Goal: Task Accomplishment & Management: Manage account settings

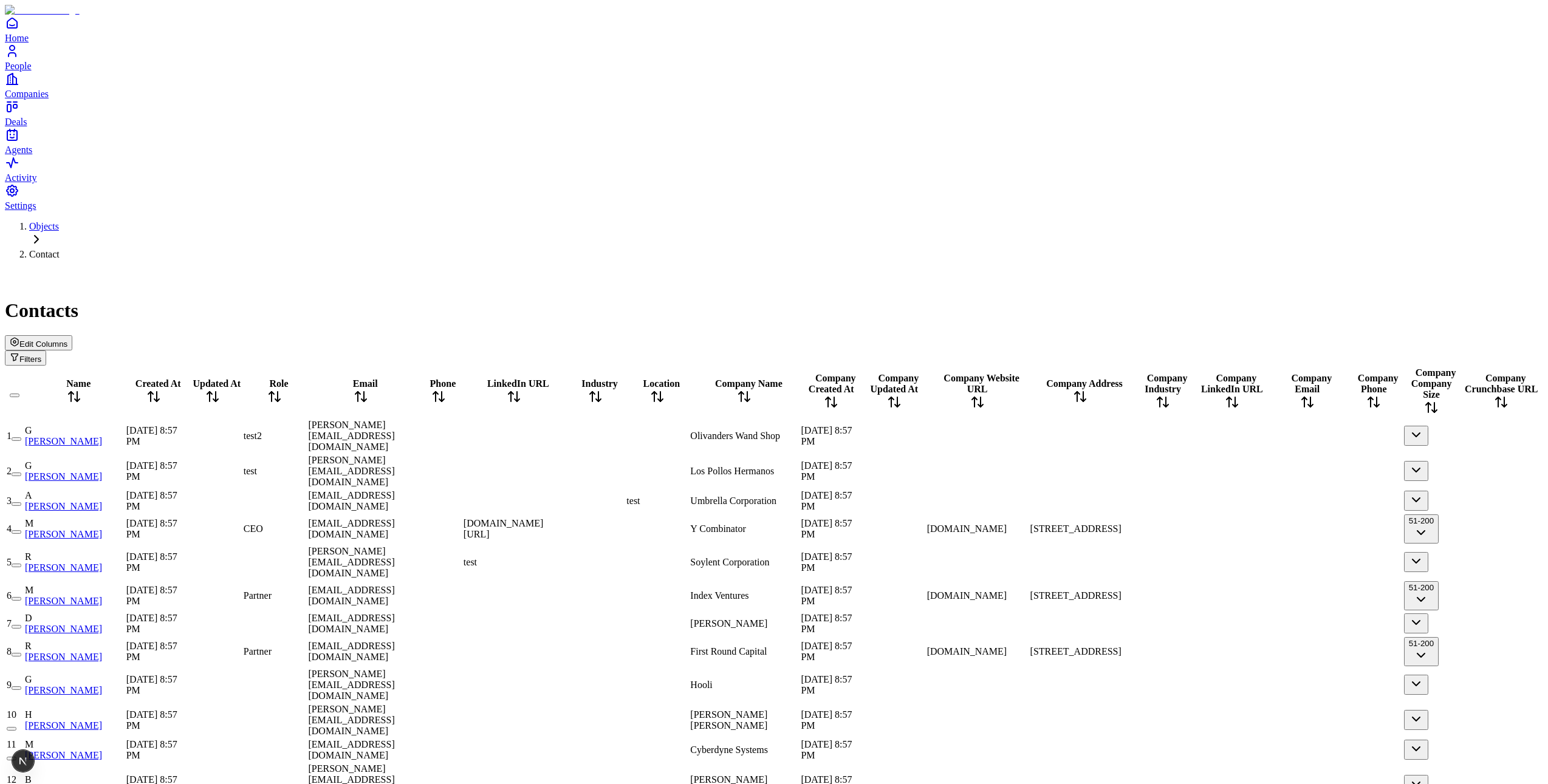
click at [67, 340] on span "Edit Columns" at bounding box center [43, 344] width 48 height 9
click at [72, 335] on button "Edit Columns" at bounding box center [38, 342] width 67 height 15
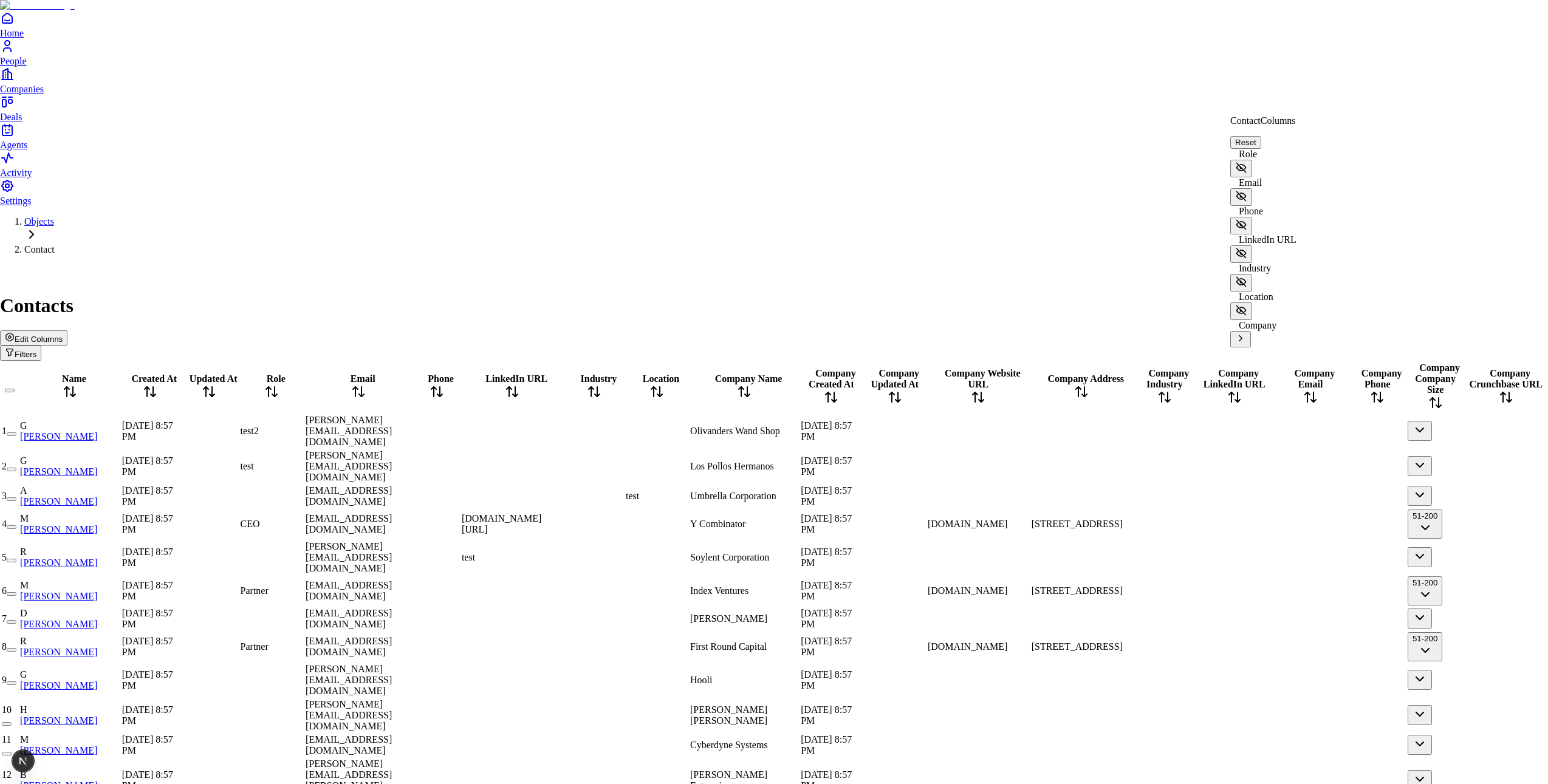
scroll to position [36, 0]
click at [1246, 333] on icon at bounding box center [1240, 339] width 11 height 11
click at [1245, 117] on icon "Back" at bounding box center [1239, 112] width 9 height 9
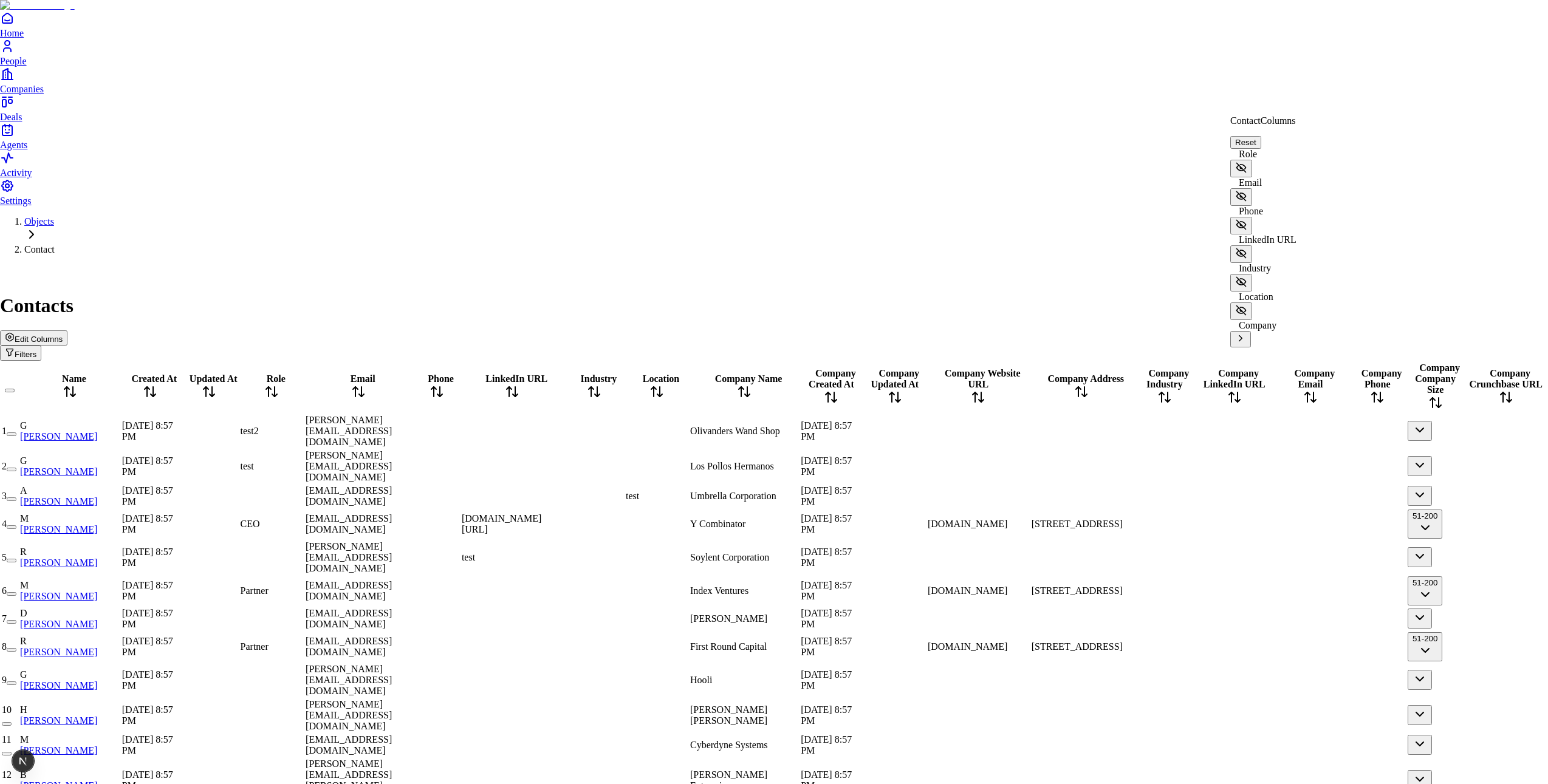
click at [1246, 333] on icon at bounding box center [1240, 339] width 11 height 11
click at [1245, 117] on icon "Back" at bounding box center [1239, 112] width 9 height 9
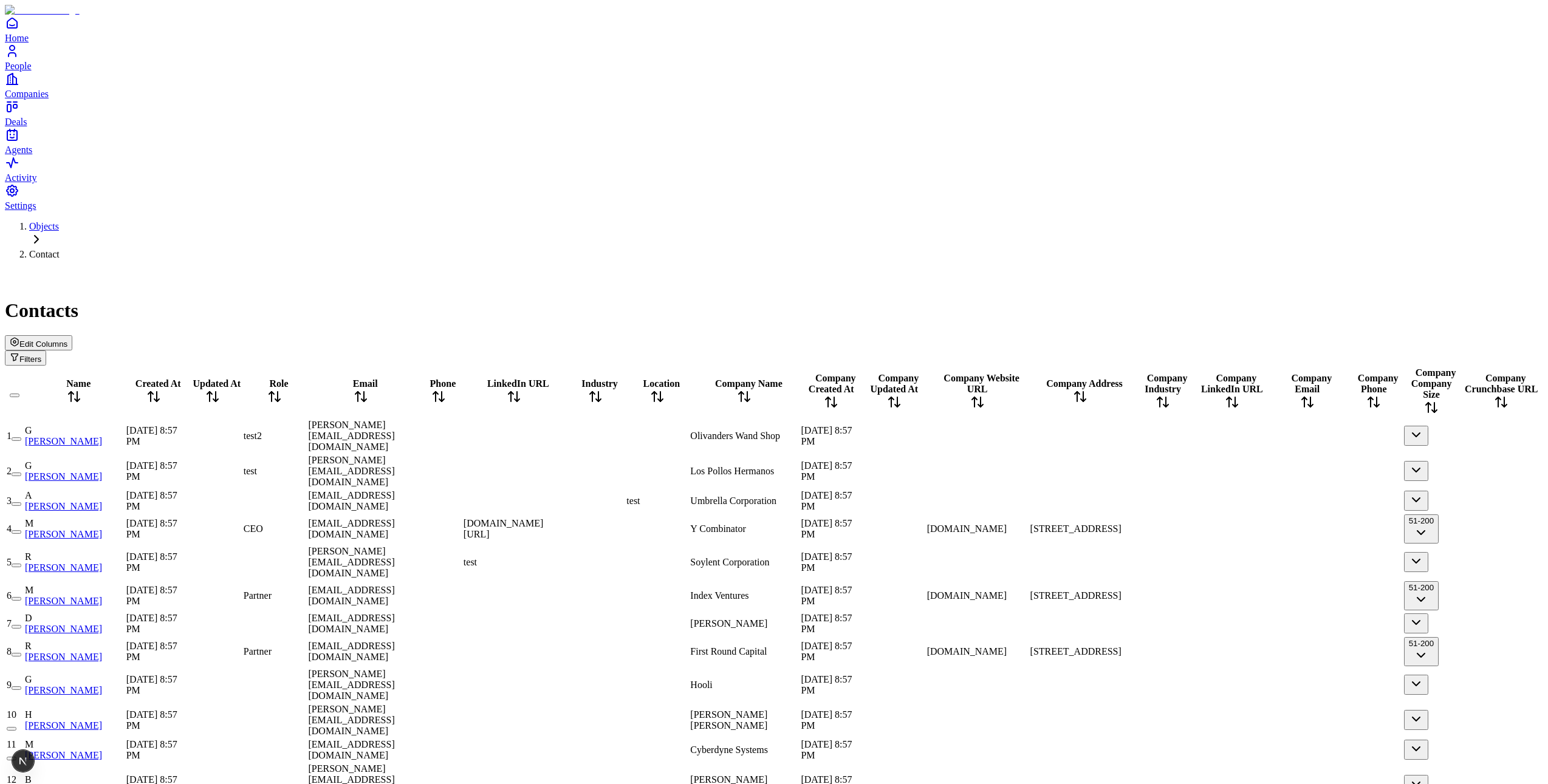
click at [72, 335] on button "Edit Columns" at bounding box center [38, 342] width 67 height 15
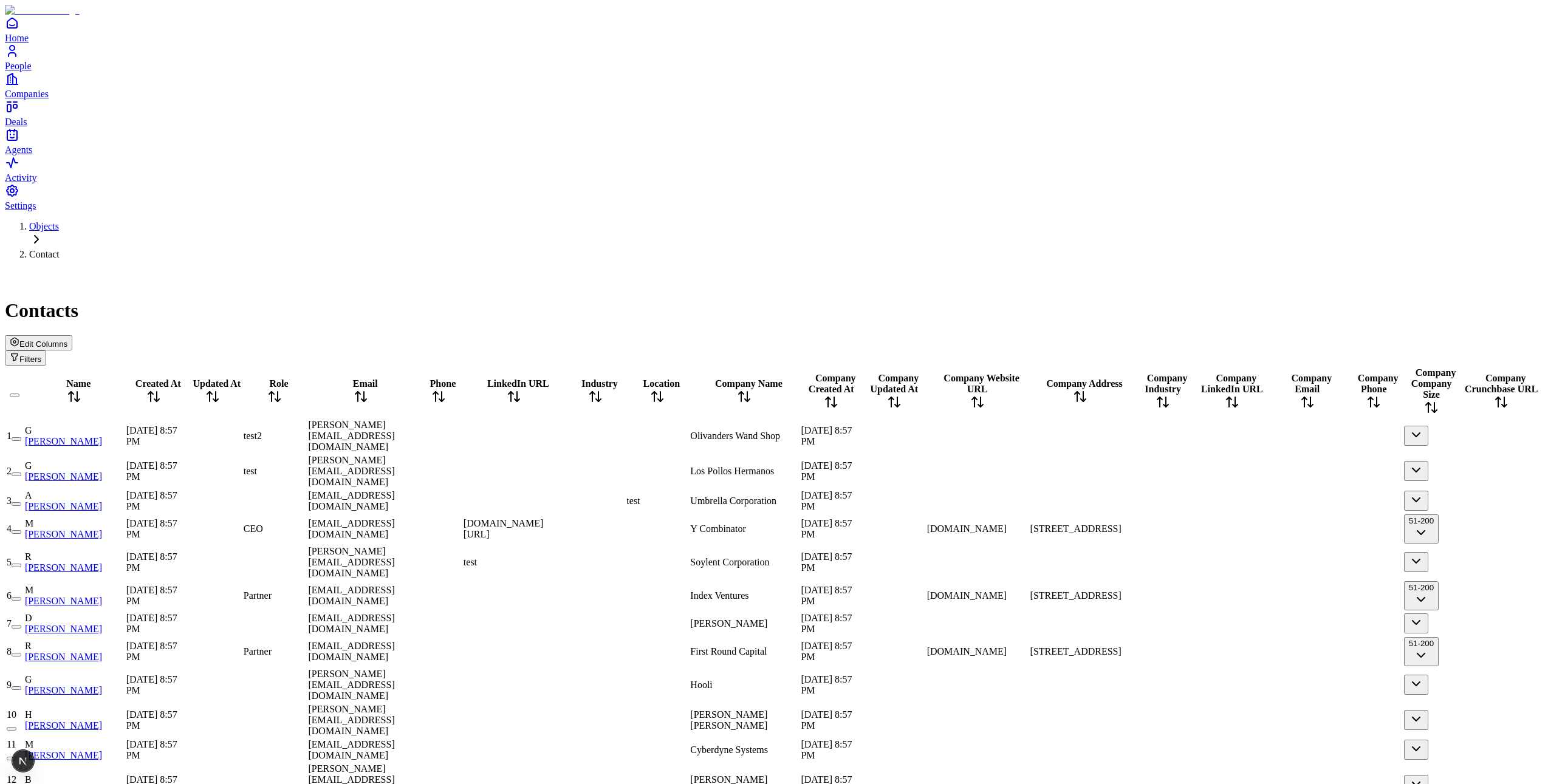
drag, startPoint x: 1198, startPoint y: 153, endPoint x: 1352, endPoint y: 83, distance: 169.2
click at [20, 337] on icon "button" at bounding box center [14, 341] width 9 height 9
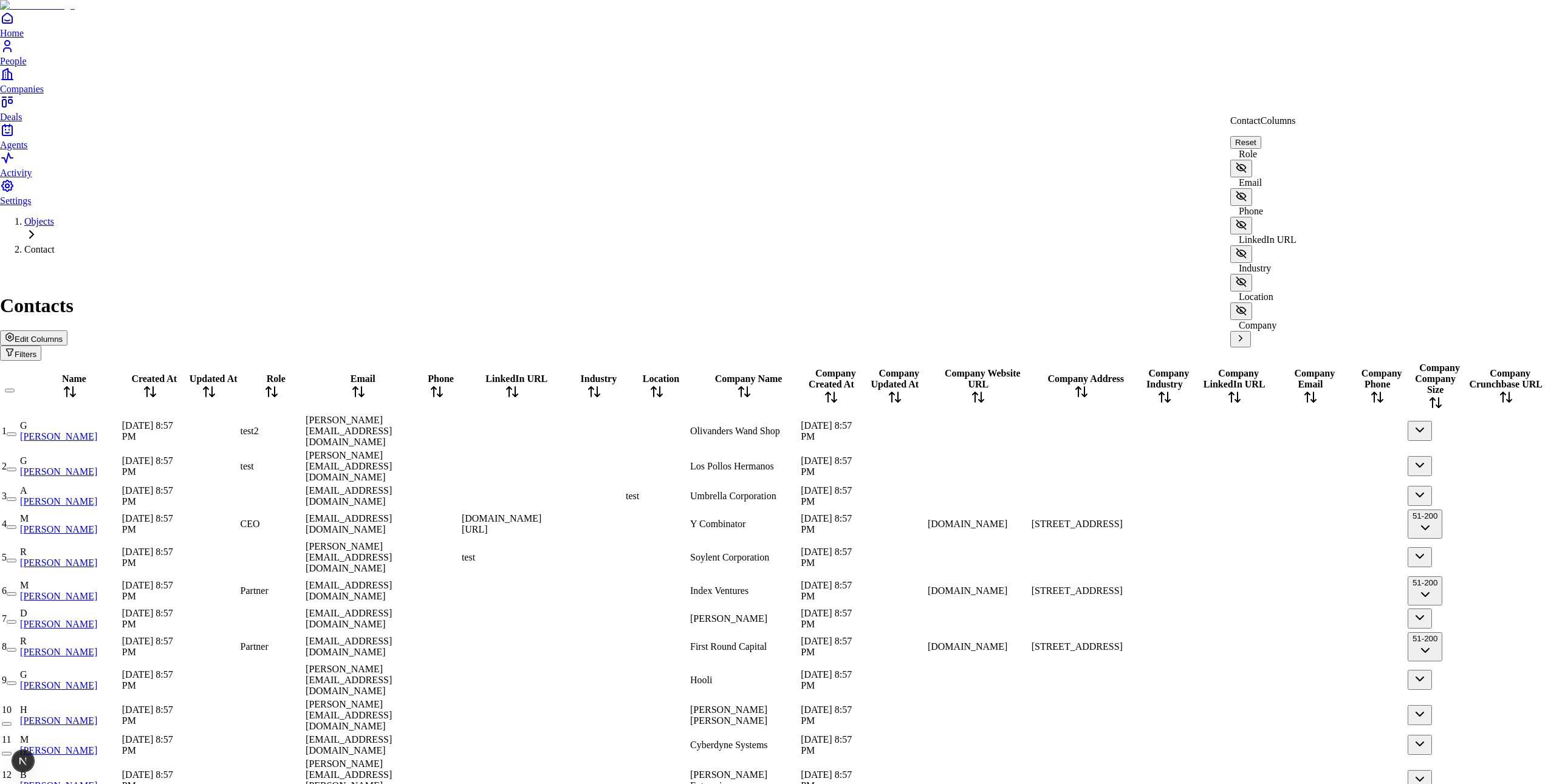
click at [1247, 162] on icon at bounding box center [1240, 167] width 12 height 12
click at [1246, 192] on icon at bounding box center [1241, 196] width 9 height 9
click at [1247, 190] on icon at bounding box center [1240, 196] width 12 height 12
click at [1247, 162] on icon at bounding box center [1240, 167] width 12 height 12
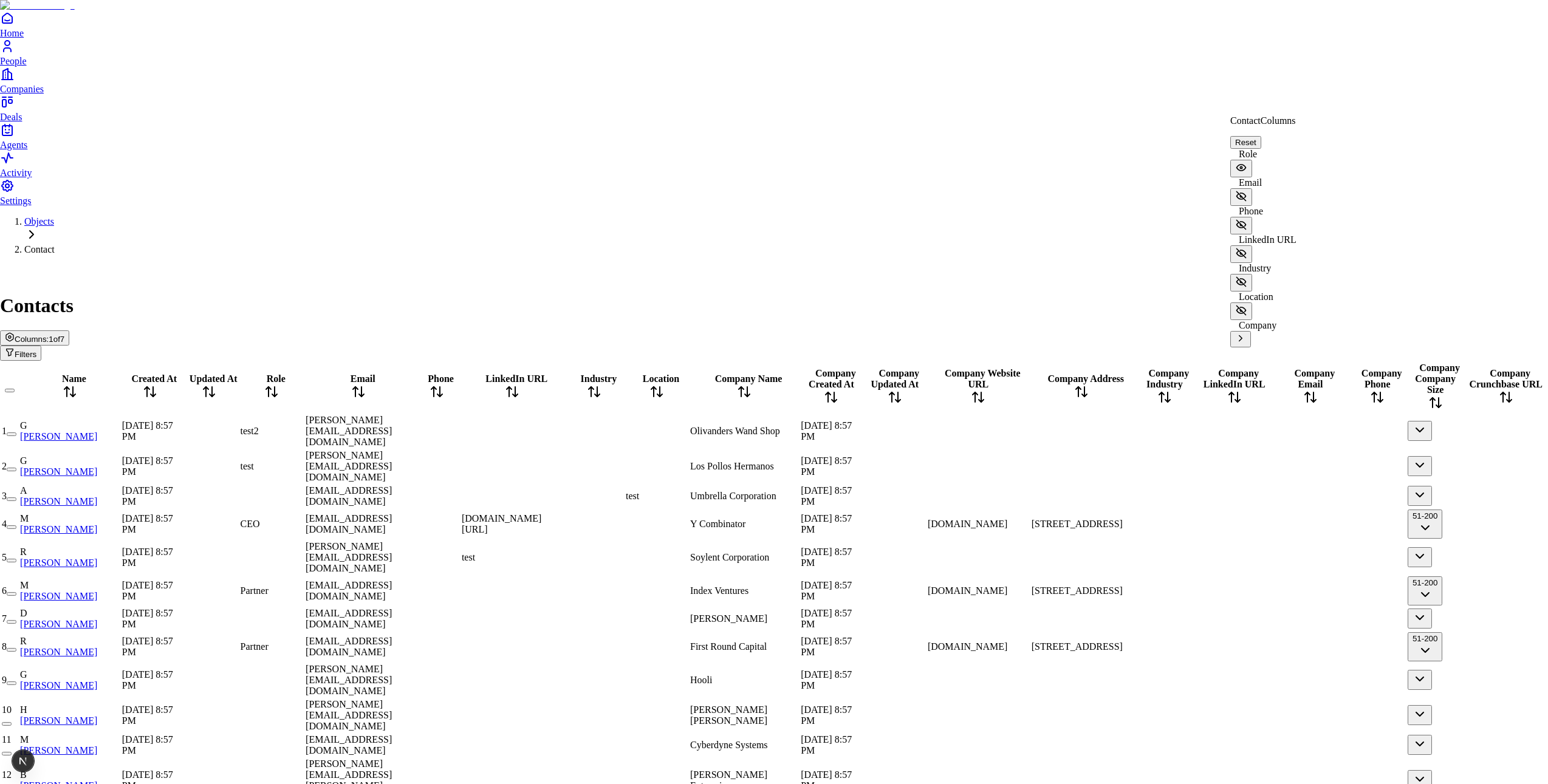
click at [1246, 193] on icon at bounding box center [1241, 196] width 9 height 6
click at [1247, 190] on icon at bounding box center [1240, 196] width 12 height 12
click at [1247, 162] on icon at bounding box center [1240, 167] width 12 height 12
click at [1246, 193] on icon at bounding box center [1241, 196] width 9 height 6
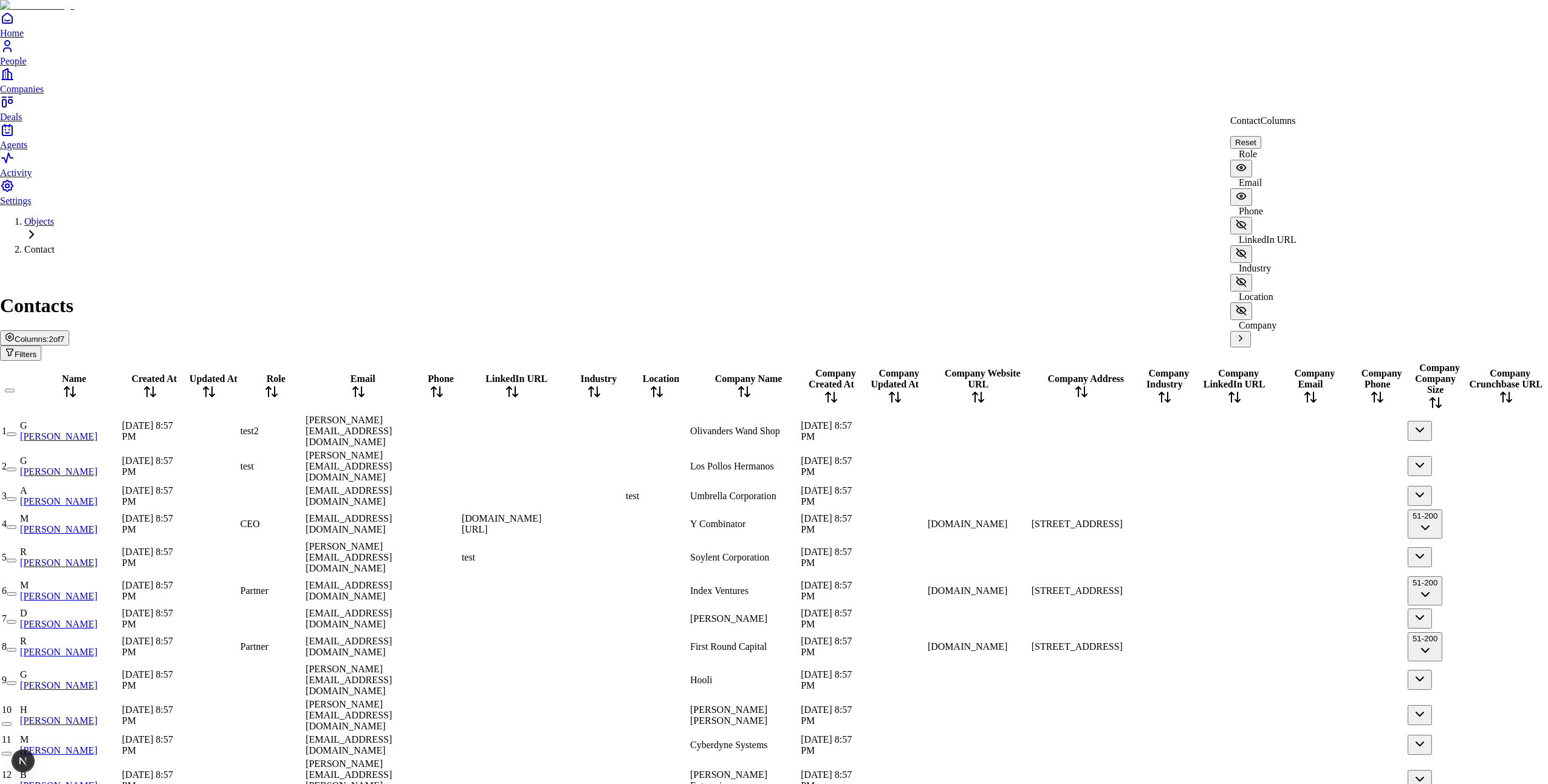
click at [1247, 219] on icon at bounding box center [1240, 225] width 12 height 12
click at [1242, 195] on icon at bounding box center [1241, 196] width 2 height 2
click at [1247, 162] on icon at bounding box center [1240, 167] width 12 height 12
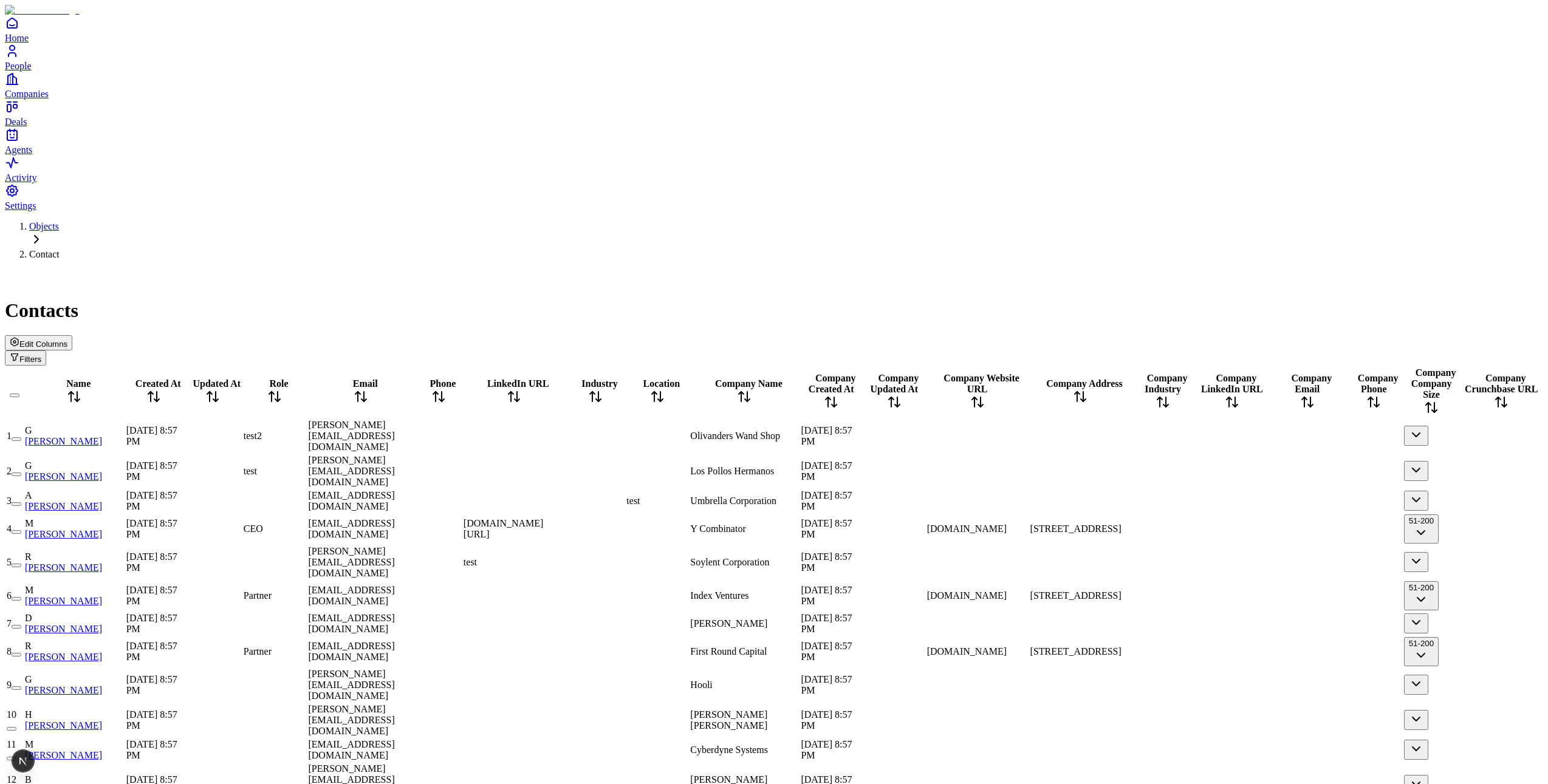
click at [67, 340] on span "Edit Columns" at bounding box center [43, 344] width 48 height 9
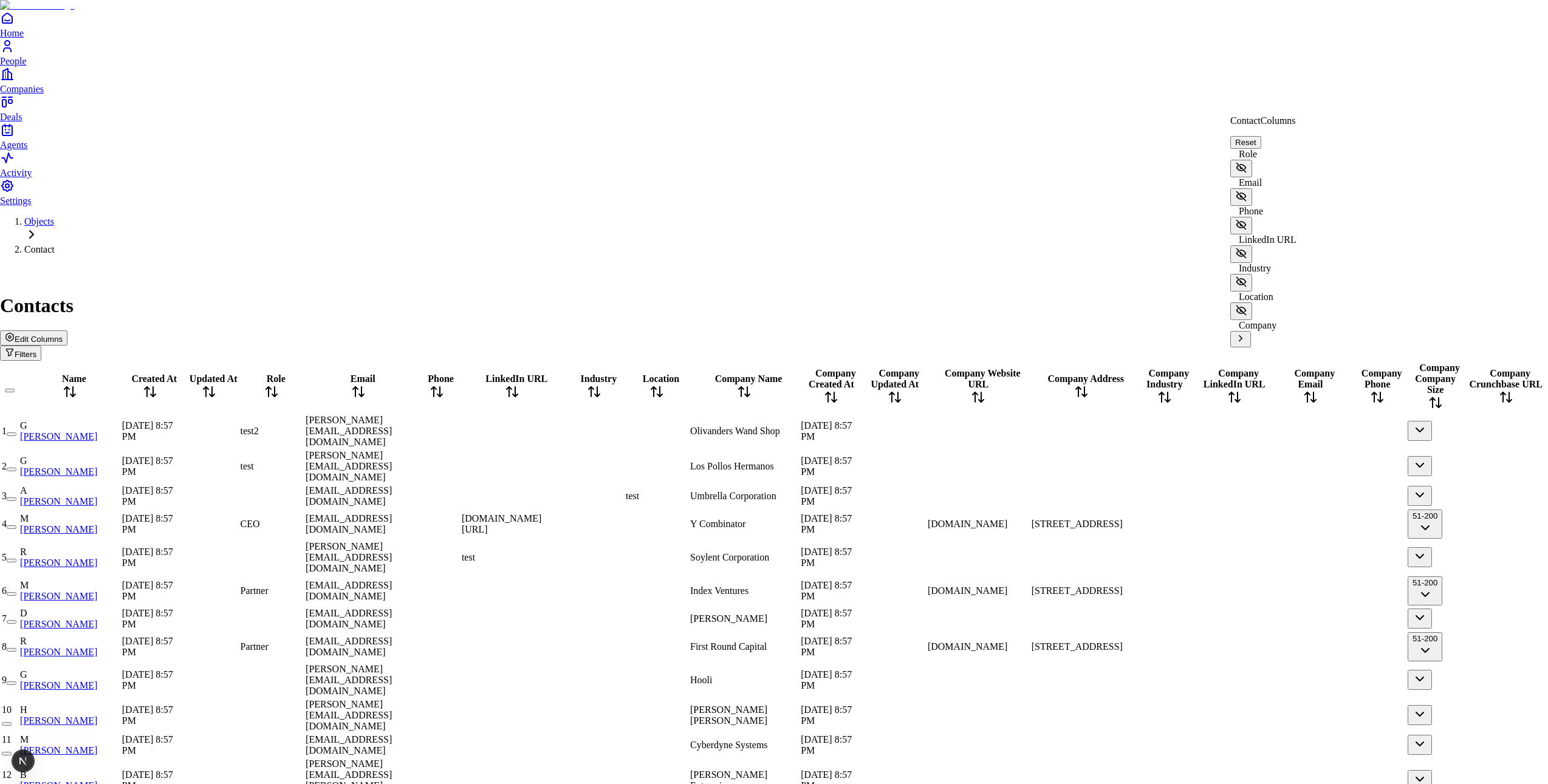
scroll to position [36, 0]
click at [1246, 333] on icon at bounding box center [1240, 339] width 11 height 11
click at [1245, 117] on icon "Back" at bounding box center [1239, 112] width 9 height 9
click at [1246, 333] on icon at bounding box center [1240, 339] width 11 height 11
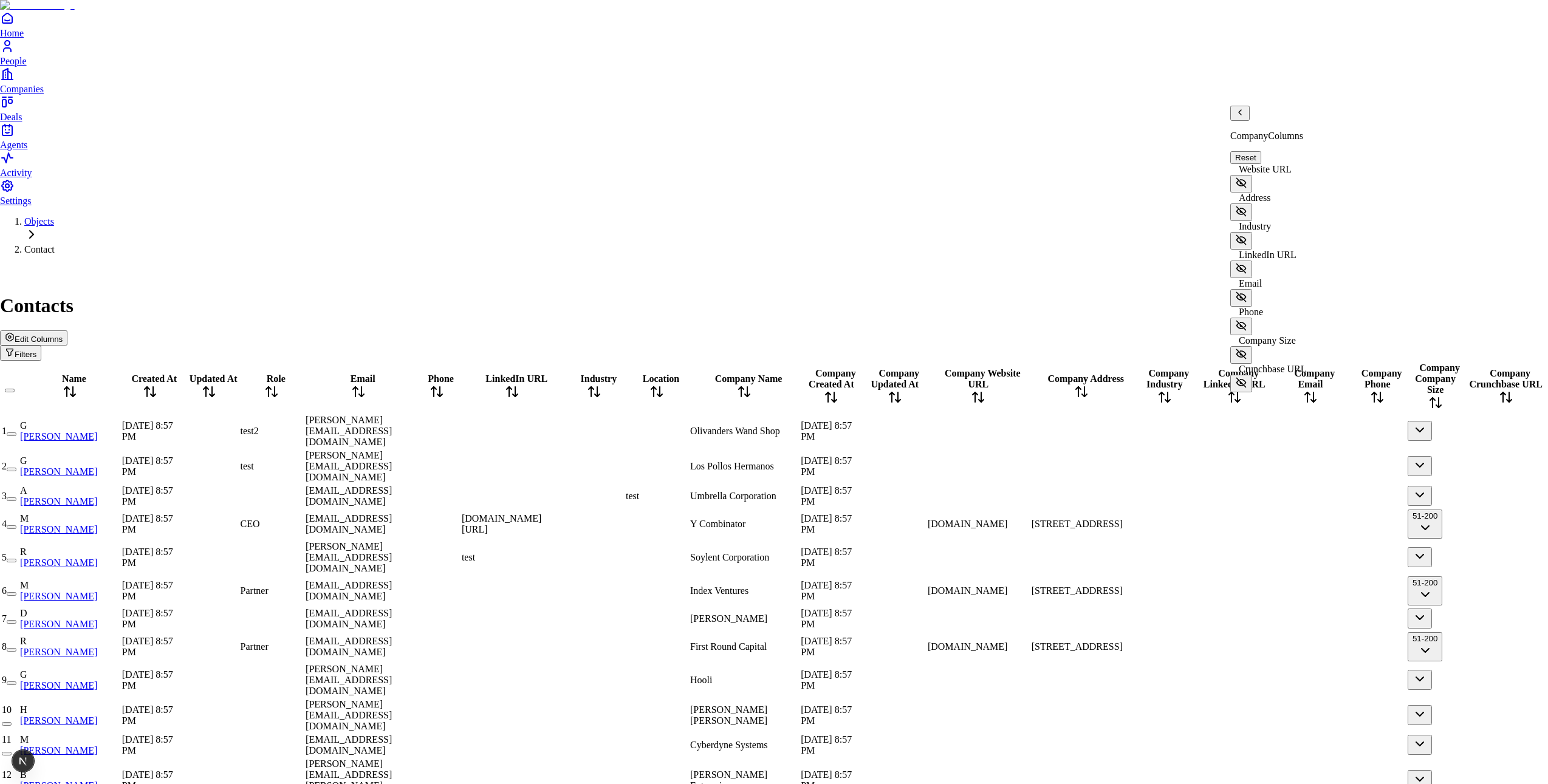
click at [1242, 117] on icon "Back" at bounding box center [1239, 112] width 9 height 9
click at [1246, 333] on icon at bounding box center [1240, 339] width 11 height 11
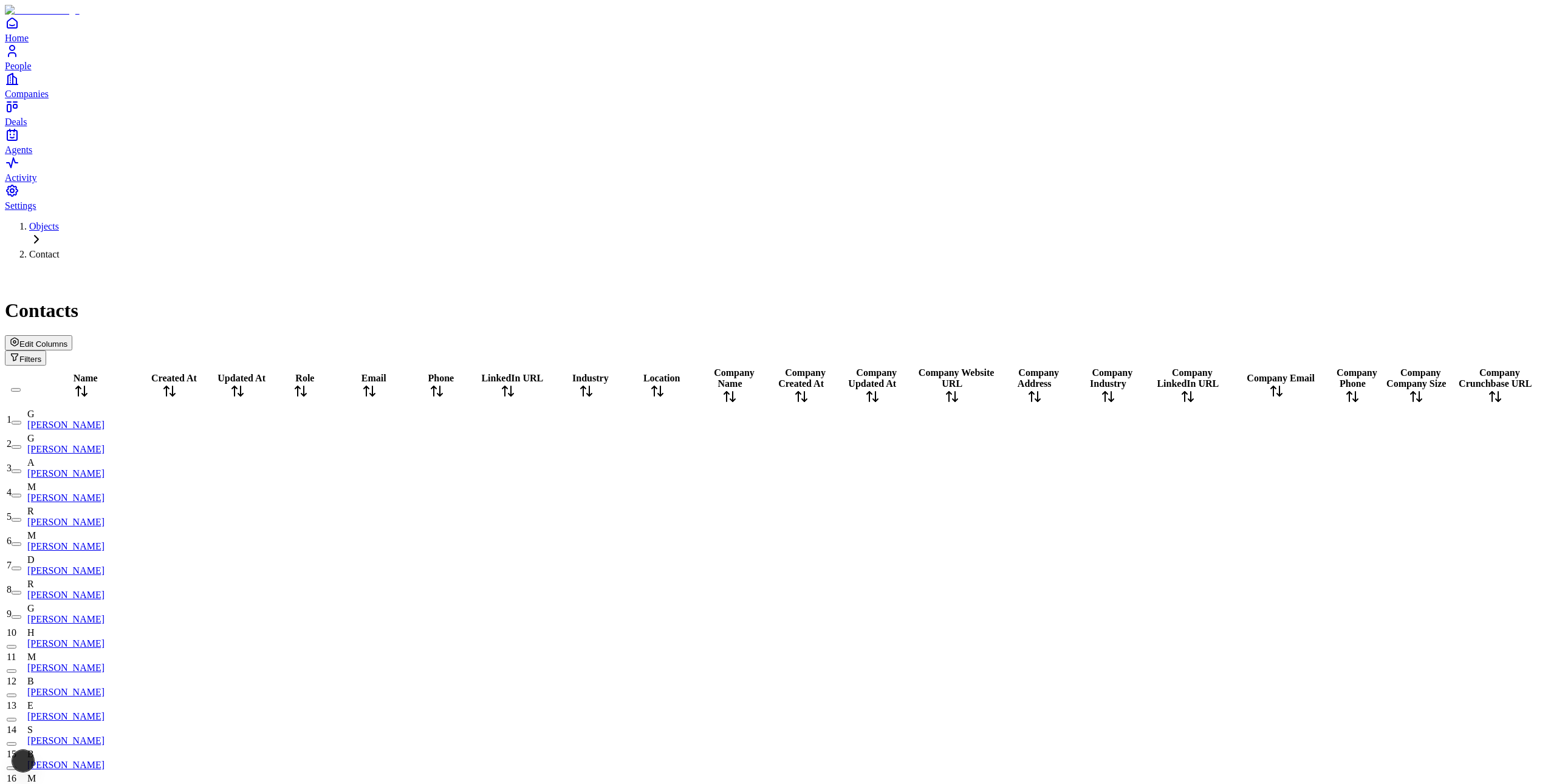
click at [67, 340] on span "Edit Columns" at bounding box center [43, 344] width 48 height 9
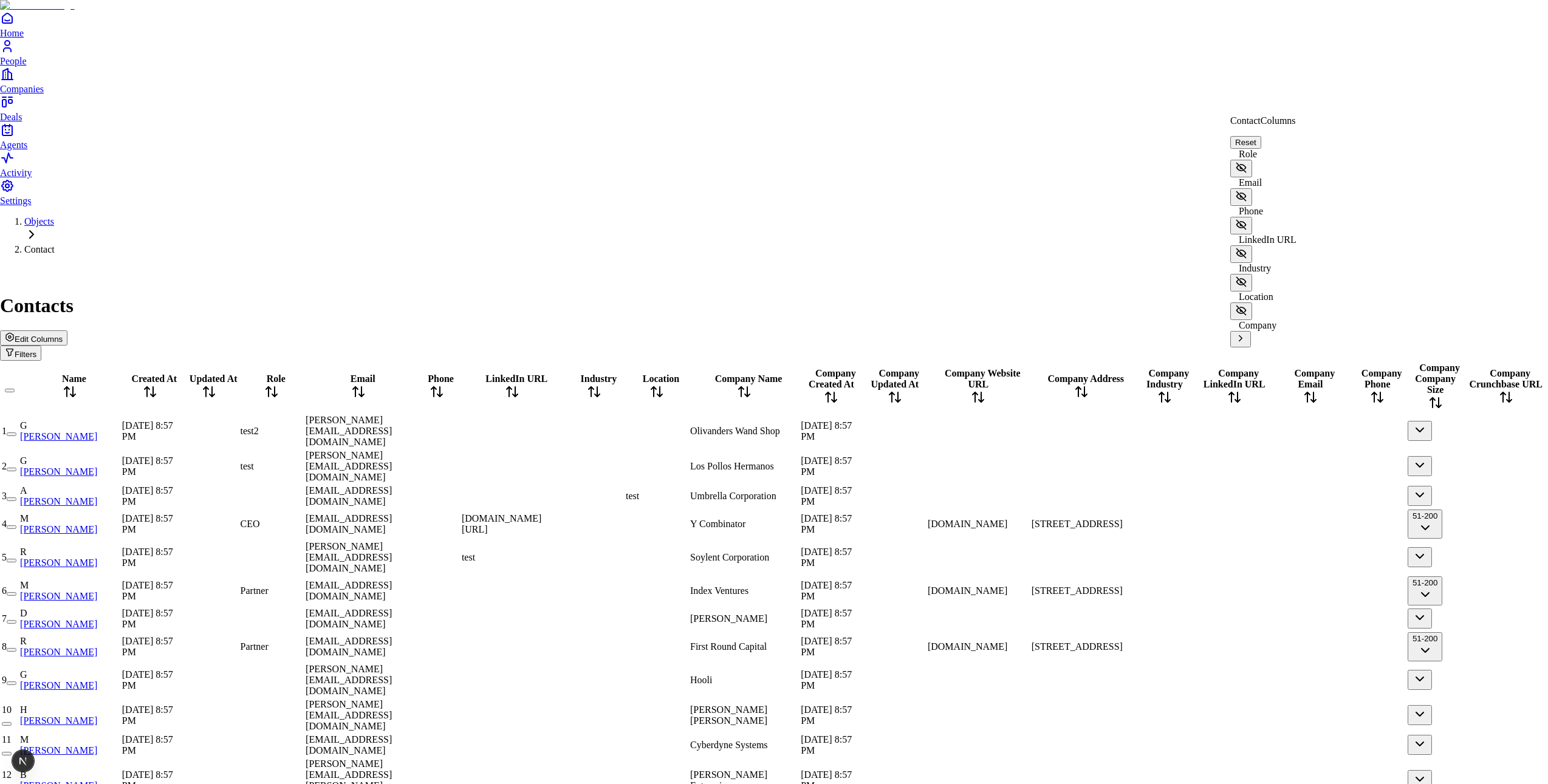
scroll to position [36, 0]
click at [1246, 333] on icon at bounding box center [1240, 339] width 11 height 11
click at [1244, 117] on icon "Back" at bounding box center [1239, 112] width 9 height 9
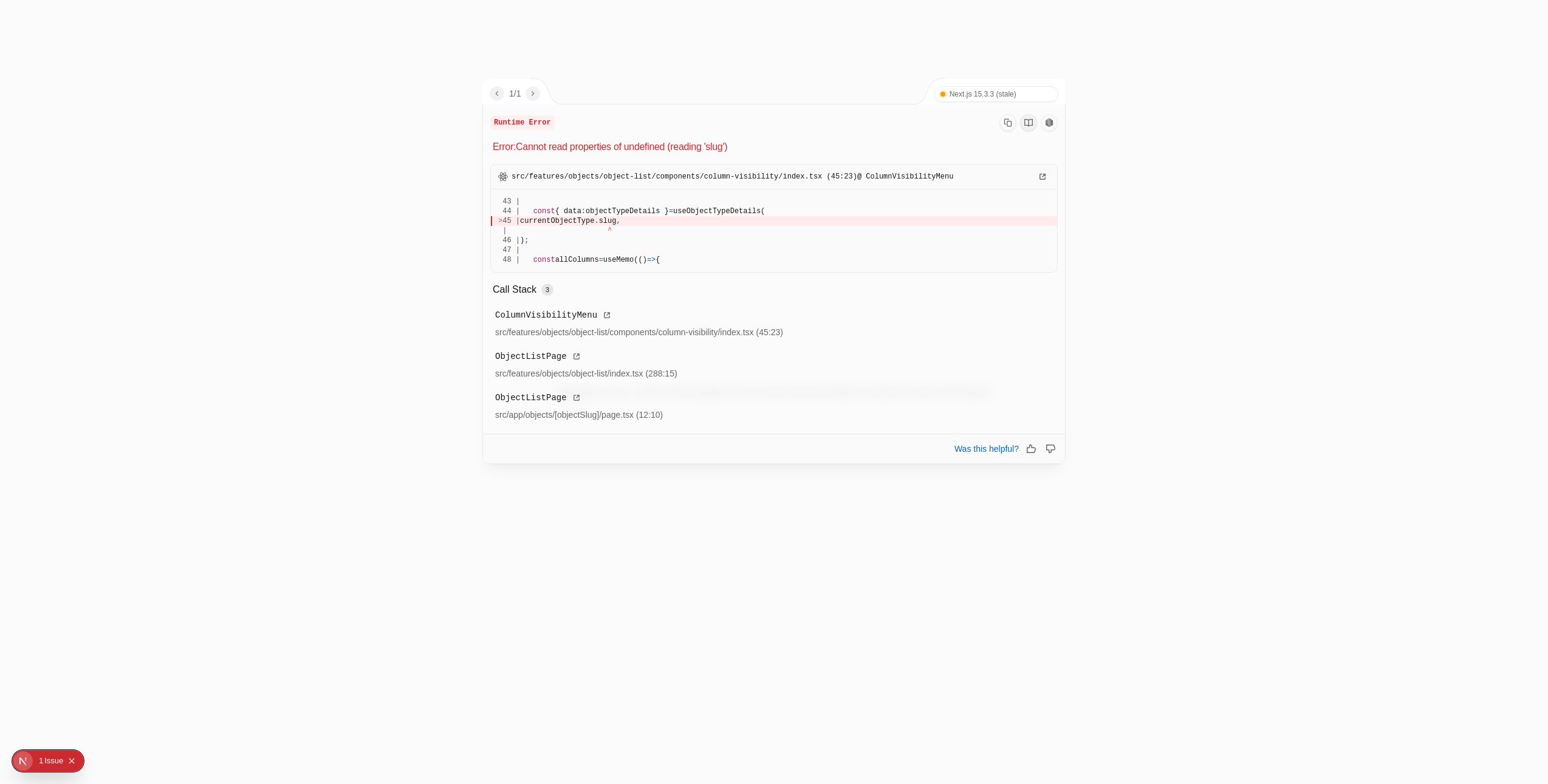
click at [582, 221] on span "currentObjectType" at bounding box center [557, 221] width 74 height 8
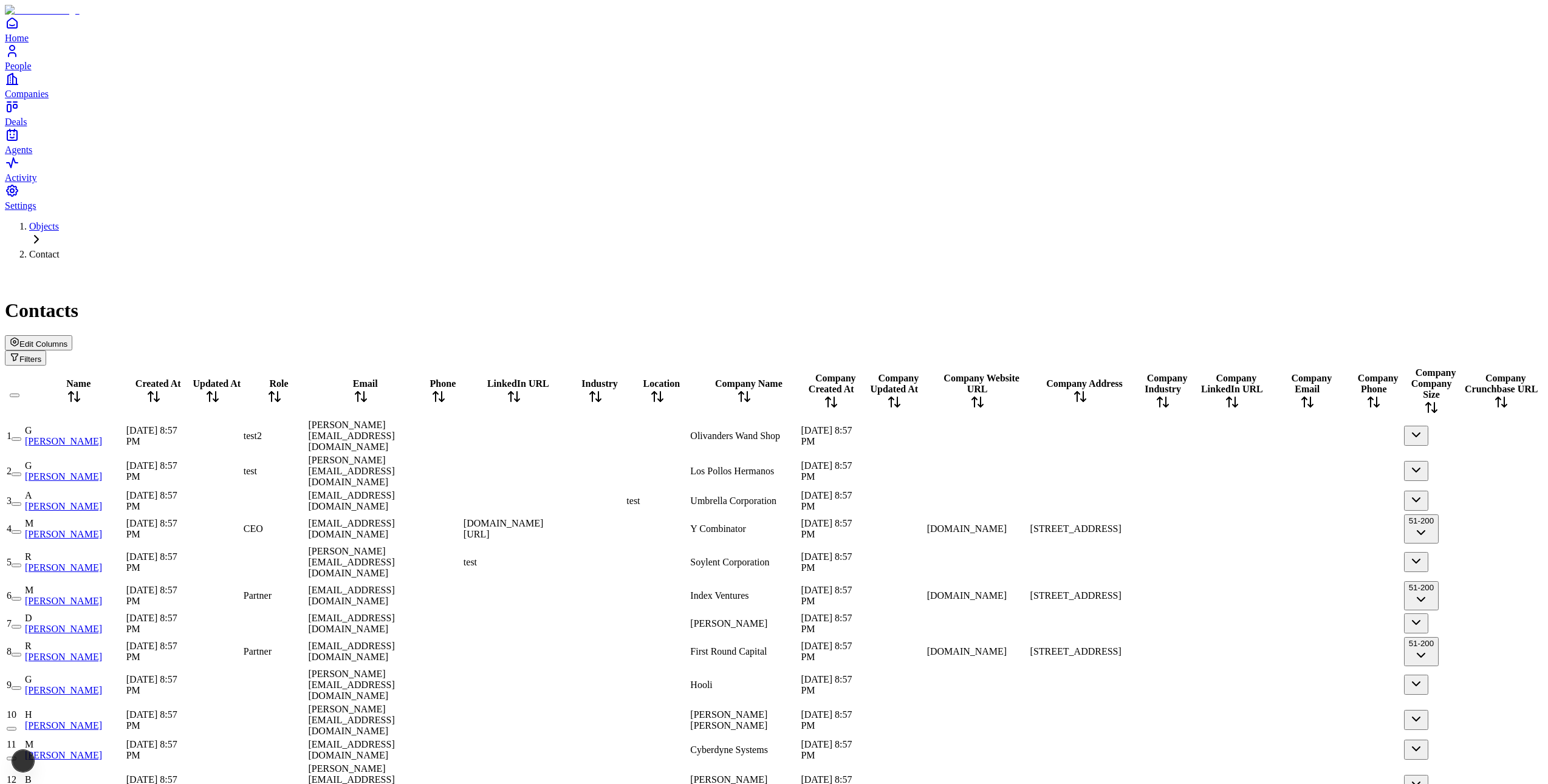
click at [67, 340] on span "Edit Columns" at bounding box center [43, 344] width 48 height 9
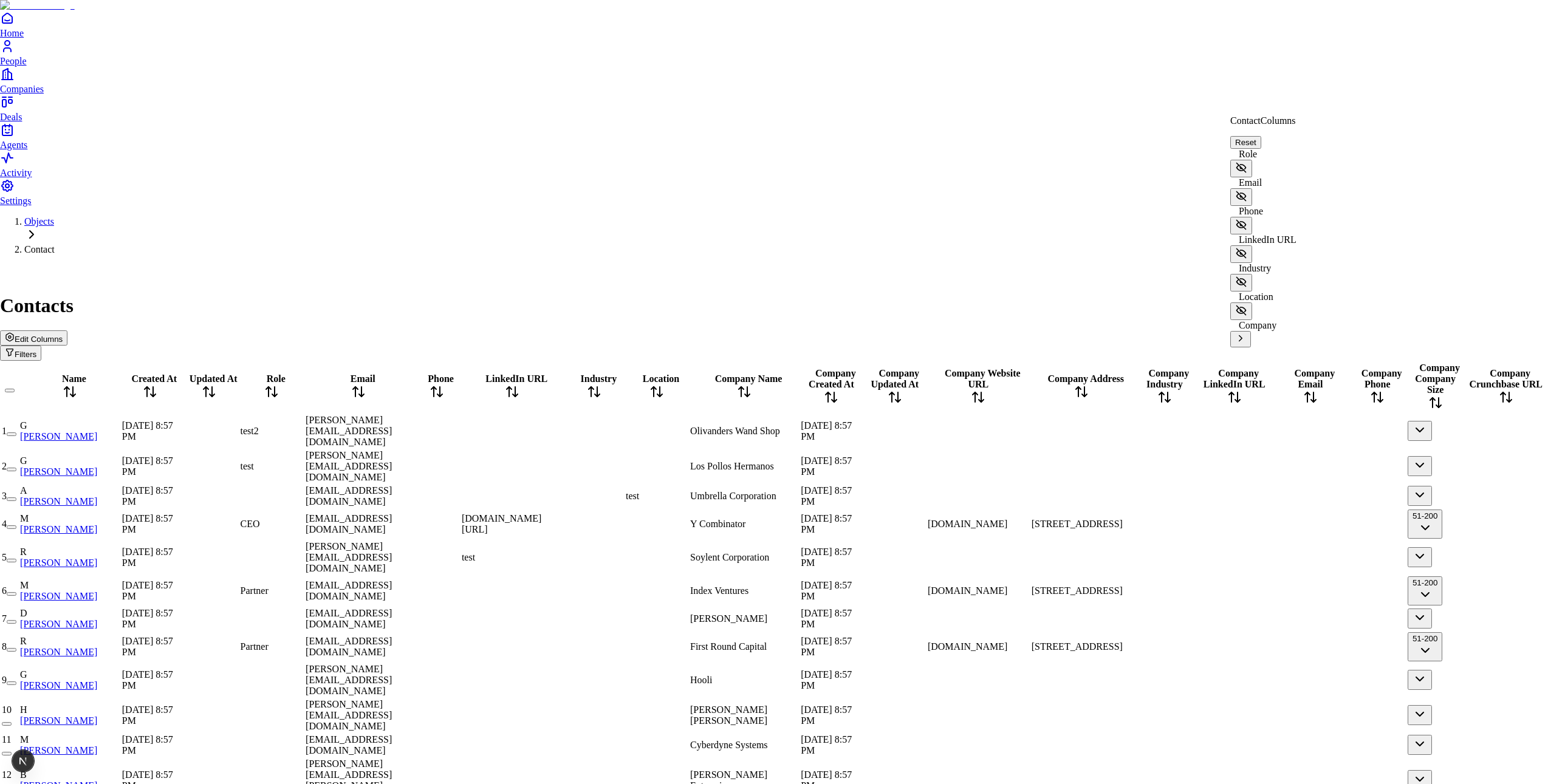
scroll to position [36, 0]
click at [1246, 333] on icon at bounding box center [1240, 339] width 11 height 11
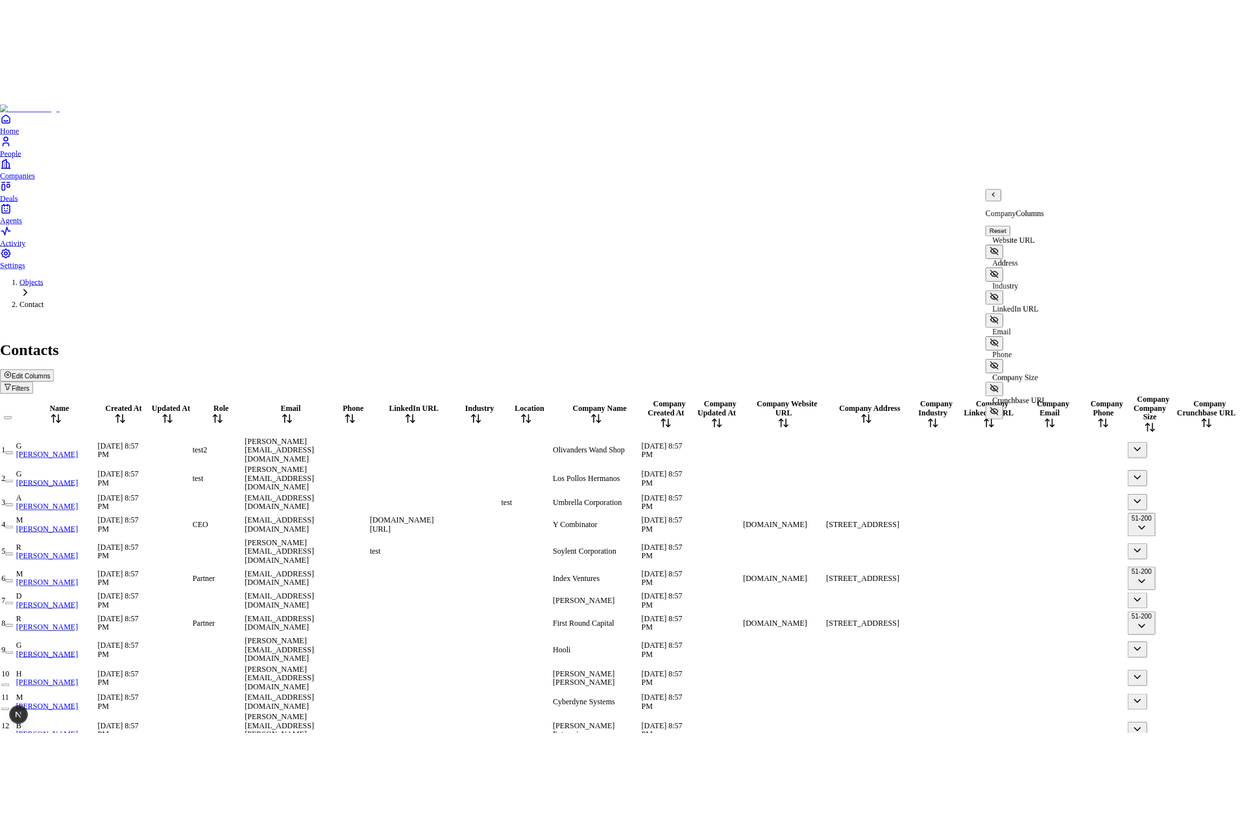
scroll to position [0, 0]
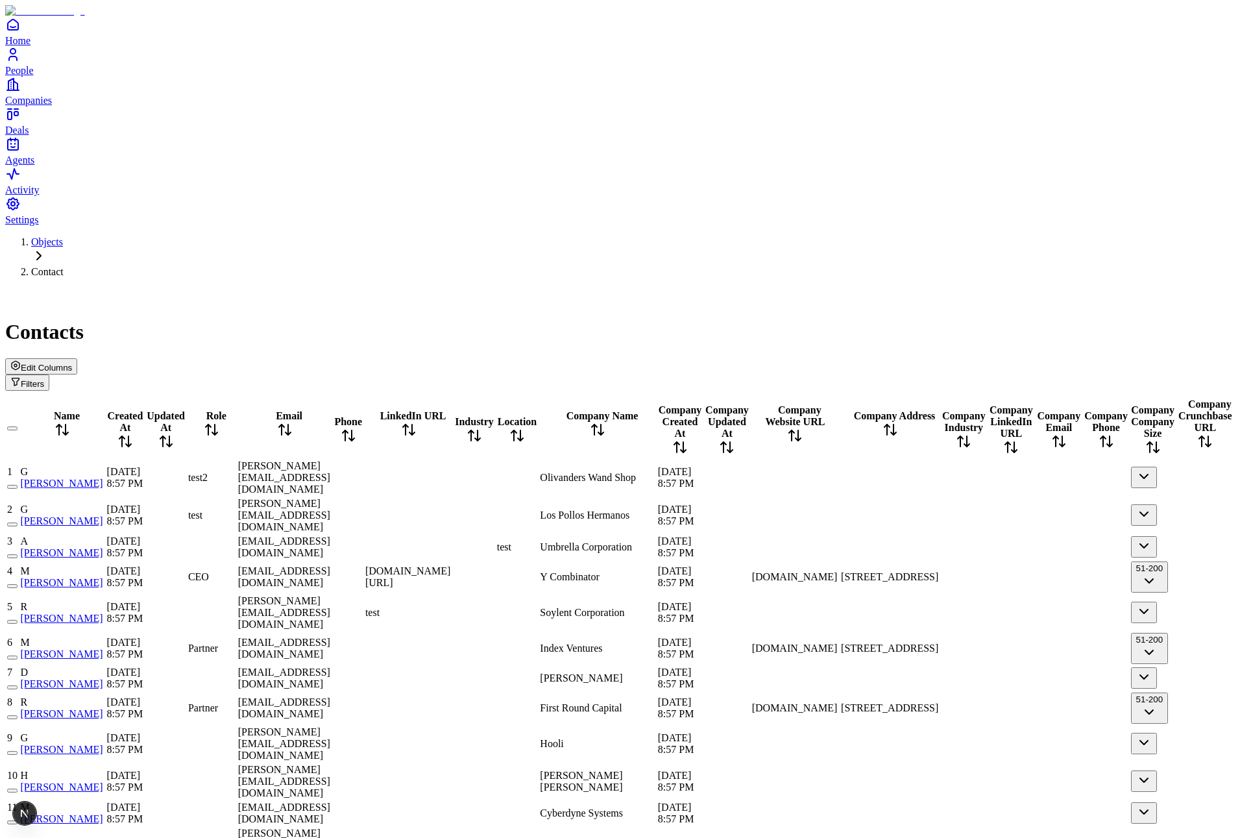
click at [72, 363] on span "Edit Columns" at bounding box center [46, 368] width 51 height 10
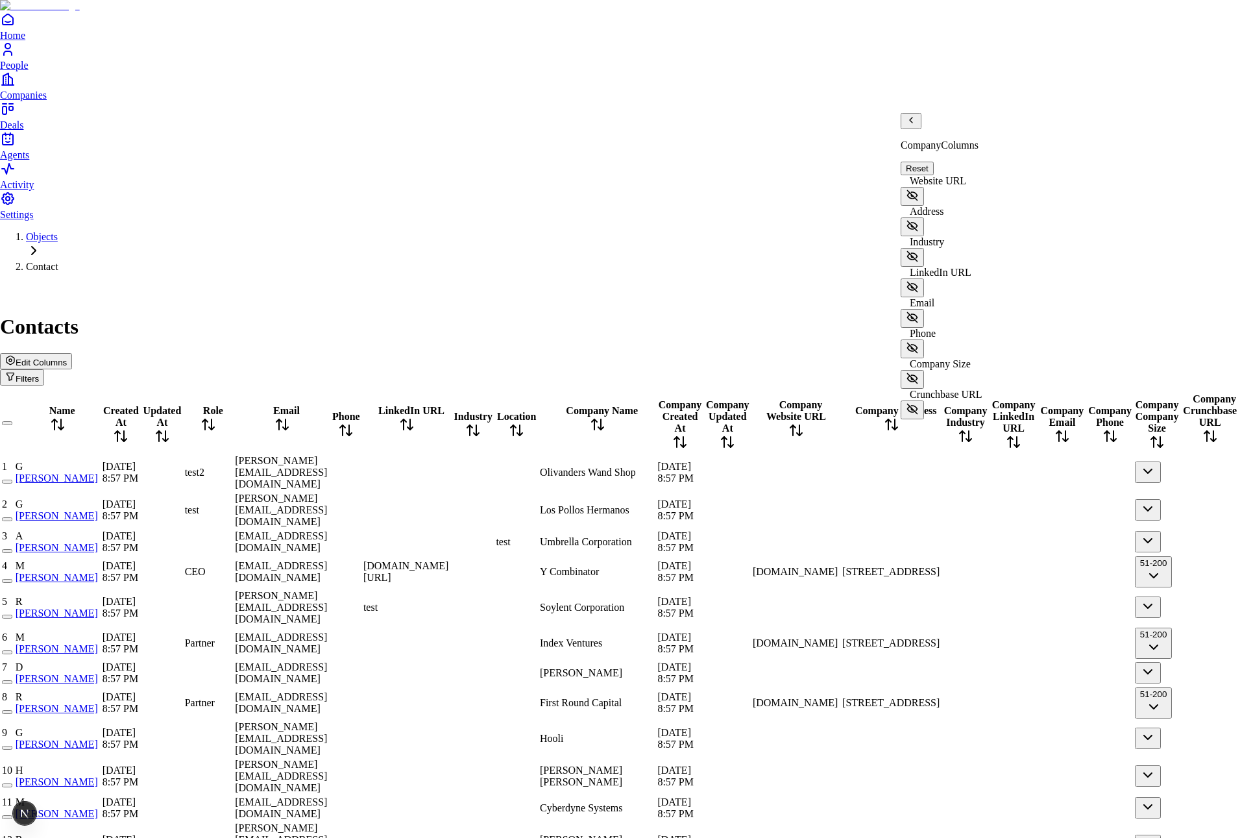
scroll to position [75, 0]
click at [912, 125] on icon "Back" at bounding box center [911, 120] width 10 height 10
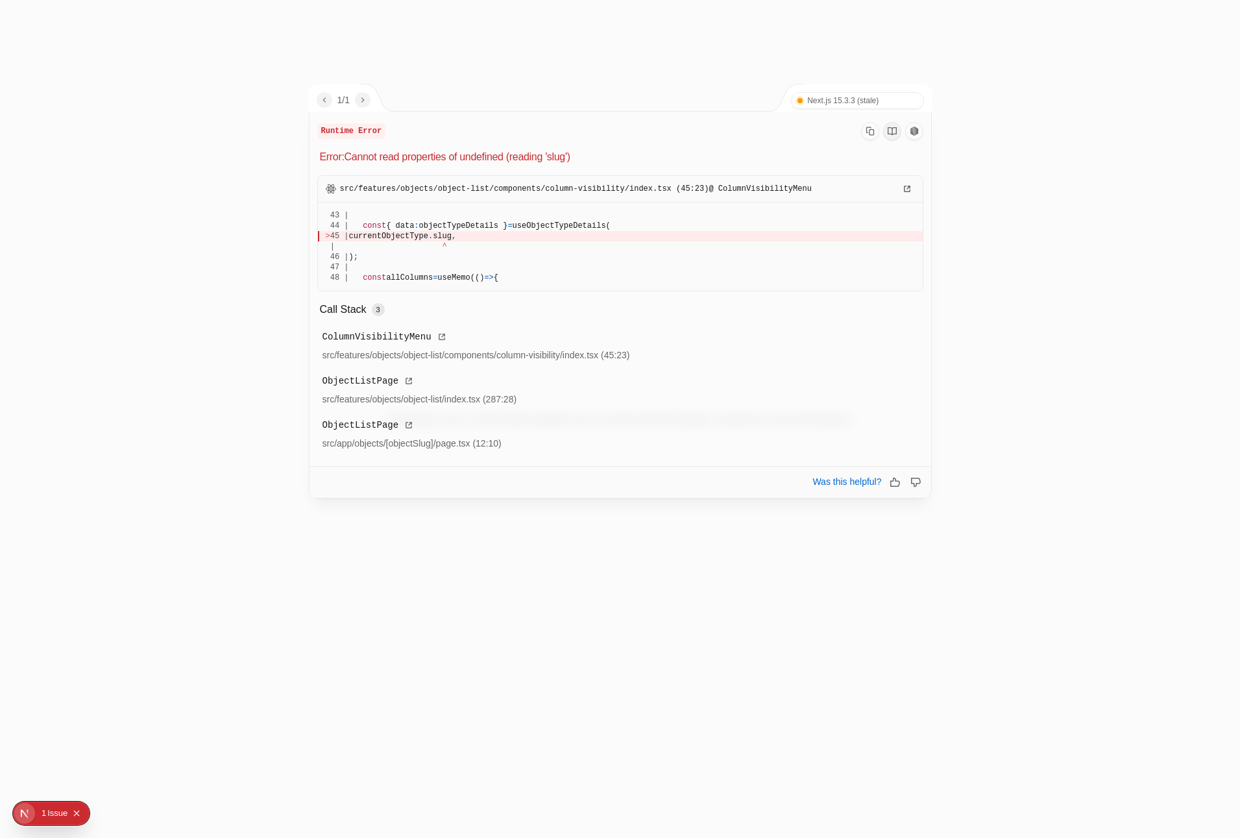
click at [423, 236] on span "currentObjectType" at bounding box center [388, 236] width 79 height 9
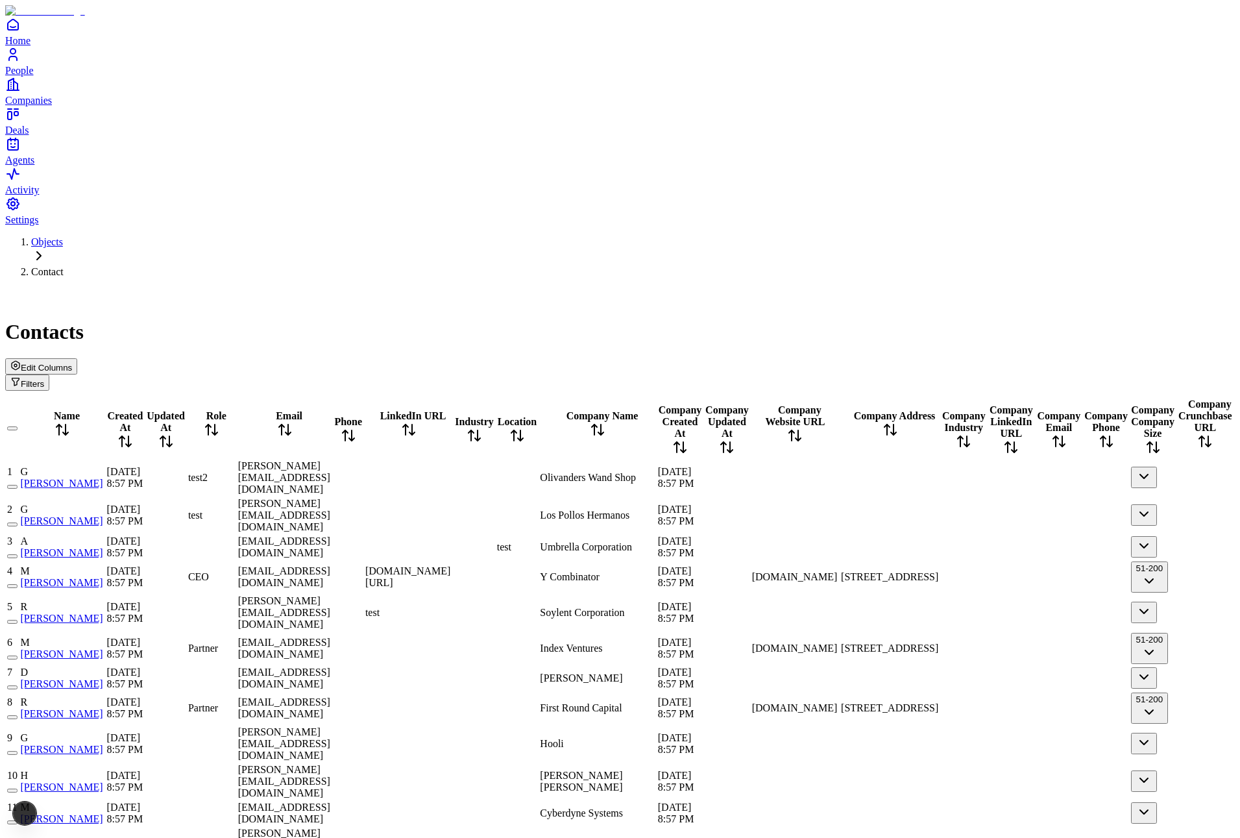
click at [1074, 358] on div "Edit Columns Filters" at bounding box center [620, 374] width 1230 height 32
click at [21, 360] on icon "button" at bounding box center [15, 365] width 10 height 10
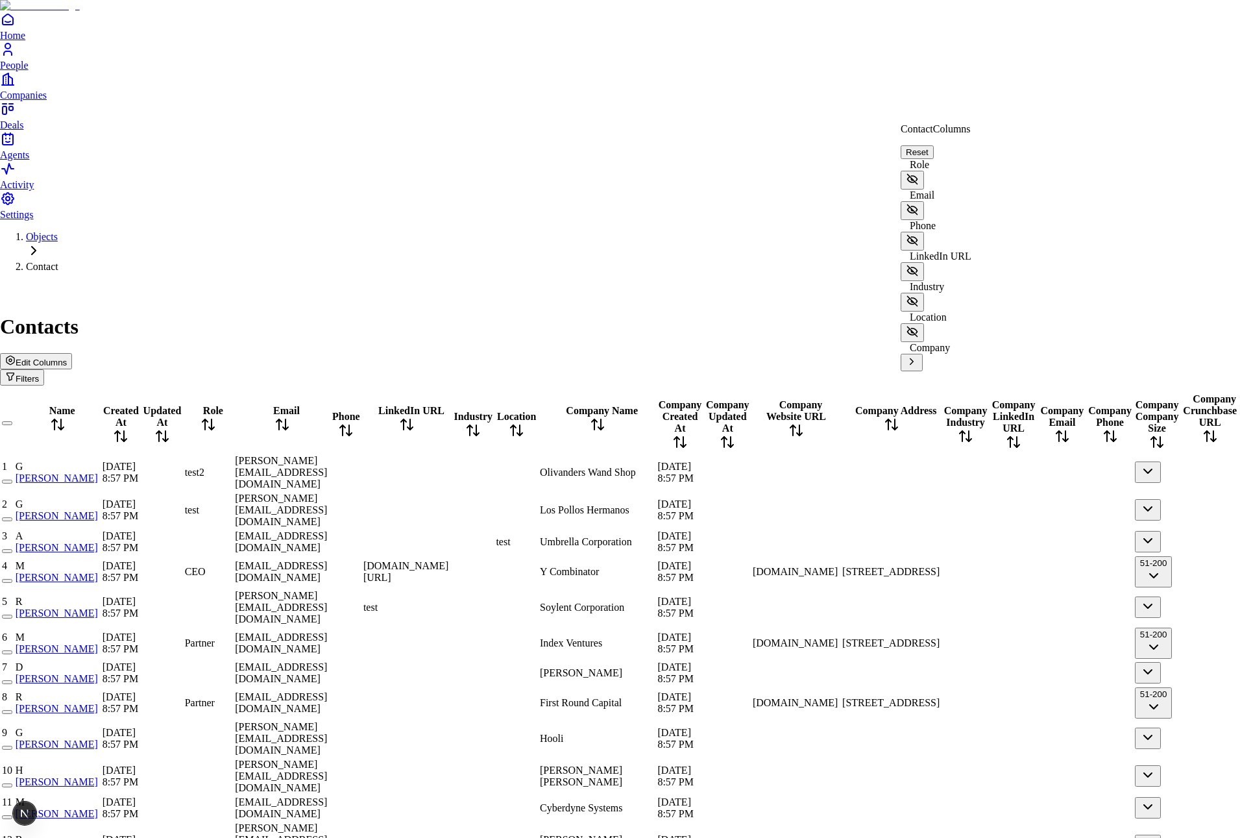
scroll to position [39, 0]
click at [918, 356] on icon at bounding box center [912, 362] width 12 height 12
click at [913, 123] on icon "Back" at bounding box center [911, 119] width 3 height 5
click at [972, 342] on div "Company" at bounding box center [936, 356] width 71 height 29
click at [918, 356] on icon at bounding box center [912, 362] width 12 height 12
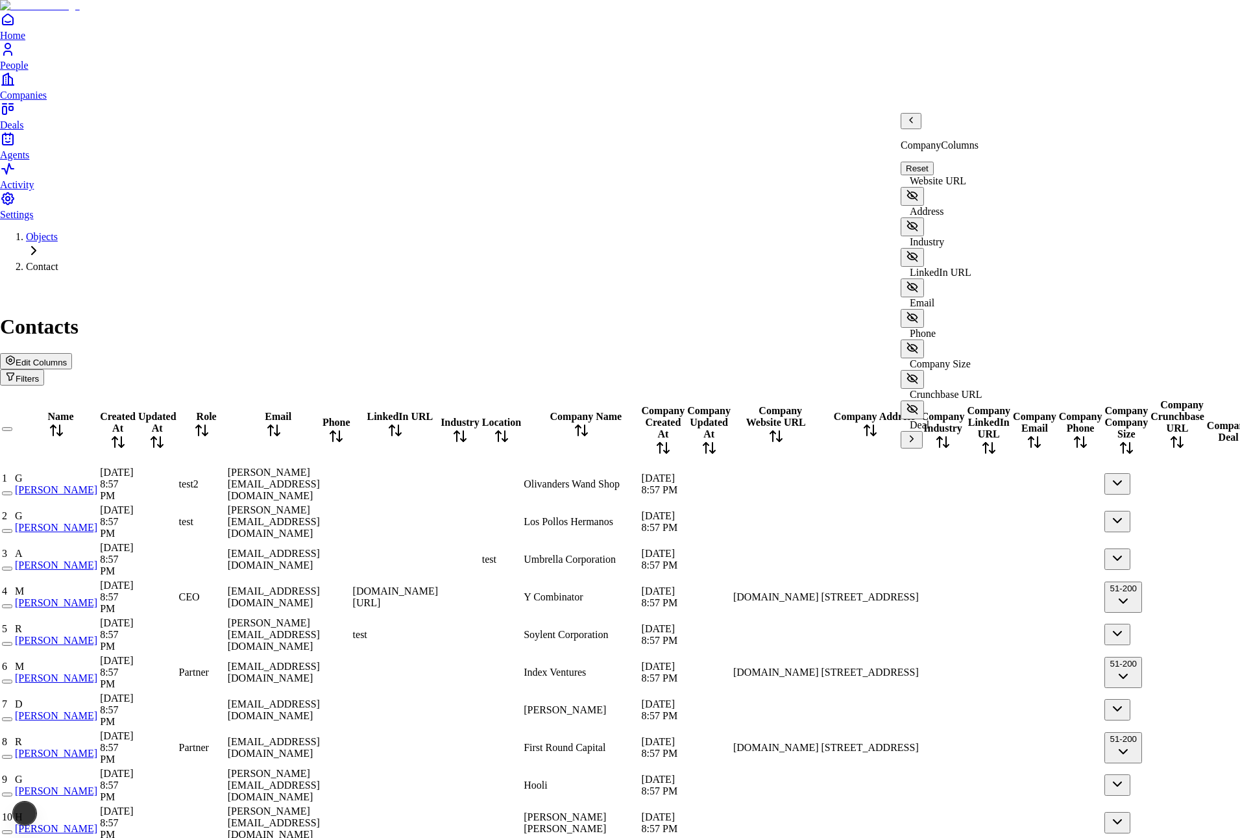
scroll to position [108, 0]
click at [918, 433] on icon at bounding box center [912, 439] width 12 height 12
click at [916, 125] on icon "Back" at bounding box center [911, 120] width 10 height 10
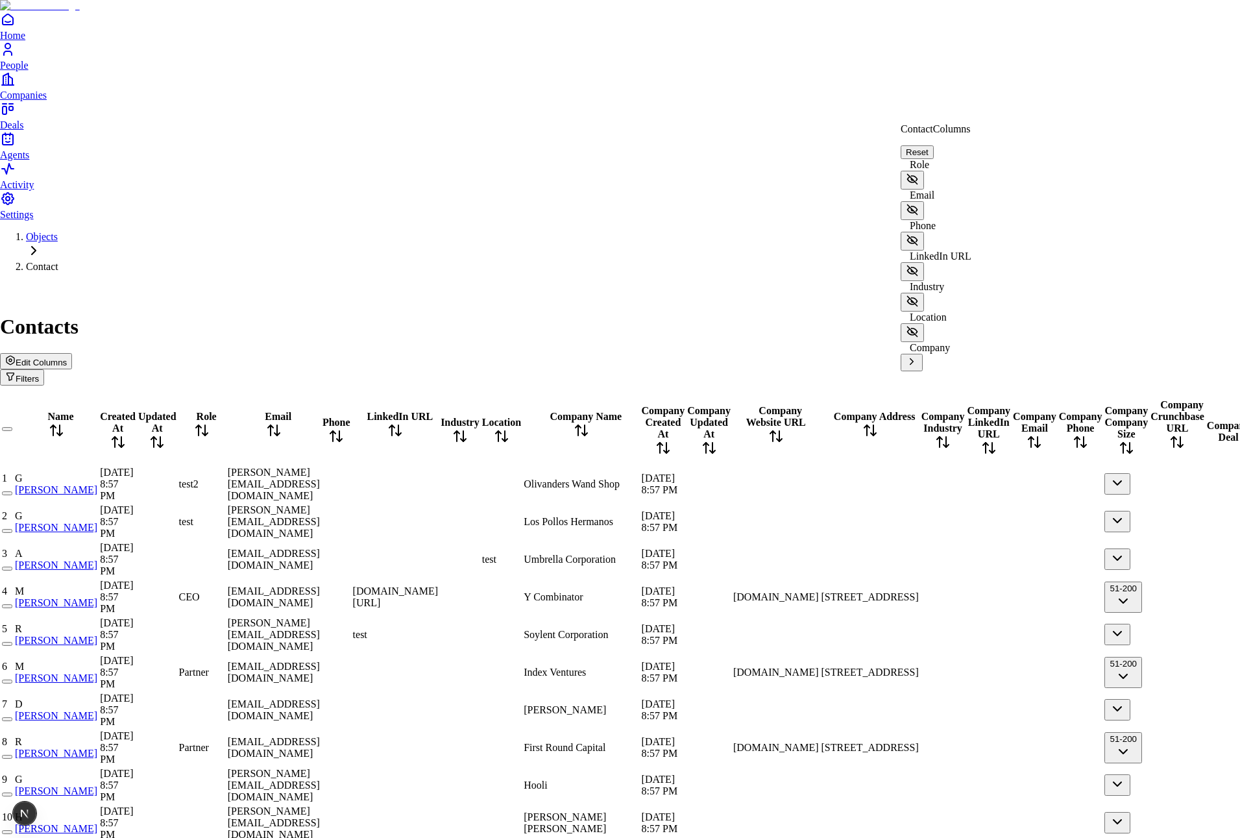
scroll to position [39, 0]
click at [918, 356] on icon at bounding box center [912, 362] width 12 height 12
click at [918, 433] on icon at bounding box center [912, 439] width 12 height 12
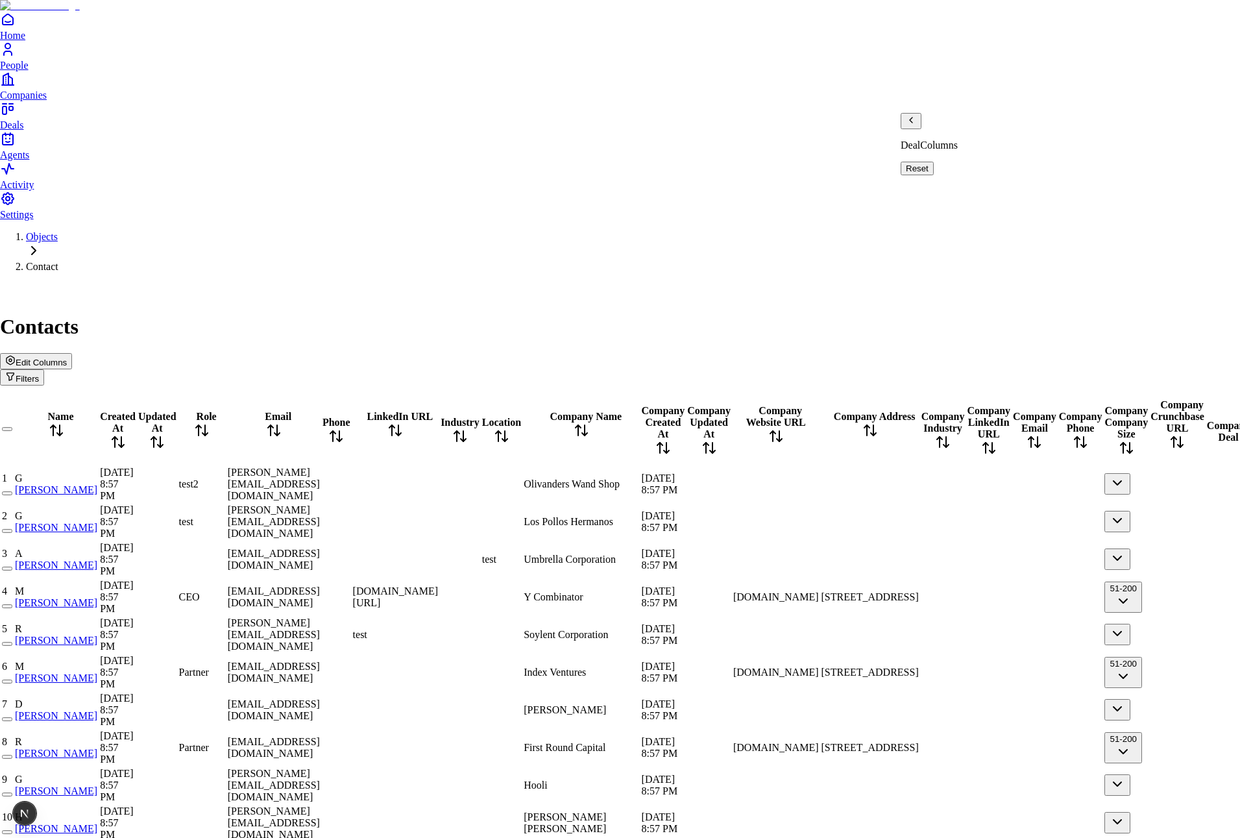
click at [915, 125] on icon "Back" at bounding box center [911, 120] width 10 height 10
click at [918, 356] on icon at bounding box center [912, 362] width 12 height 12
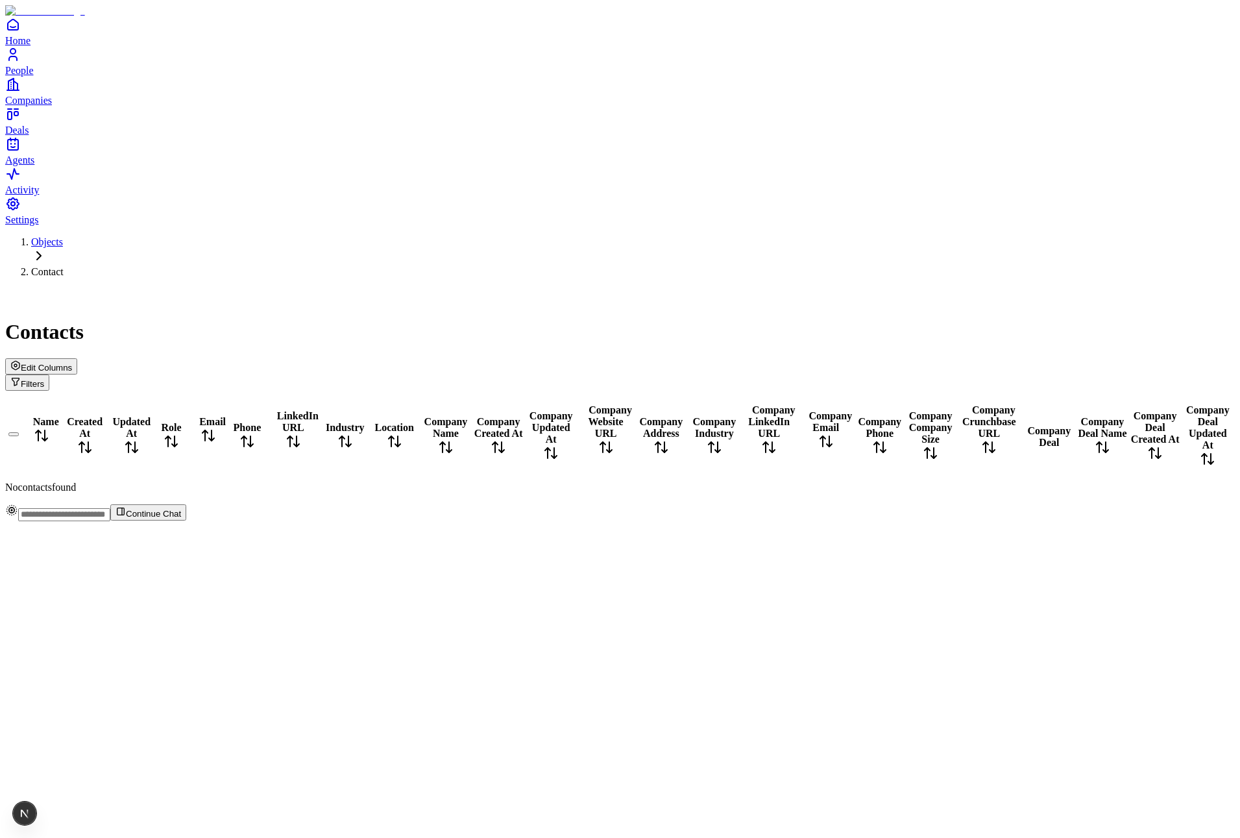
click at [72, 363] on span "Edit Columns" at bounding box center [46, 368] width 51 height 10
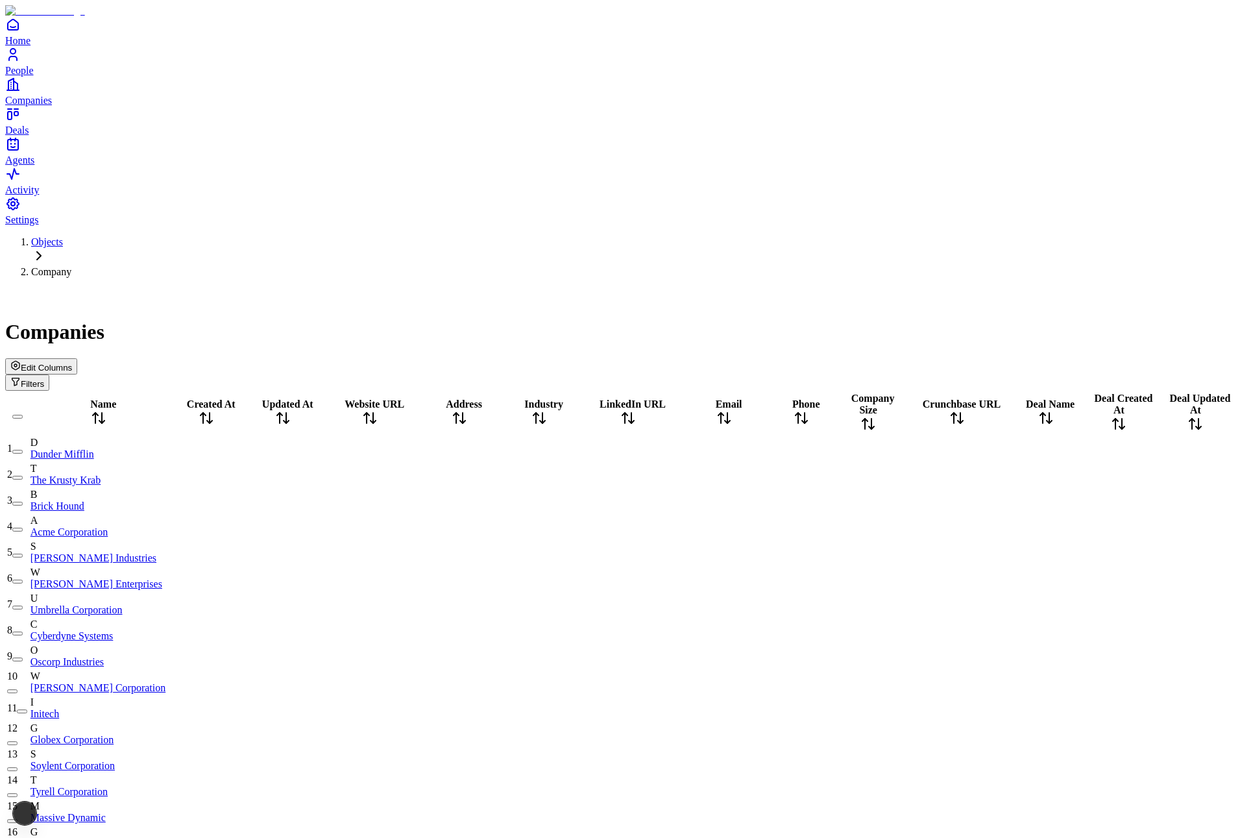
click at [21, 360] on icon "button" at bounding box center [15, 365] width 10 height 10
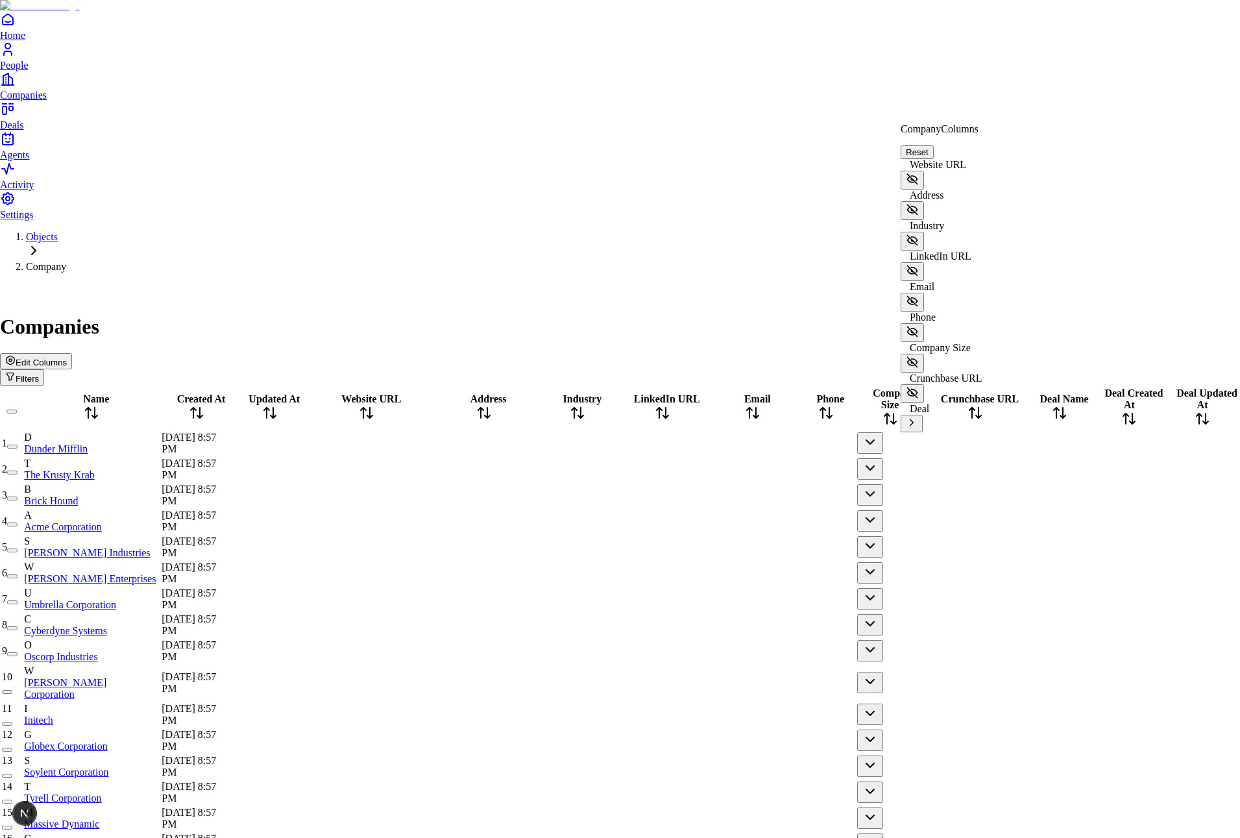
scroll to position [108, 0]
click at [918, 417] on icon at bounding box center [912, 423] width 12 height 12
click at [913, 125] on icon "Back" at bounding box center [911, 120] width 10 height 10
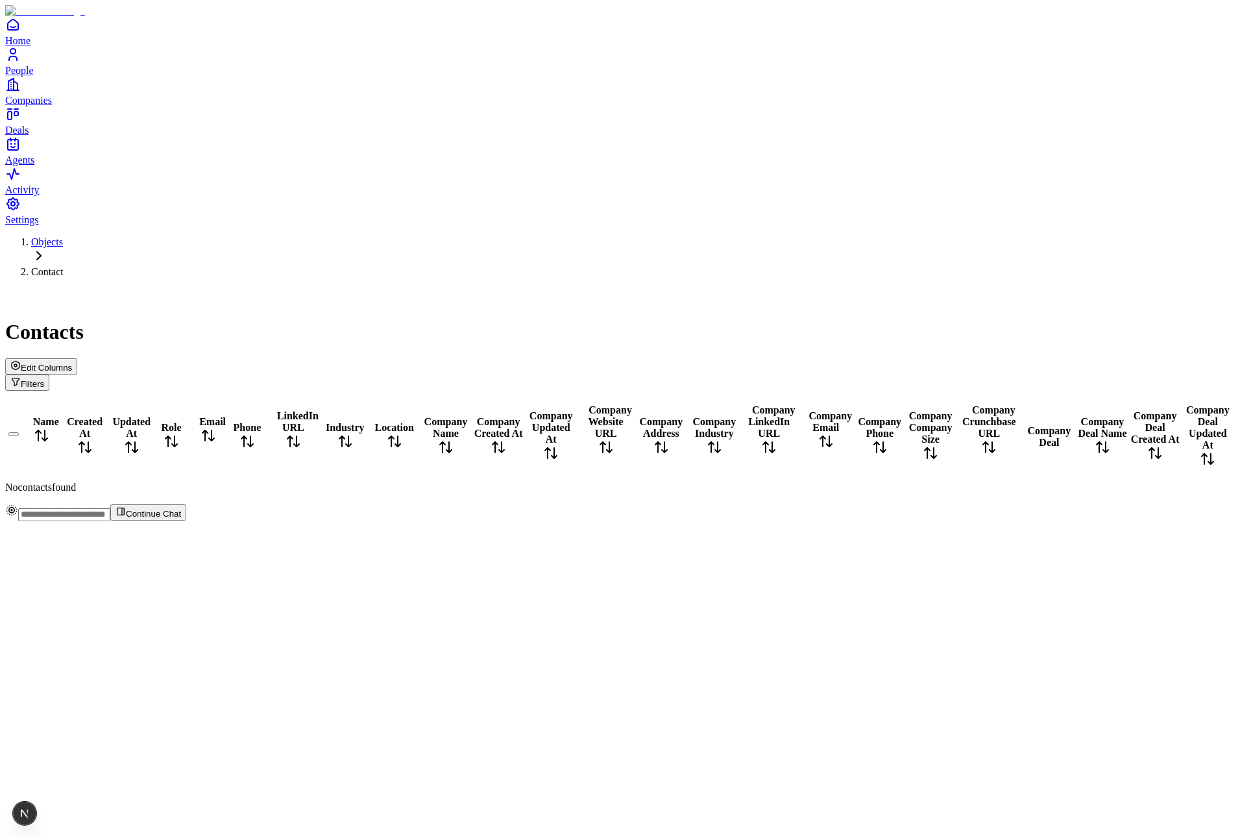
click at [72, 363] on span "Edit Columns" at bounding box center [46, 368] width 51 height 10
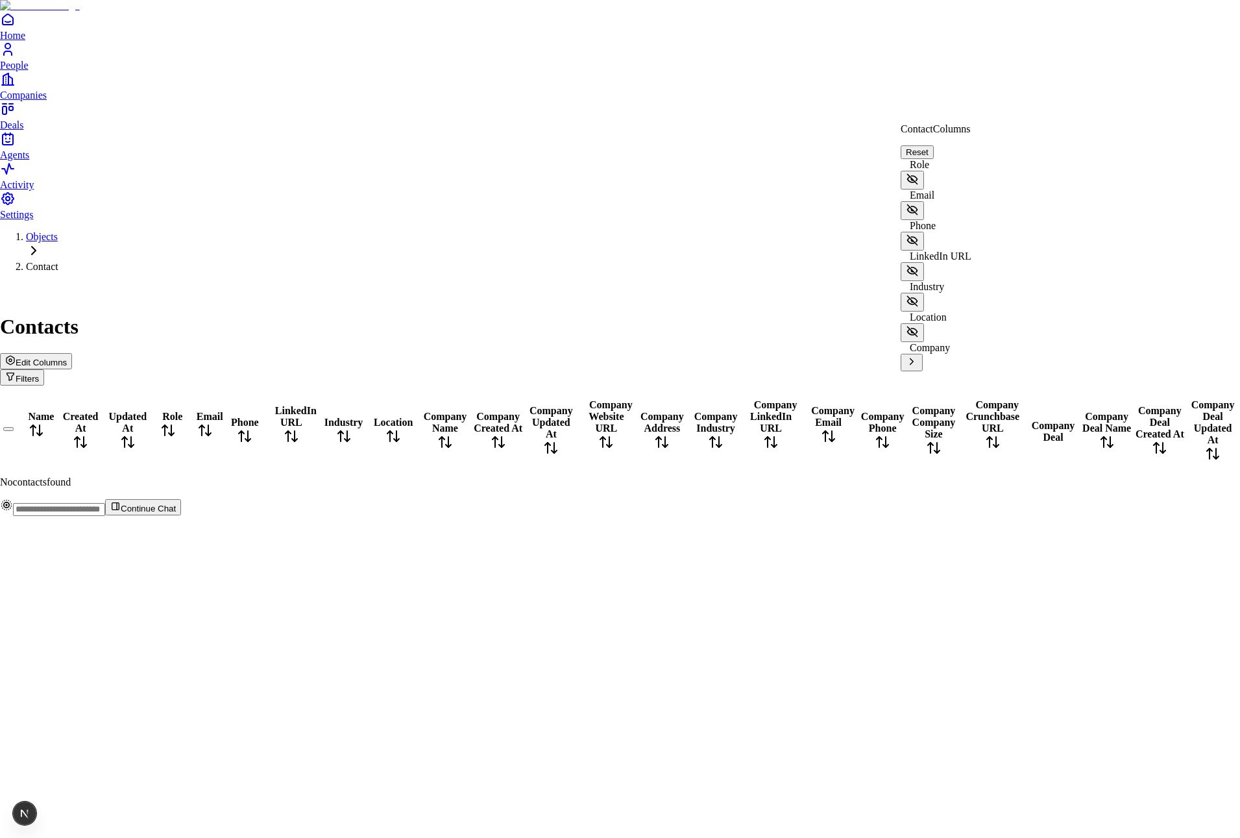
scroll to position [39, 0]
click at [918, 356] on icon at bounding box center [912, 362] width 12 height 12
click at [918, 433] on icon at bounding box center [912, 439] width 12 height 12
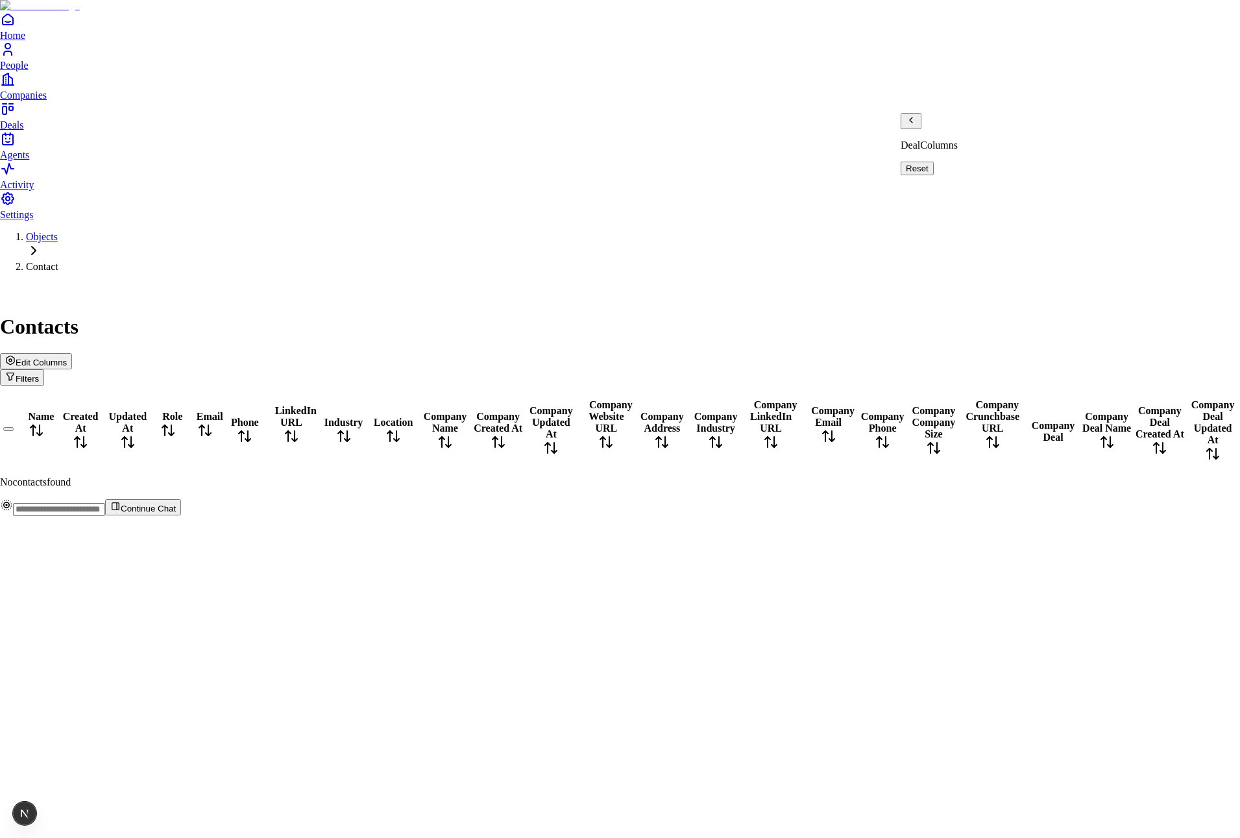
click at [916, 125] on icon "Back" at bounding box center [911, 120] width 10 height 10
click at [918, 356] on icon at bounding box center [912, 362] width 12 height 12
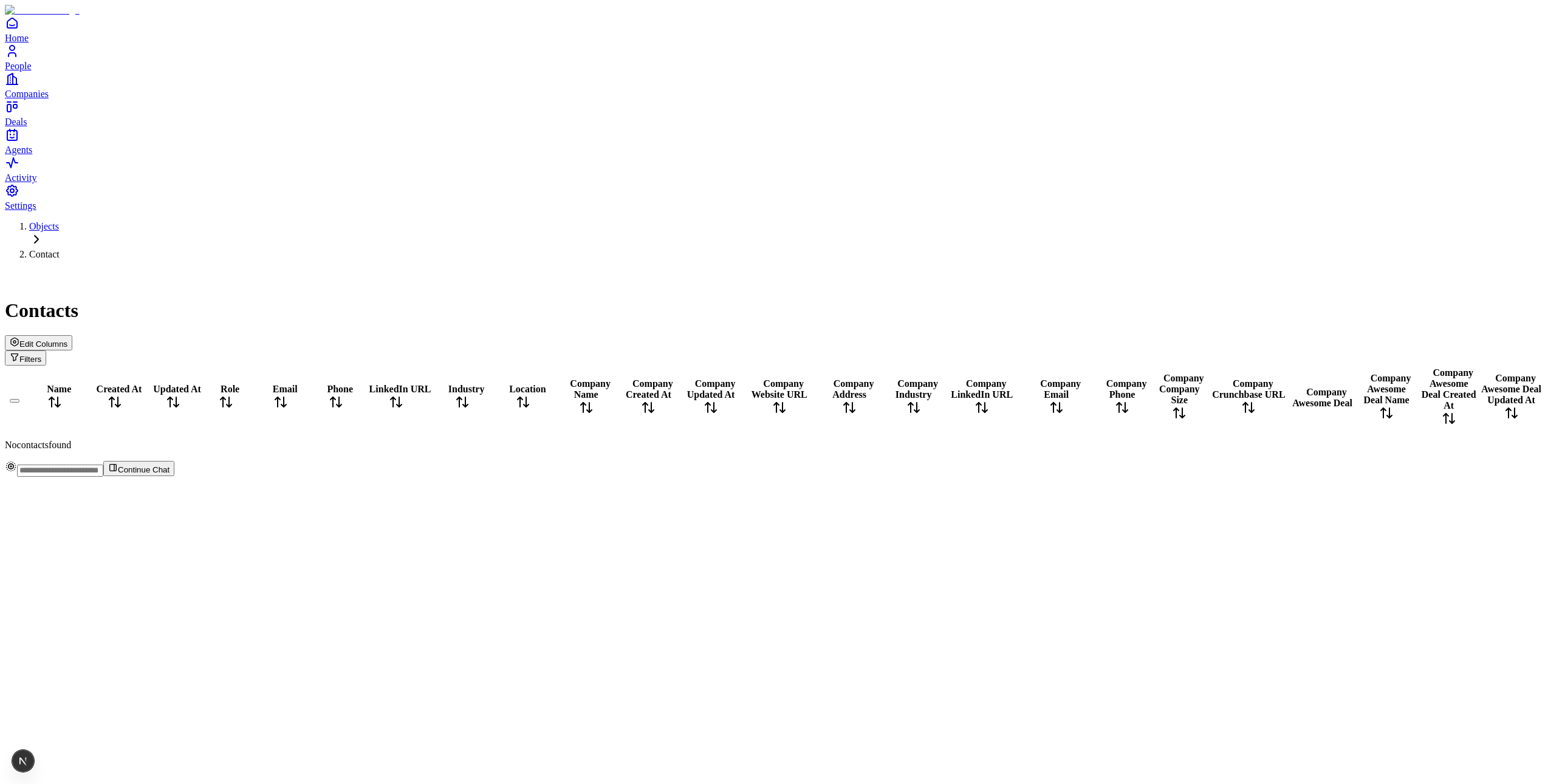
click at [67, 340] on span "Edit Columns" at bounding box center [43, 344] width 48 height 9
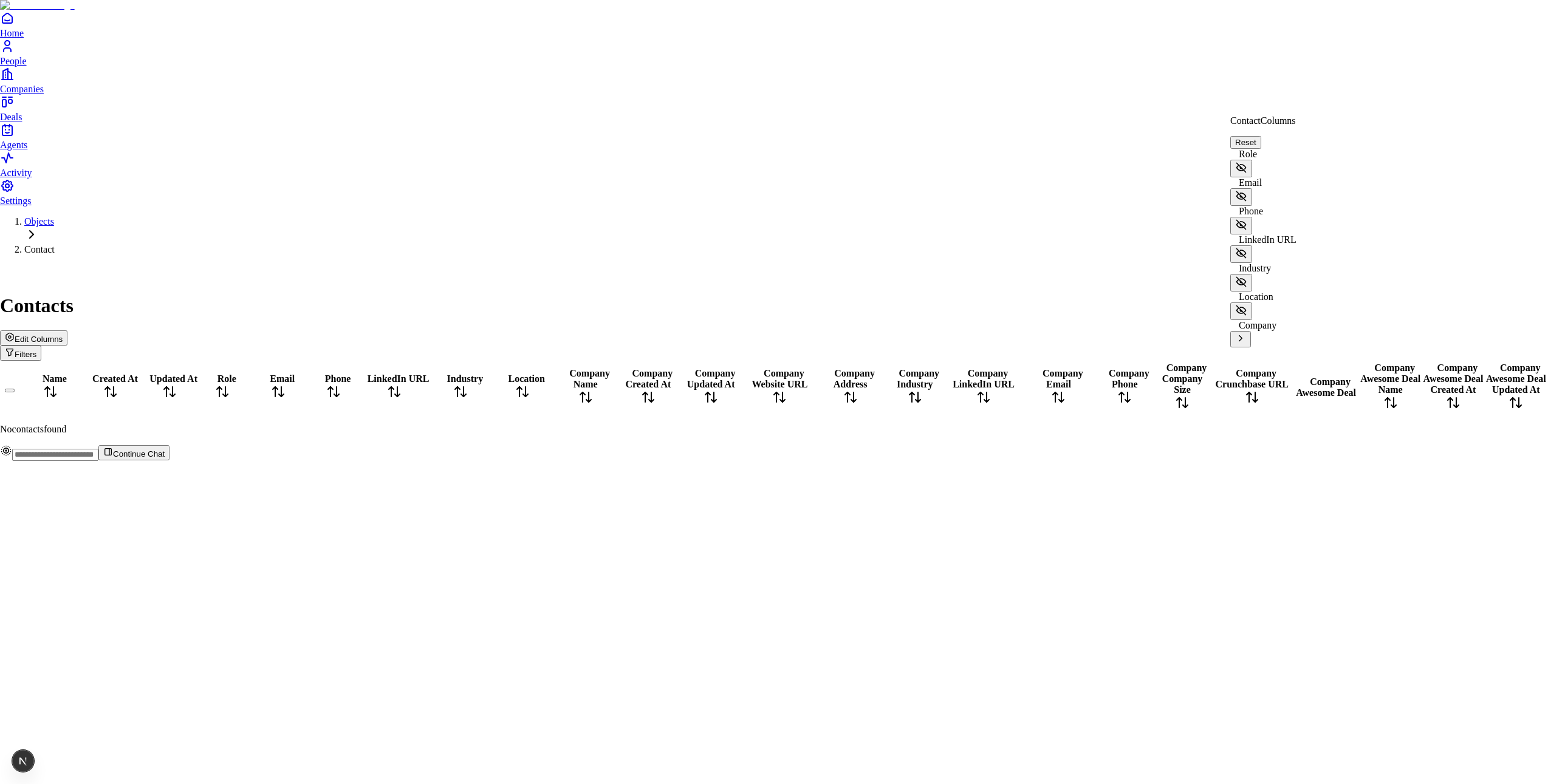
scroll to position [36, 0]
click at [1161, 333] on icon at bounding box center [1240, 339] width 11 height 11
click at [1161, 405] on icon at bounding box center [1240, 411] width 11 height 11
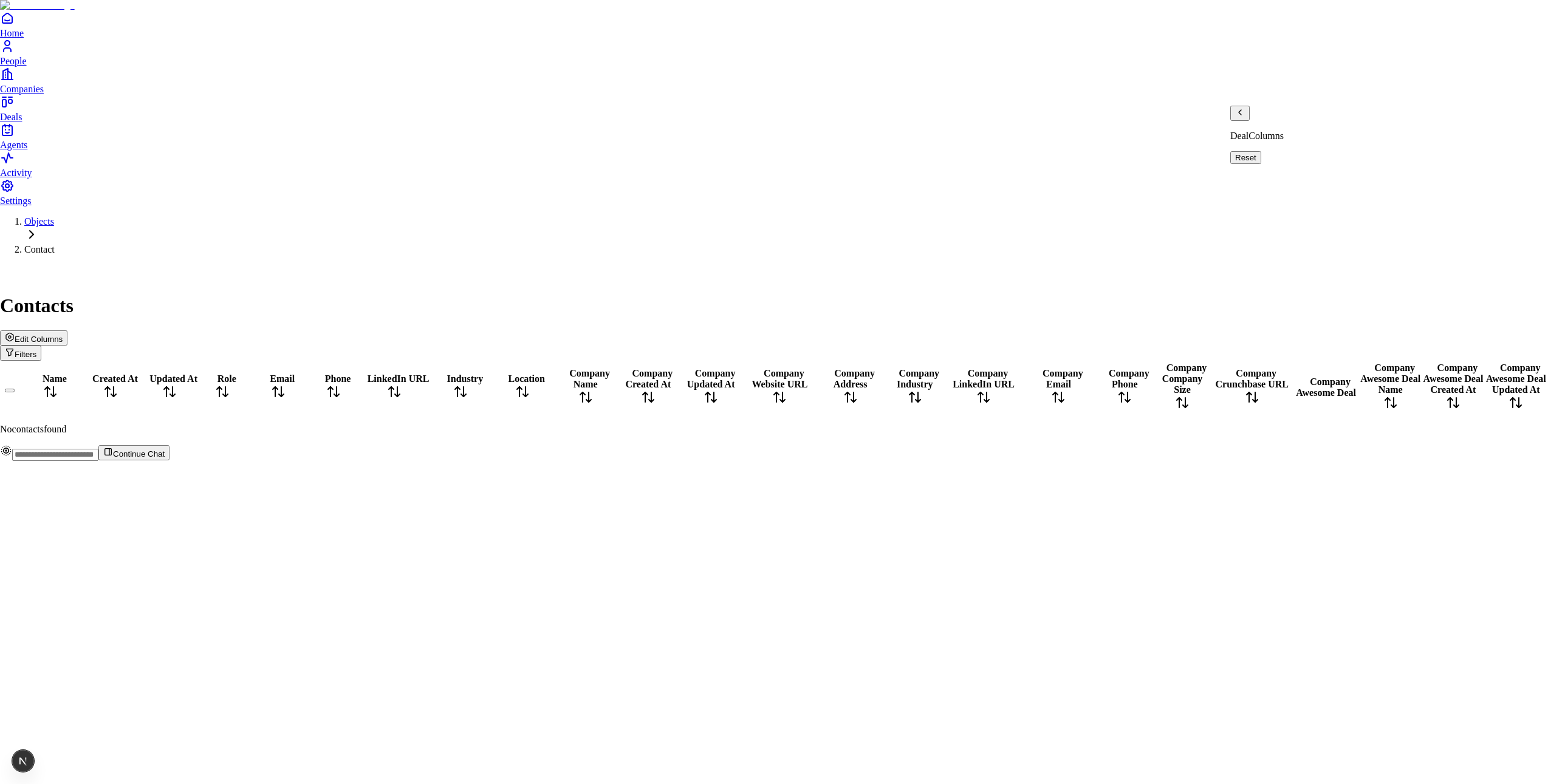
click at [1161, 117] on icon "Back" at bounding box center [1239, 112] width 9 height 9
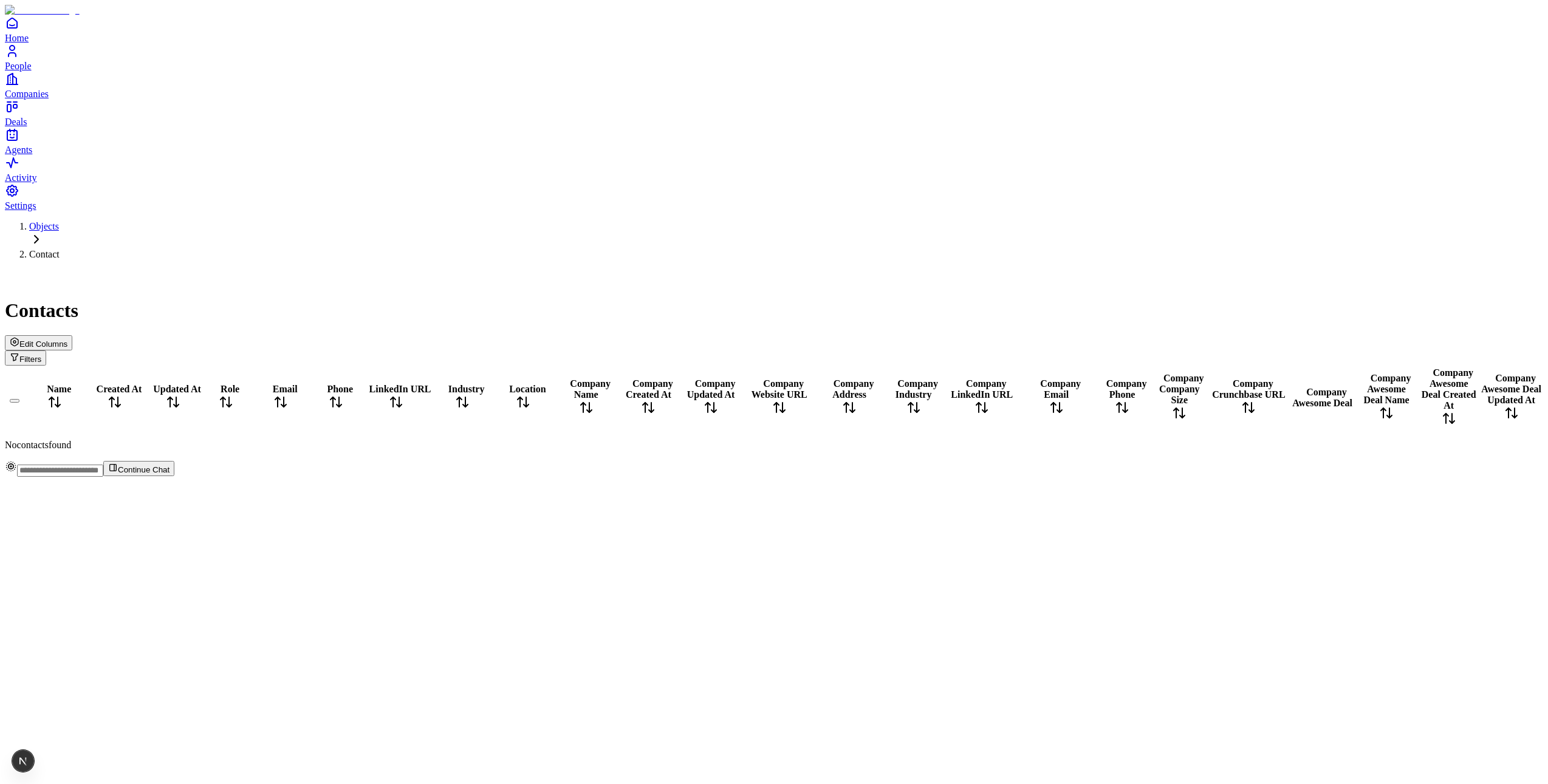
click at [72, 335] on button "Edit Columns" at bounding box center [38, 342] width 67 height 15
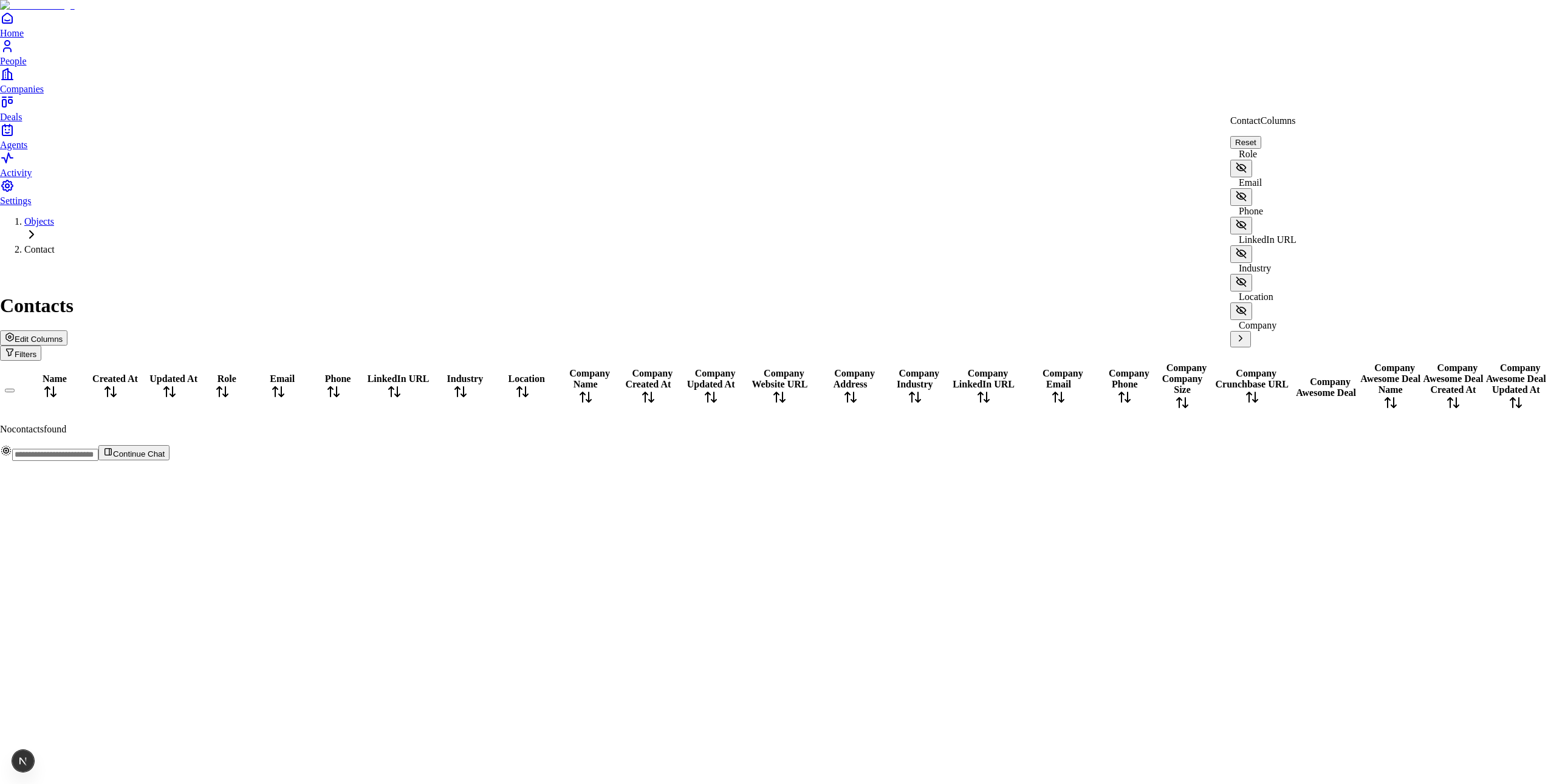
scroll to position [36, 0]
click at [1246, 333] on icon at bounding box center [1240, 339] width 11 height 11
click at [1246, 405] on icon at bounding box center [1240, 411] width 11 height 11
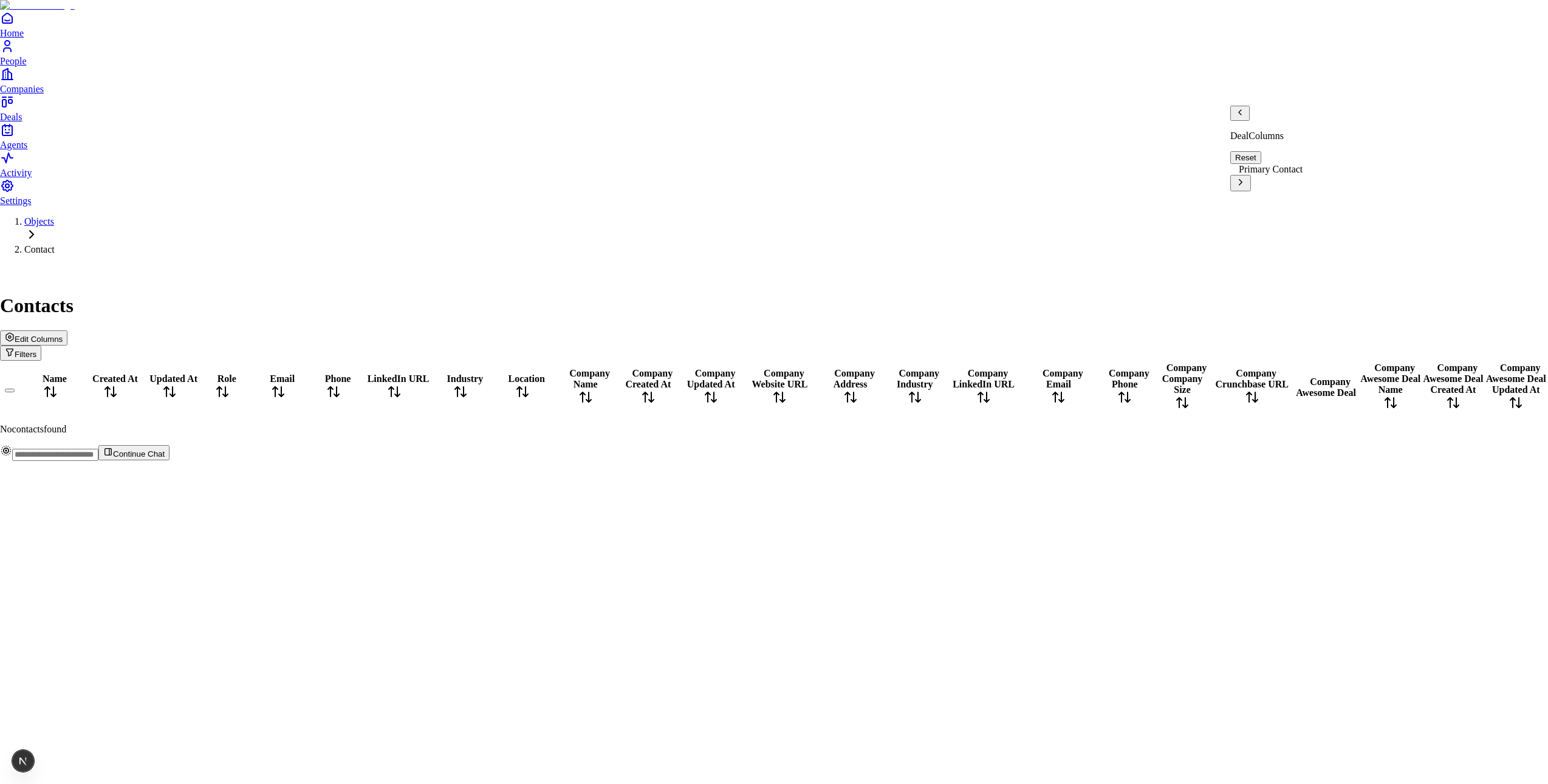
click at [1246, 177] on icon at bounding box center [1240, 182] width 11 height 11
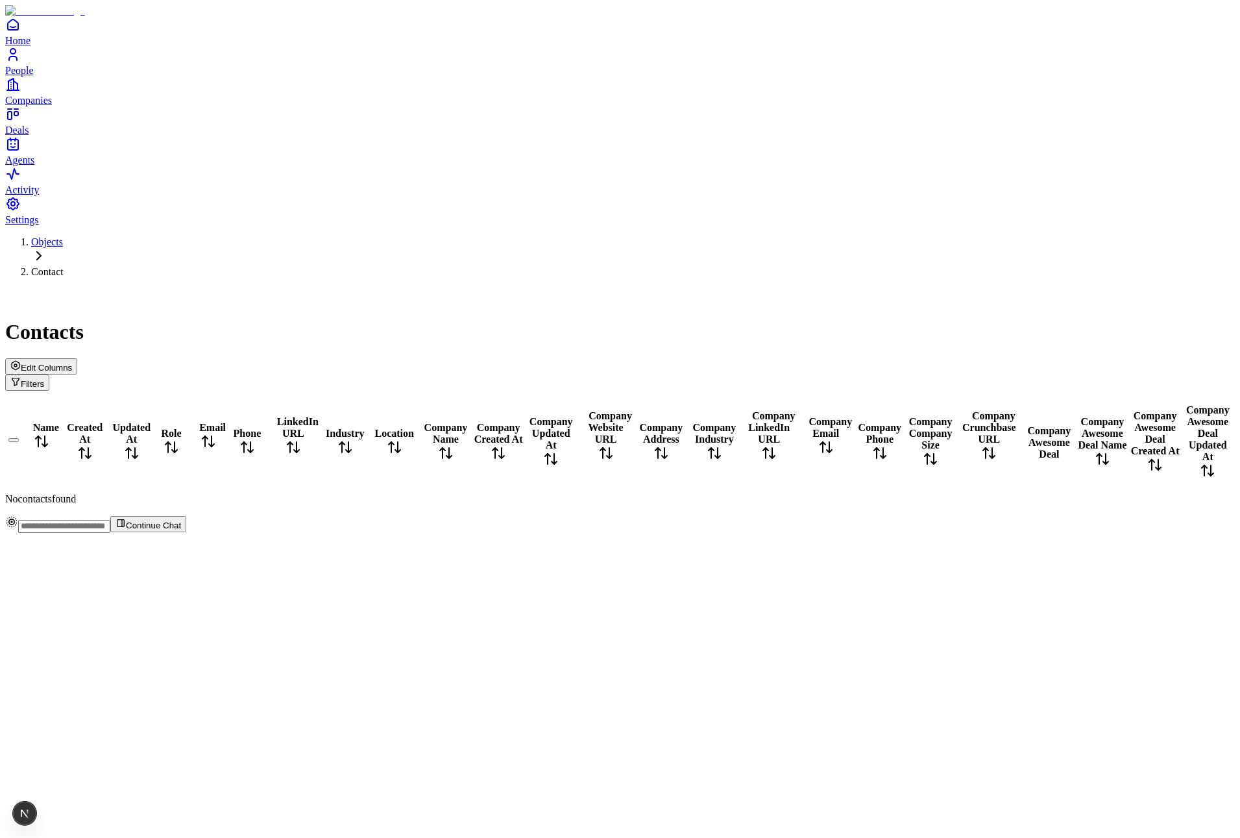
click at [72, 363] on span "Edit Columns" at bounding box center [46, 368] width 51 height 10
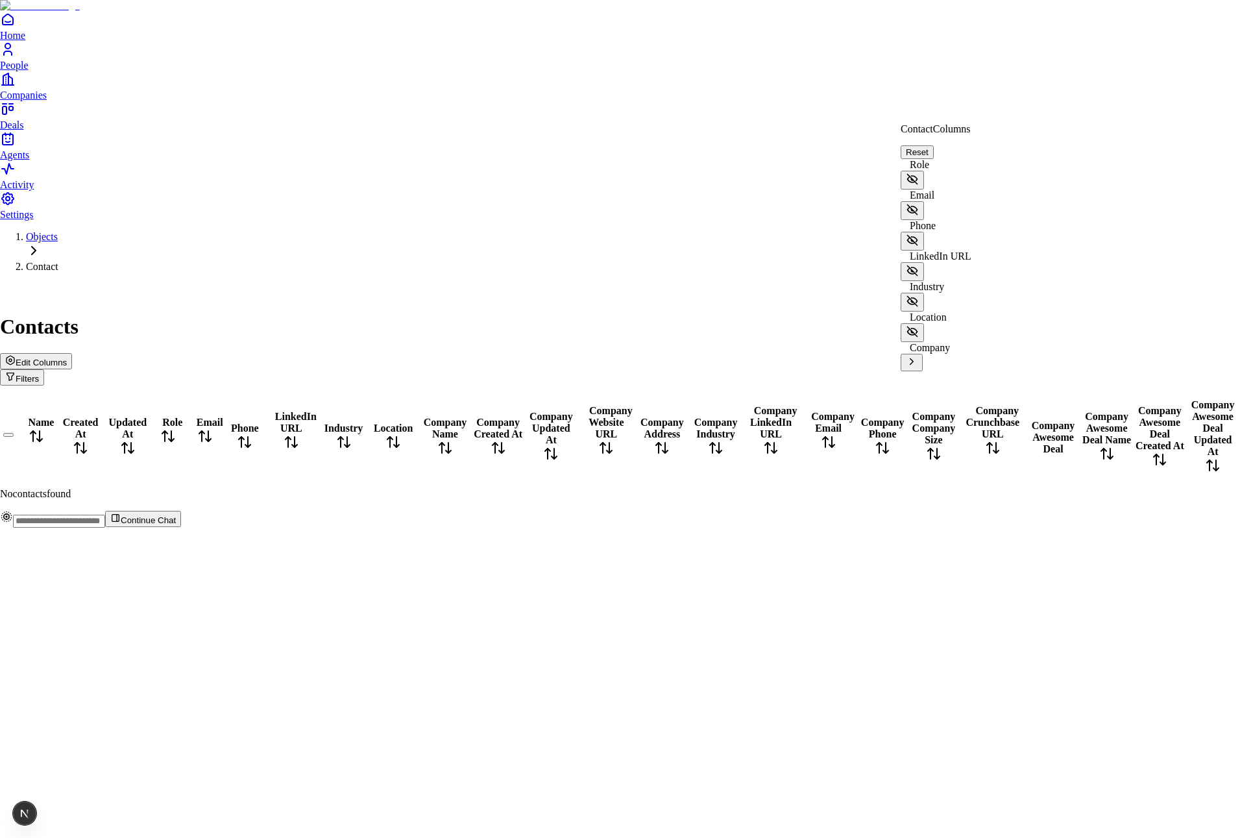
scroll to position [39, 0]
click at [918, 356] on icon at bounding box center [912, 362] width 12 height 12
click at [918, 433] on icon at bounding box center [912, 439] width 12 height 12
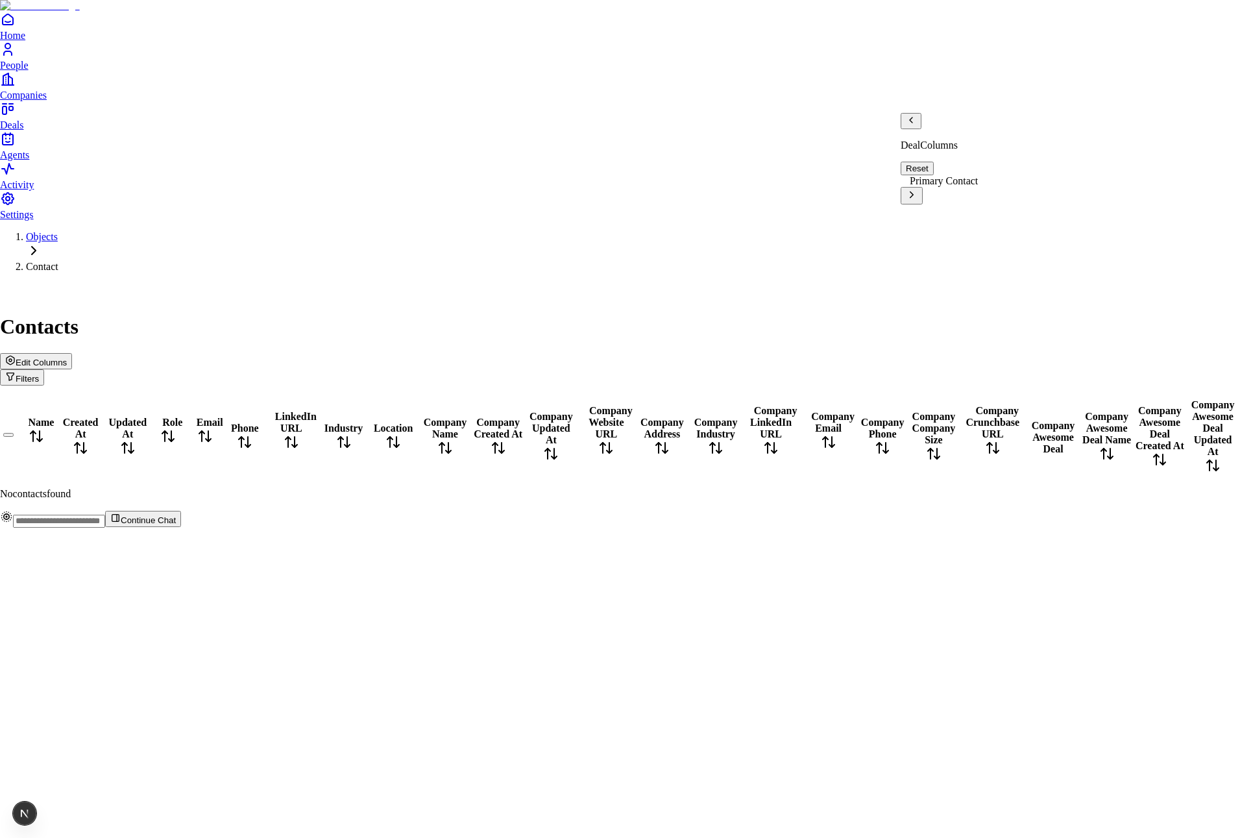
click at [918, 189] on icon at bounding box center [912, 195] width 12 height 12
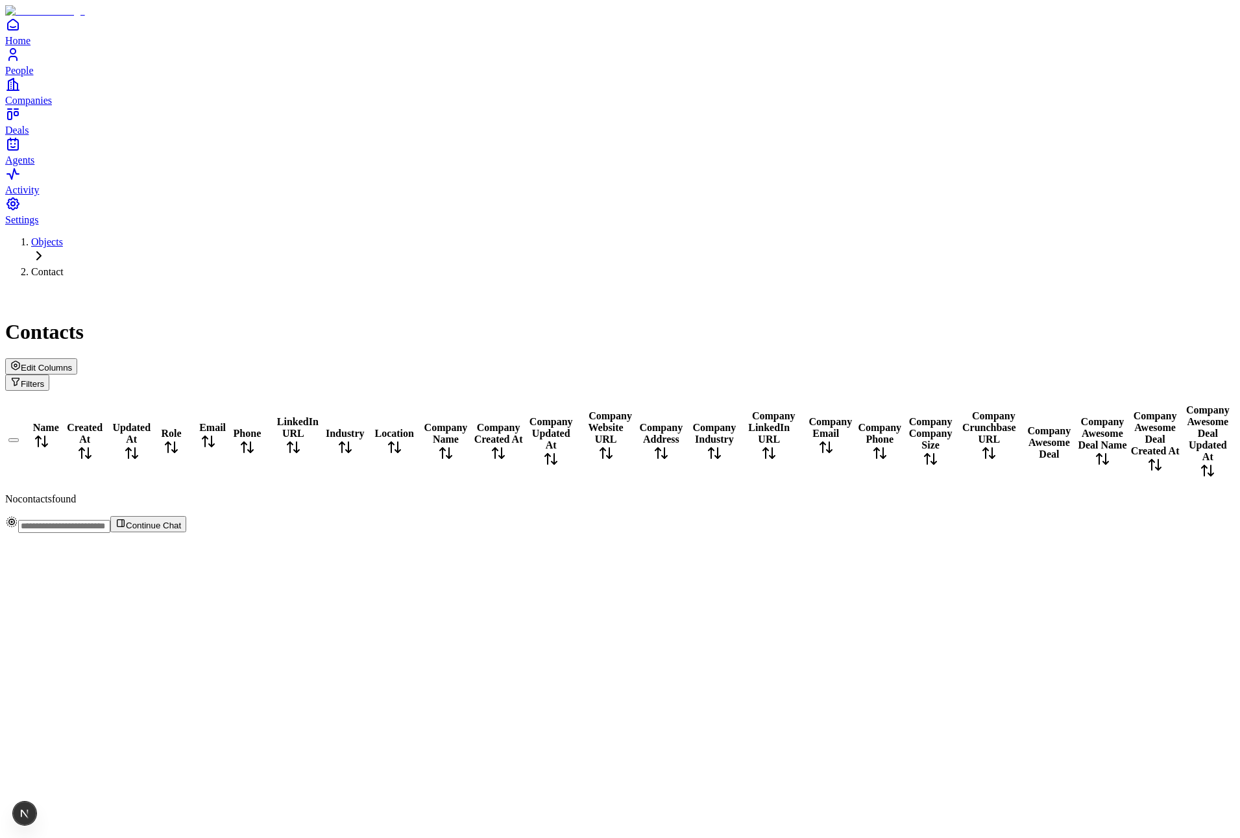
click at [72, 363] on span "Edit Columns" at bounding box center [46, 368] width 51 height 10
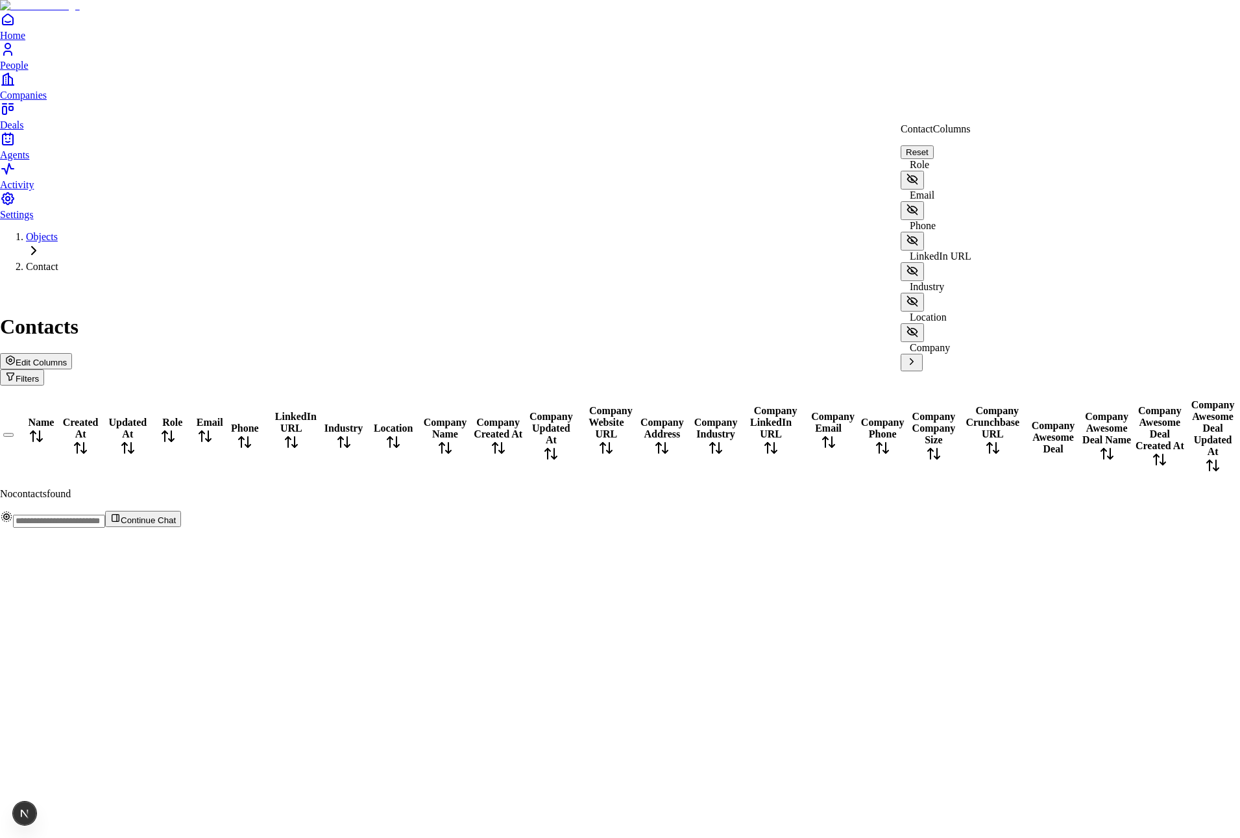
scroll to position [39, 0]
click at [914, 359] on icon at bounding box center [912, 362] width 3 height 6
drag, startPoint x: 1131, startPoint y: 330, endPoint x: 1111, endPoint y: 311, distance: 28.0
click at [918, 417] on icon at bounding box center [912, 423] width 12 height 12
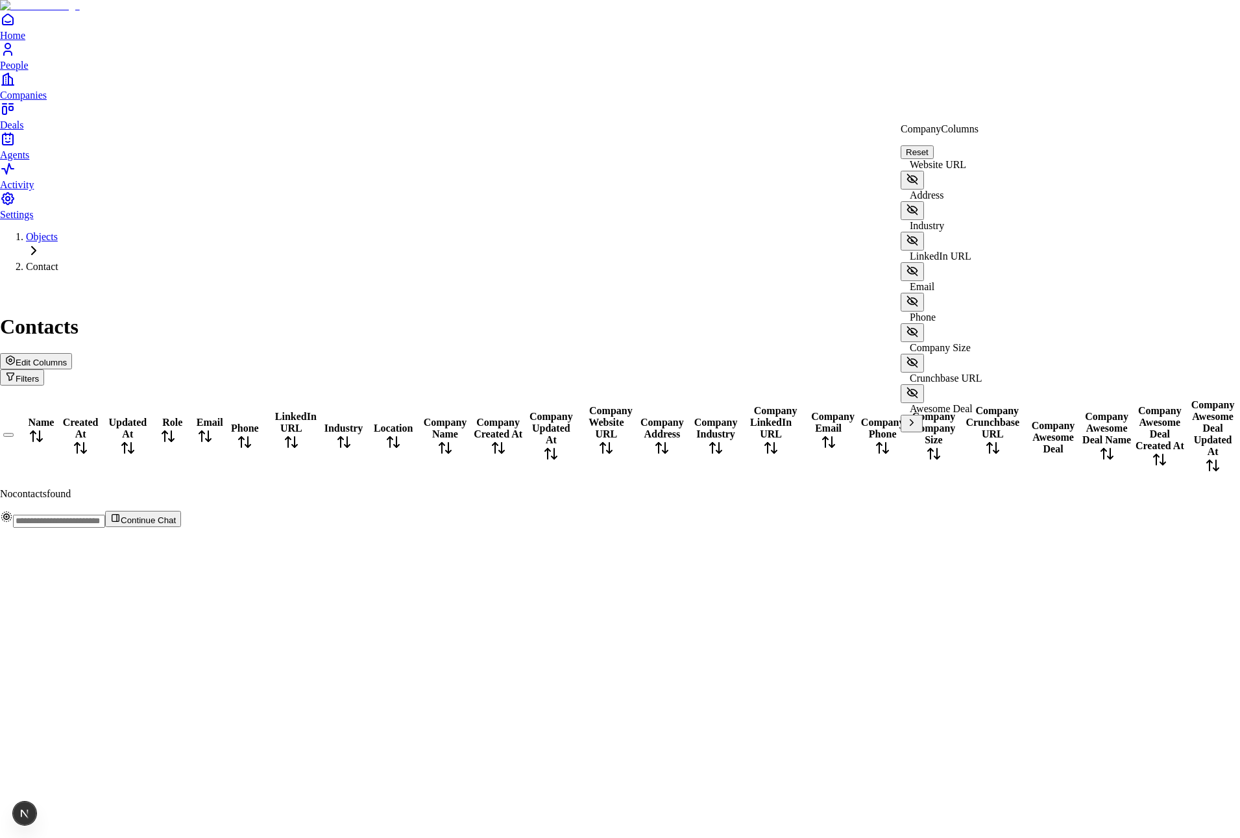
scroll to position [0, 0]
click at [978, 168] on div "Primary Contact" at bounding box center [939, 173] width 77 height 29
click at [918, 173] on icon at bounding box center [912, 179] width 12 height 12
click at [916, 125] on icon "Back" at bounding box center [911, 120] width 10 height 10
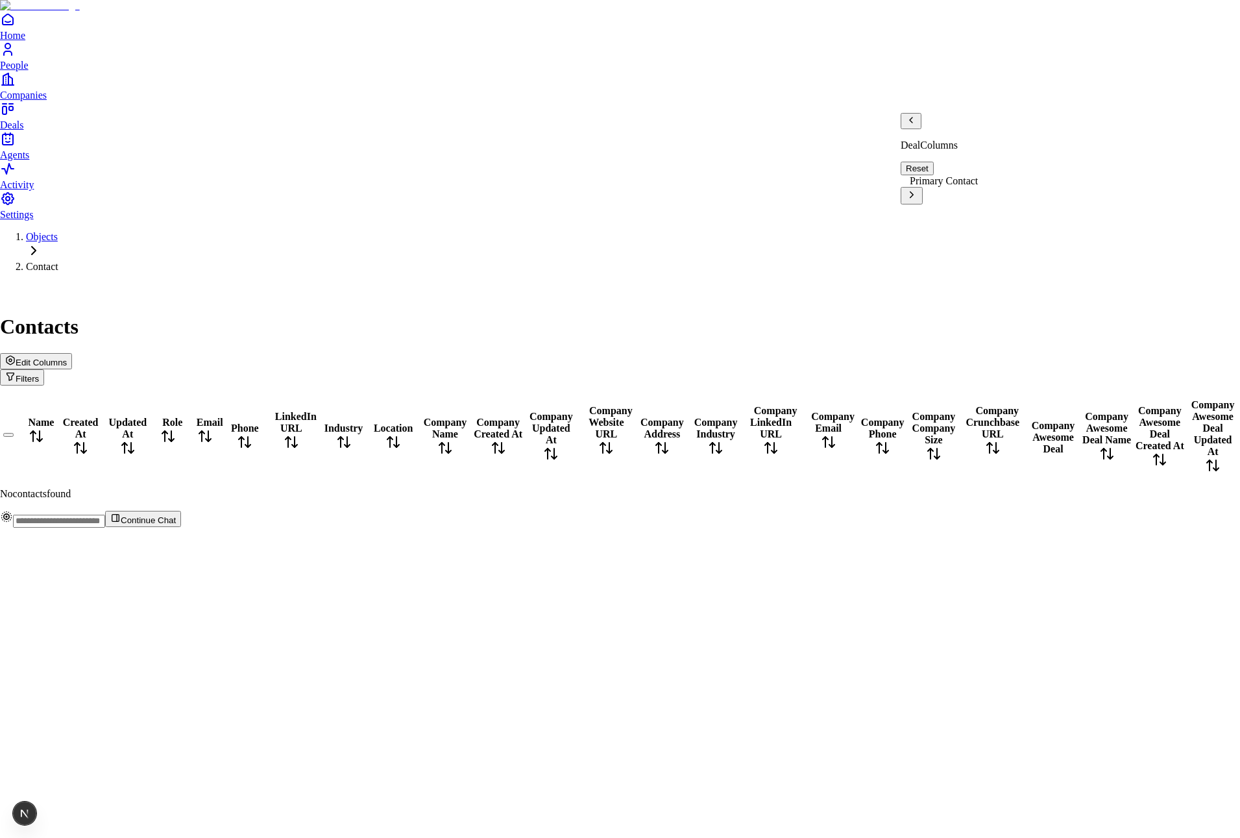
click at [916, 125] on icon "Back" at bounding box center [911, 120] width 10 height 10
click at [918, 356] on icon at bounding box center [912, 362] width 12 height 12
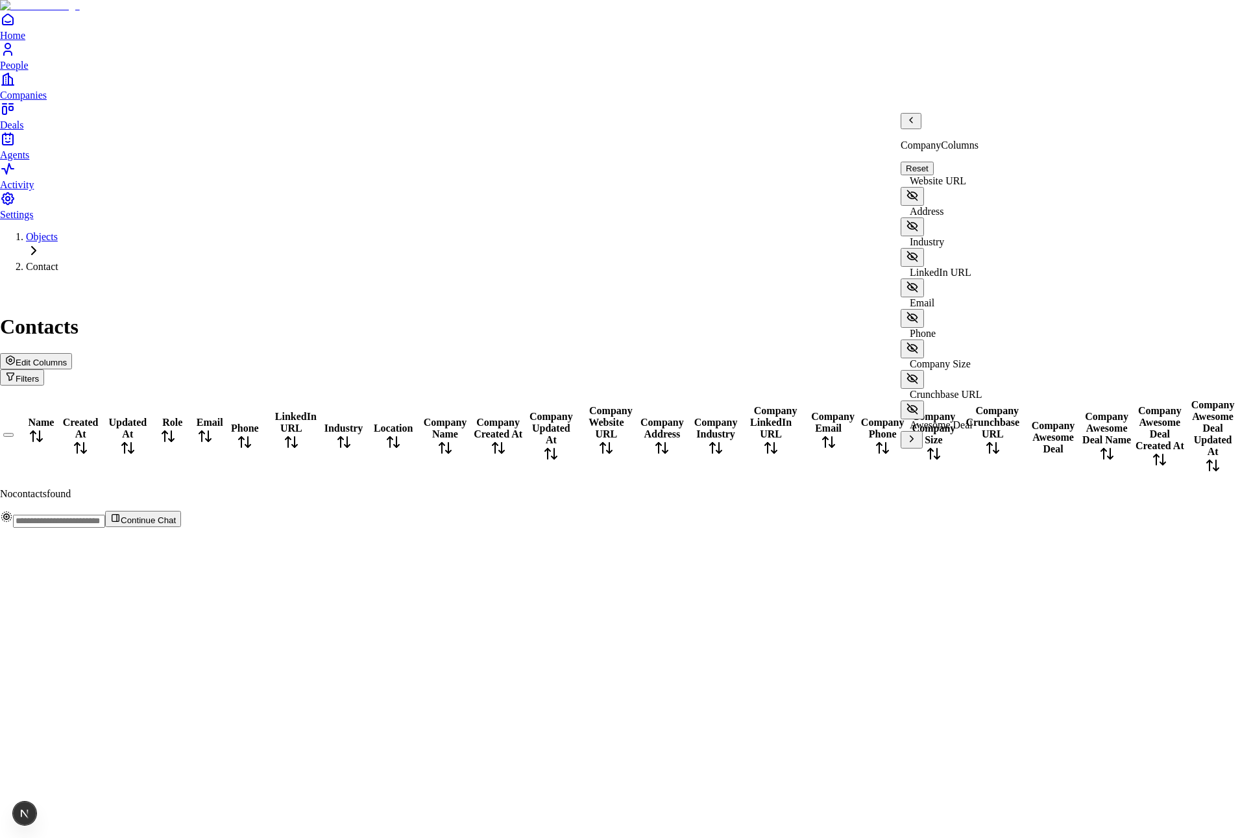
scroll to position [108, 0]
click at [918, 433] on icon at bounding box center [912, 439] width 12 height 12
click at [918, 189] on icon at bounding box center [912, 195] width 12 height 12
click at [914, 125] on icon "Back" at bounding box center [911, 120] width 10 height 10
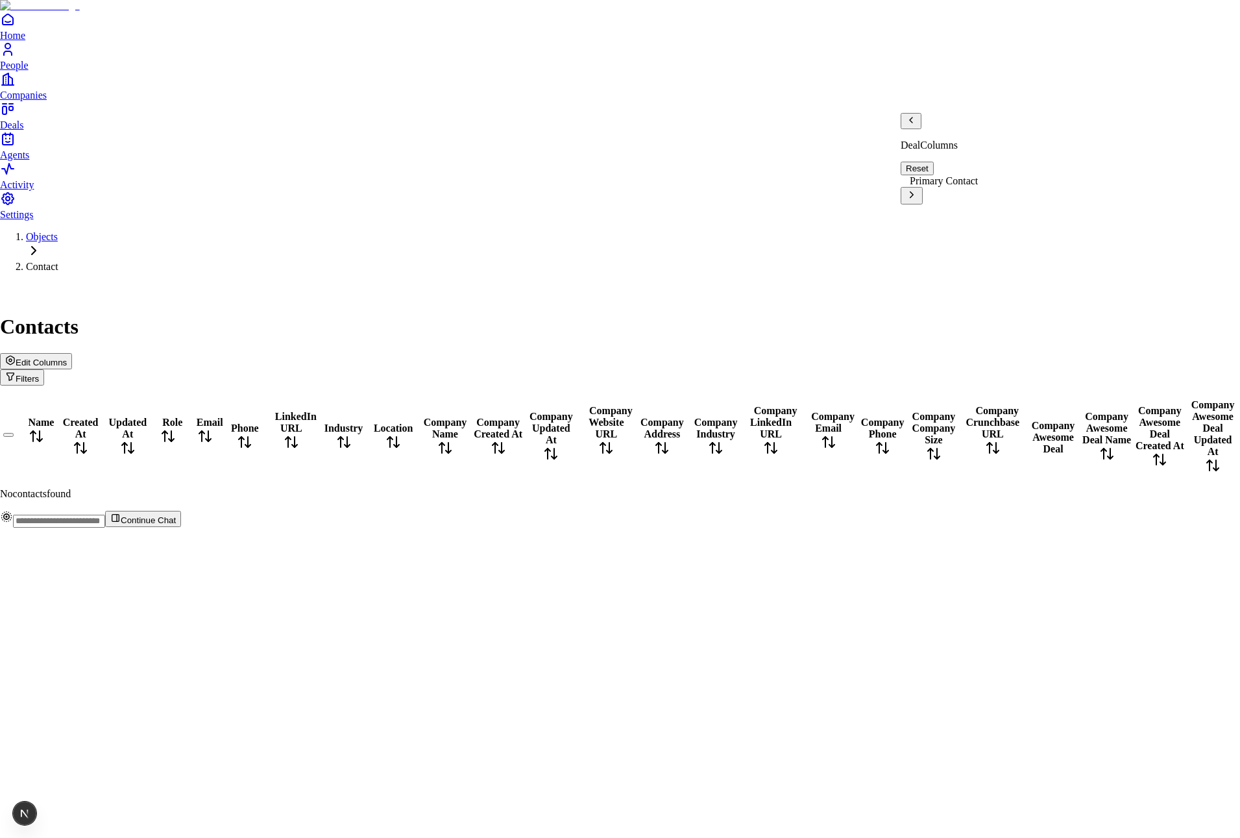
click at [914, 125] on icon "Back" at bounding box center [911, 120] width 10 height 10
click at [916, 125] on icon "Back" at bounding box center [911, 120] width 10 height 10
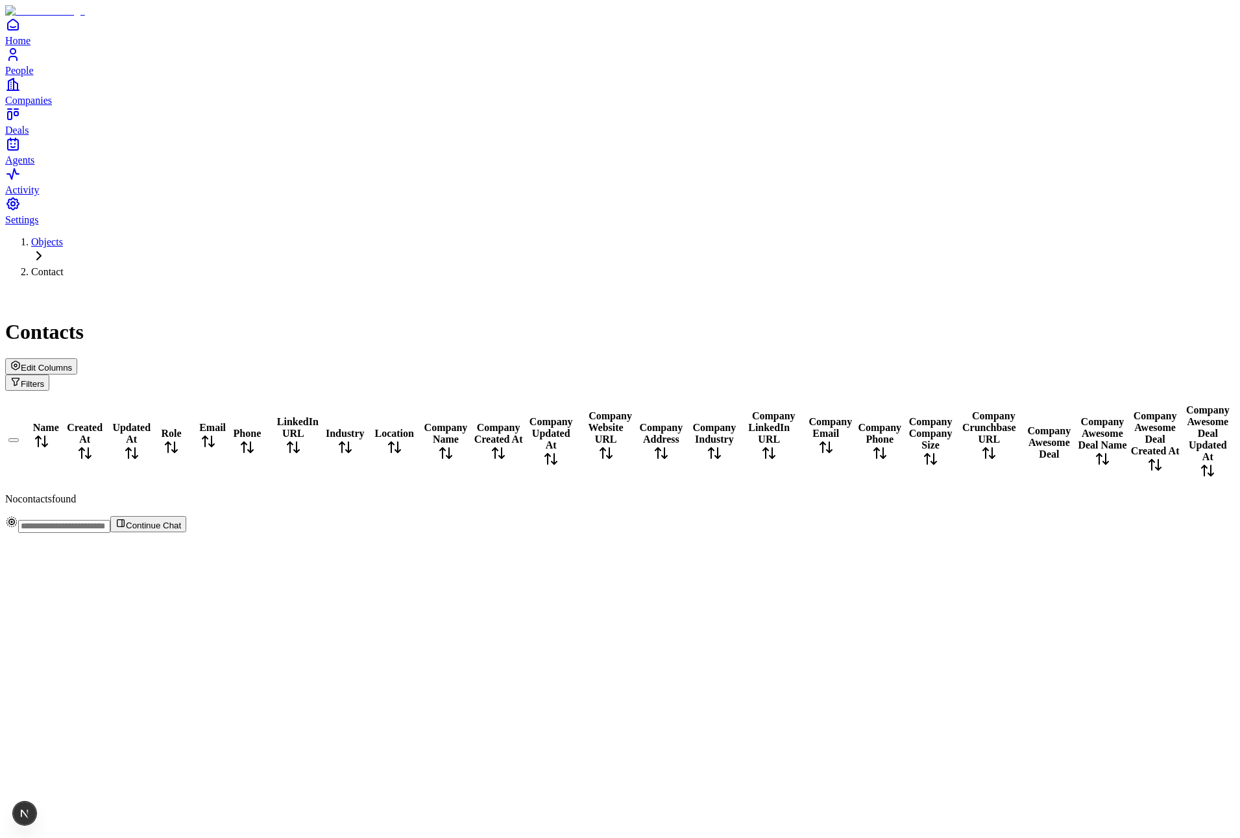
click at [72, 363] on span "Edit Columns" at bounding box center [46, 368] width 51 height 10
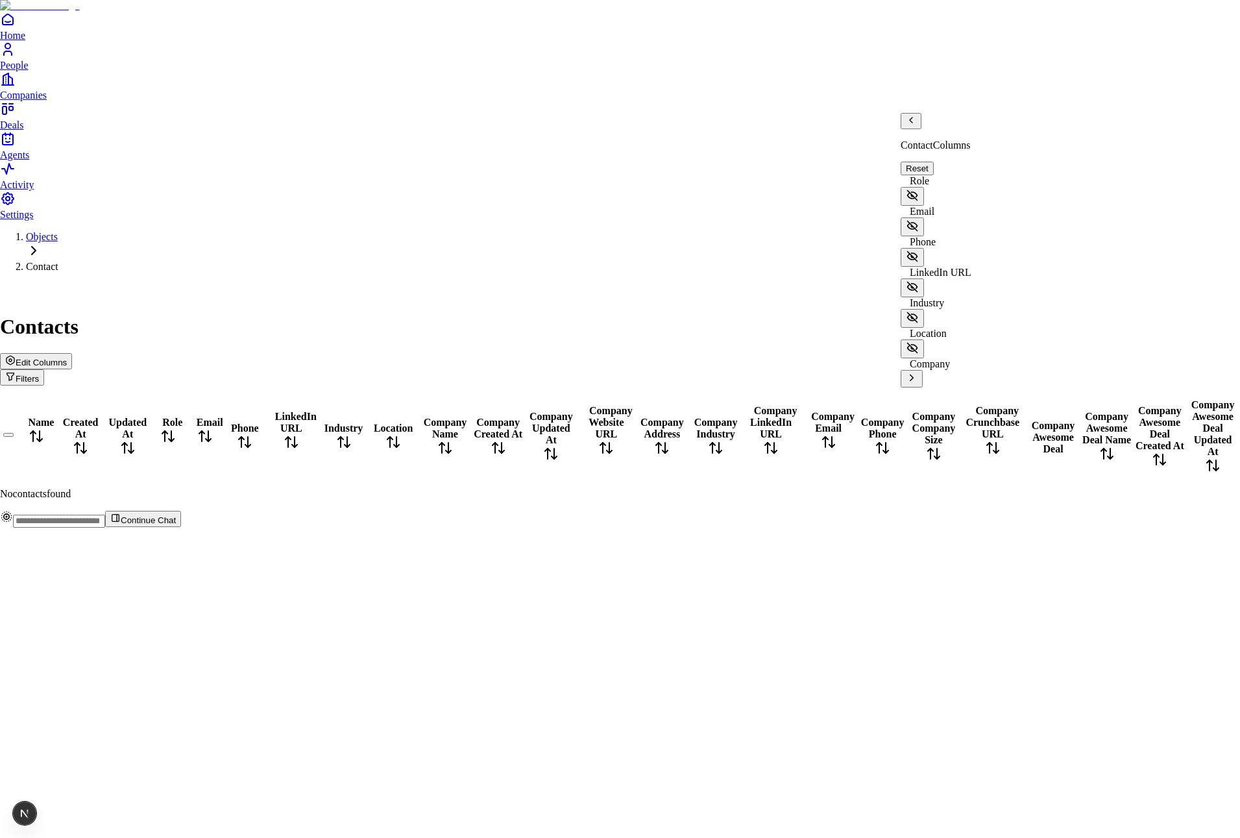
scroll to position [39, 0]
click at [918, 372] on icon at bounding box center [912, 378] width 12 height 12
click at [918, 433] on icon at bounding box center [912, 439] width 12 height 12
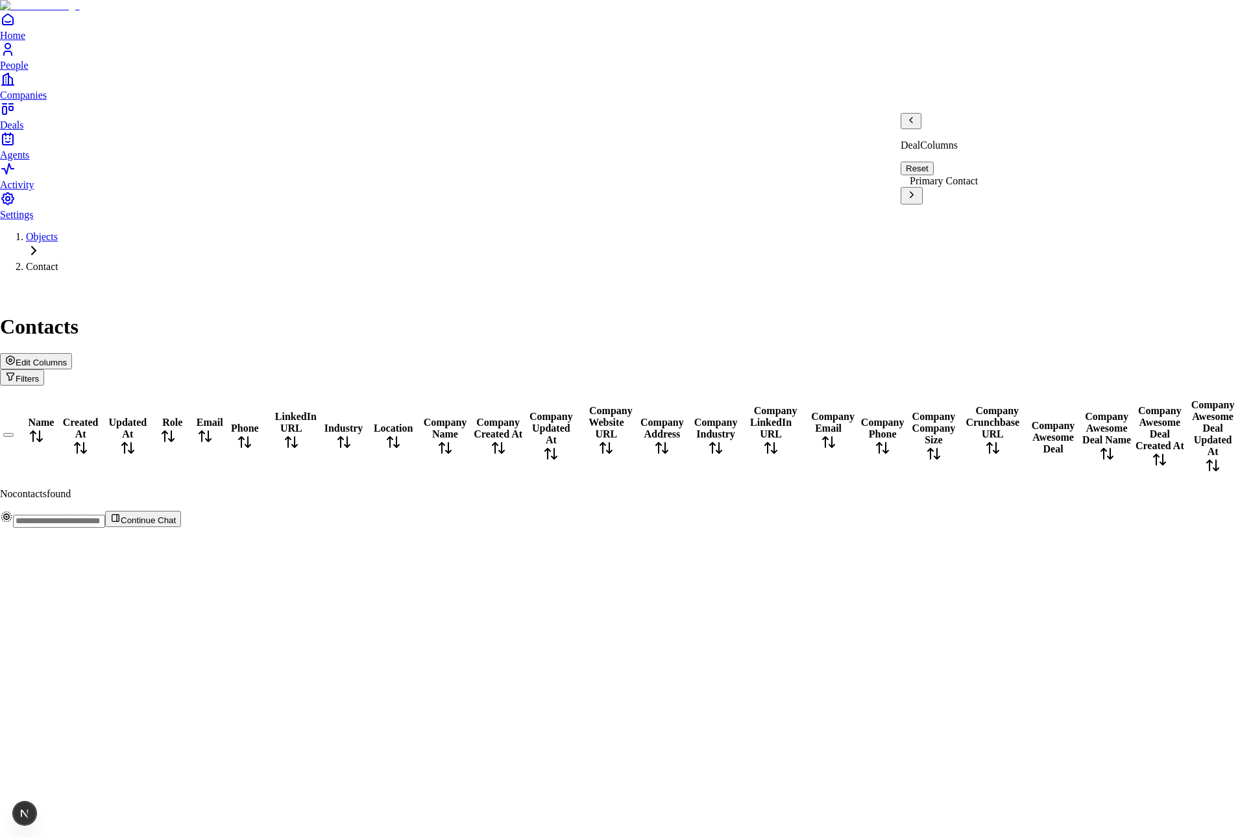
click at [918, 189] on icon at bounding box center [912, 195] width 12 height 12
click at [916, 125] on icon "Back" at bounding box center [911, 120] width 10 height 10
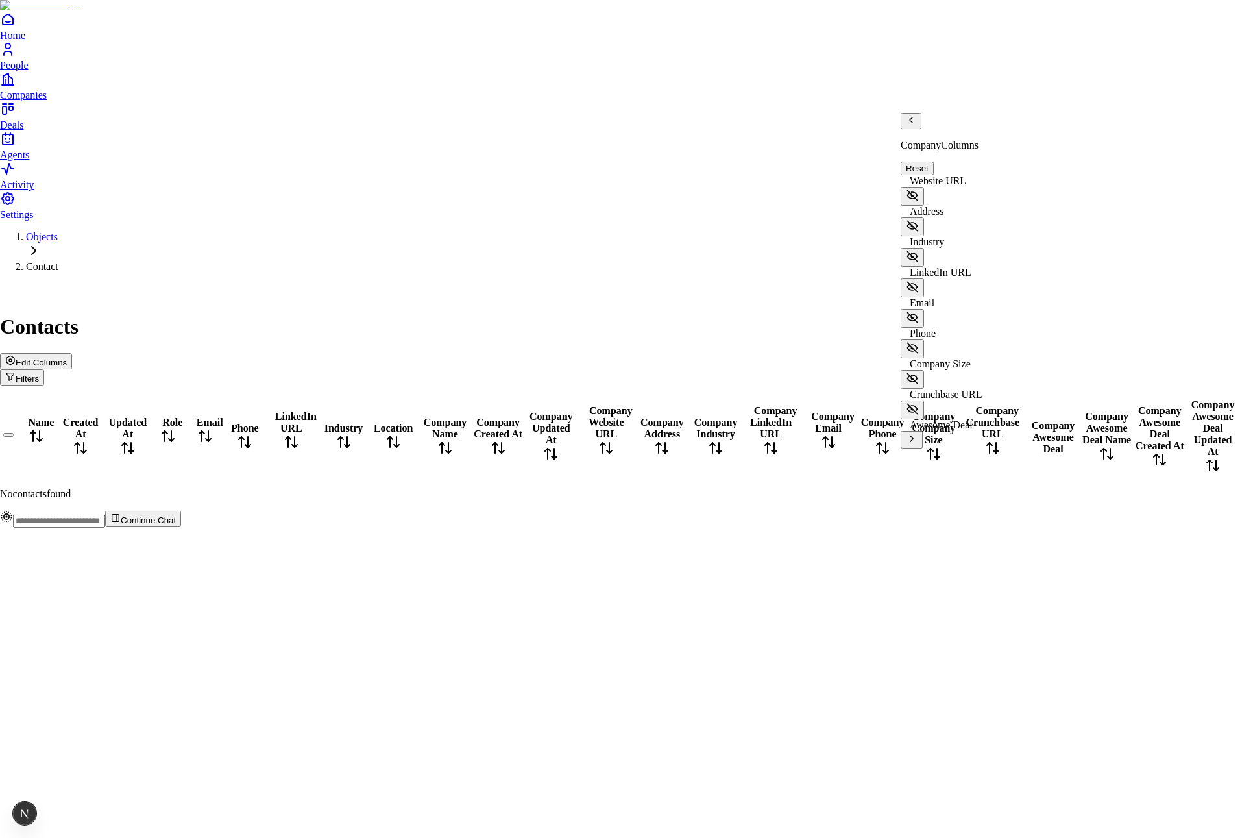
click at [916, 125] on icon "Back" at bounding box center [911, 120] width 10 height 10
click at [918, 356] on icon at bounding box center [912, 362] width 12 height 12
click at [916, 125] on icon "Back" at bounding box center [911, 120] width 10 height 10
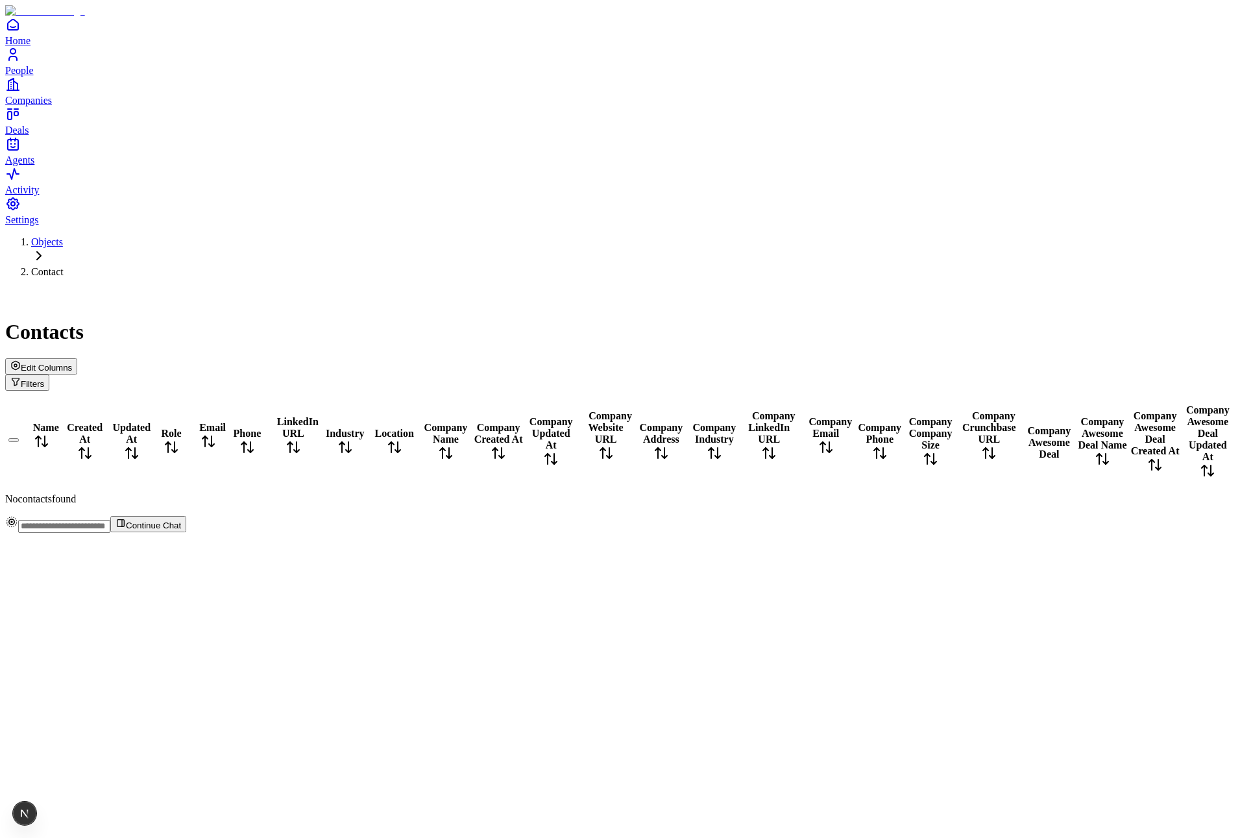
click at [72, 363] on span "Edit Columns" at bounding box center [46, 368] width 51 height 10
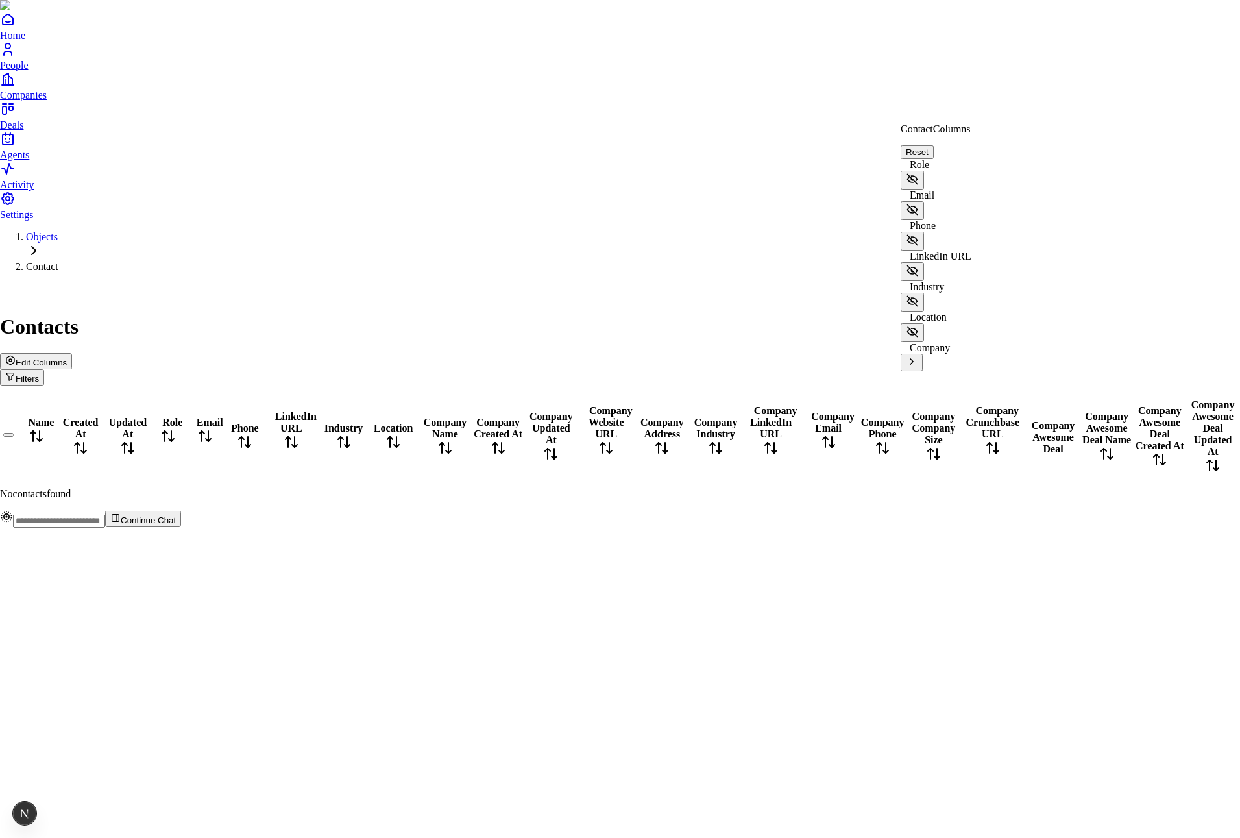
scroll to position [39, 0]
click at [918, 356] on icon at bounding box center [912, 362] width 12 height 12
click at [918, 433] on icon at bounding box center [912, 439] width 12 height 12
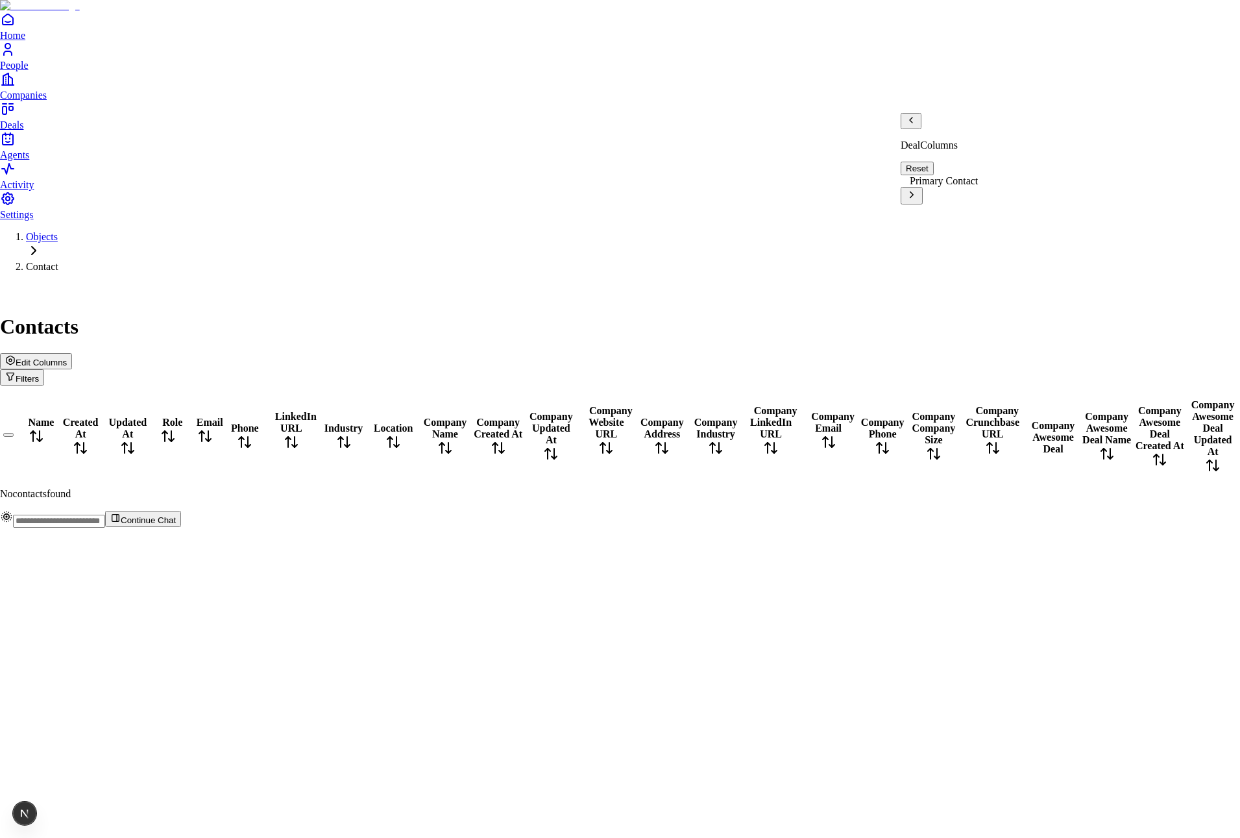
click at [918, 189] on icon at bounding box center [912, 195] width 12 height 12
click at [915, 125] on icon "Back" at bounding box center [911, 120] width 10 height 10
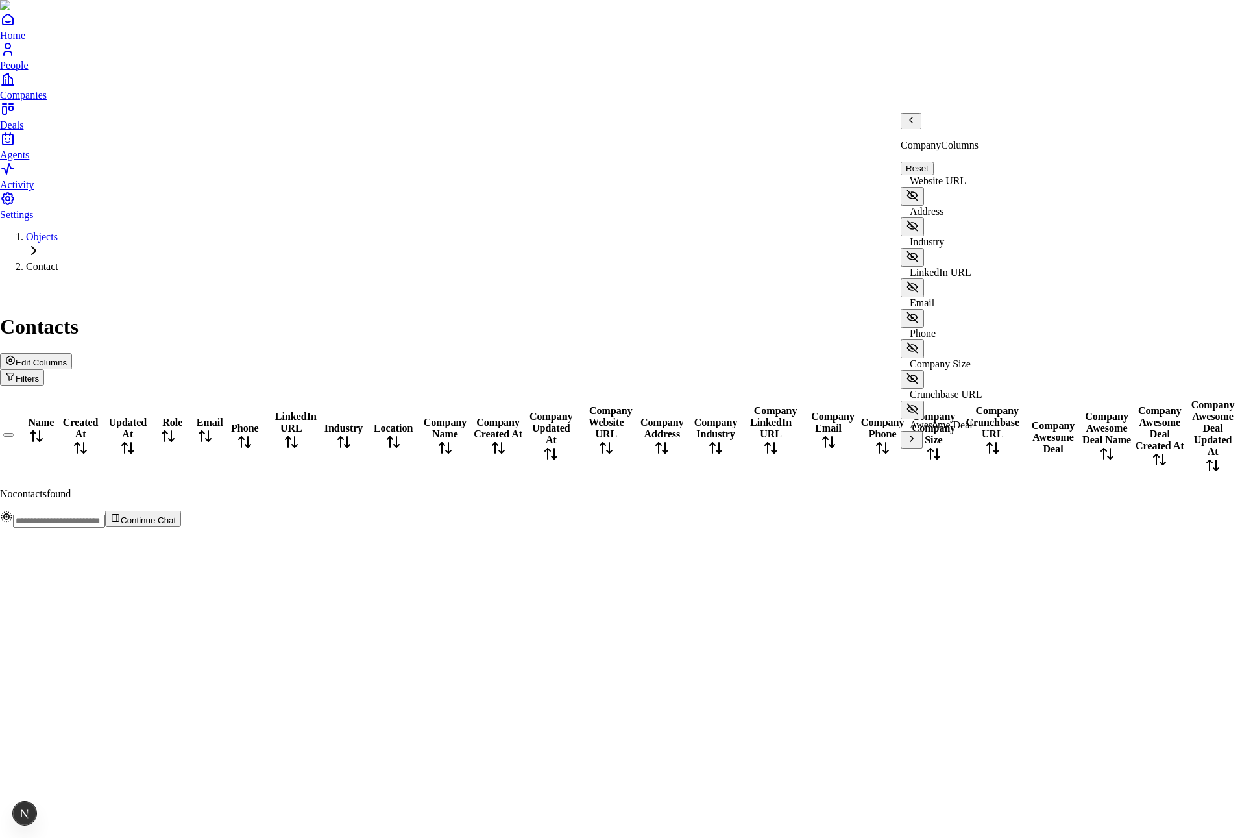
click at [915, 125] on icon "Back" at bounding box center [911, 120] width 10 height 10
click at [918, 356] on icon at bounding box center [912, 362] width 12 height 12
click at [914, 123] on div "Company Columns" at bounding box center [942, 132] width 82 height 38
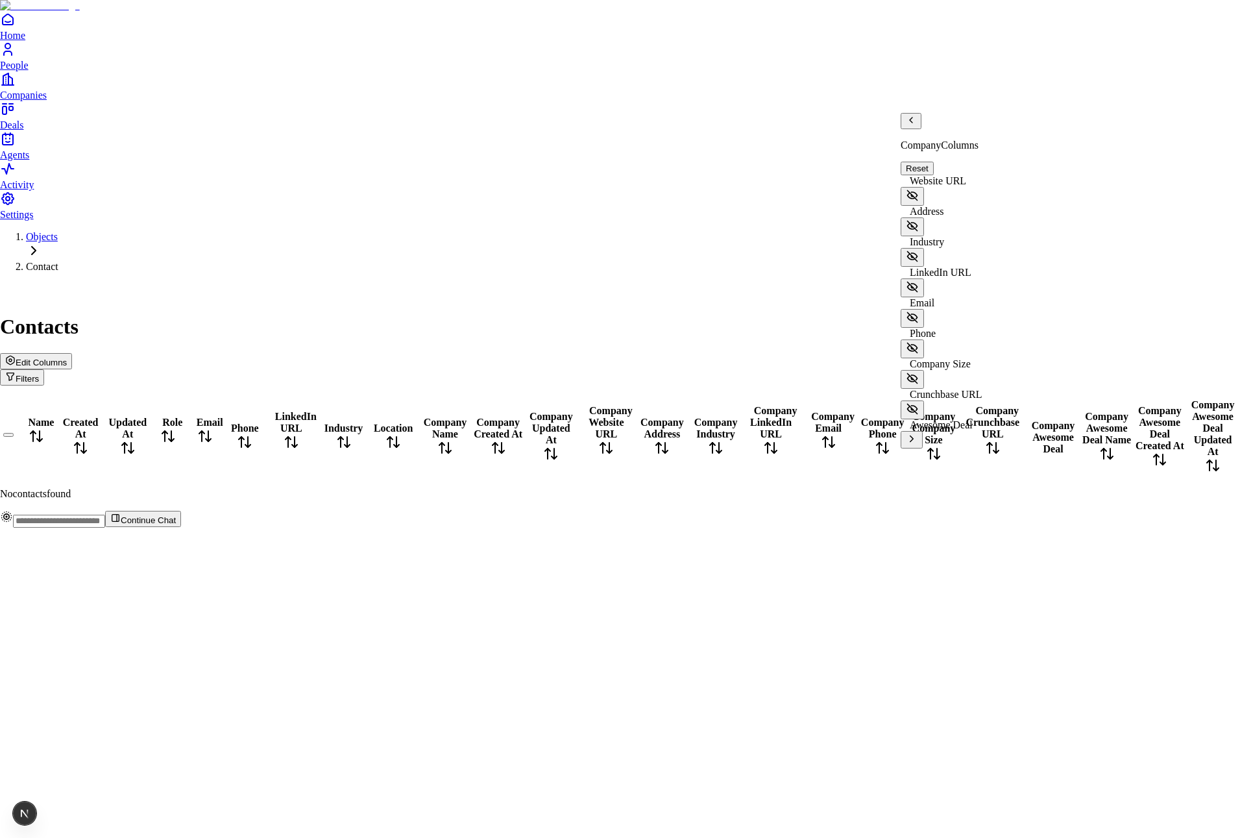
click at [916, 125] on icon "Back" at bounding box center [911, 120] width 10 height 10
click at [918, 356] on icon at bounding box center [912, 362] width 12 height 12
click at [918, 433] on icon at bounding box center [912, 439] width 12 height 12
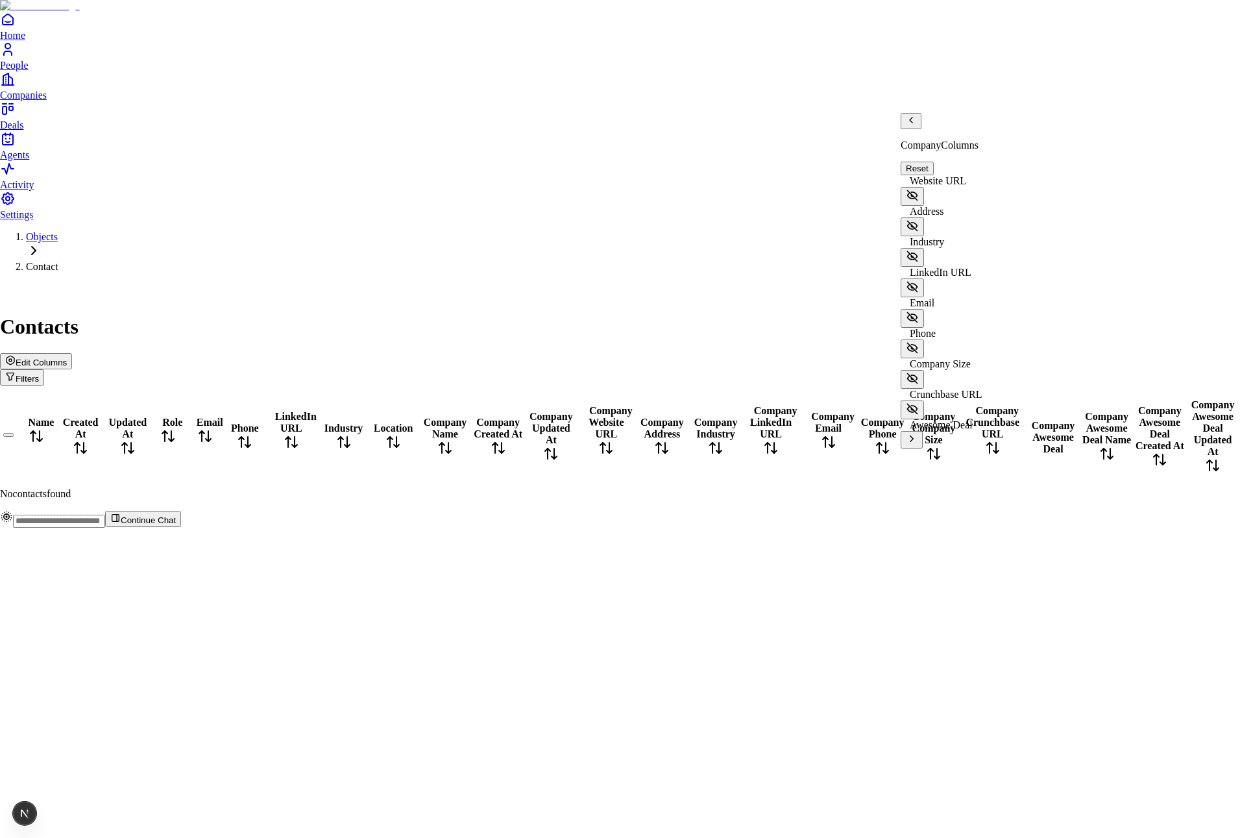
scroll to position [0, 0]
click at [916, 125] on icon "Back" at bounding box center [911, 120] width 10 height 10
click at [918, 433] on icon at bounding box center [912, 439] width 12 height 12
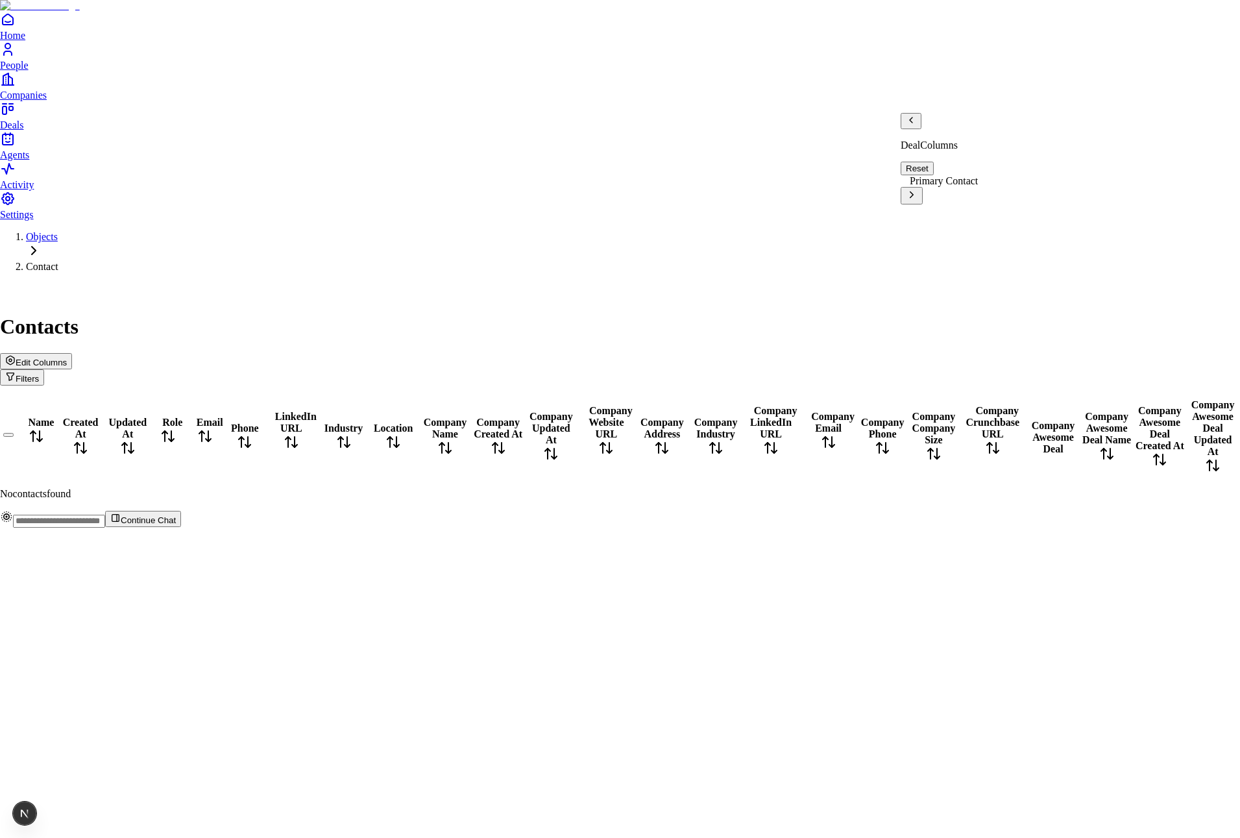
click at [974, 175] on span "Primary Contact" at bounding box center [944, 180] width 68 height 11
click at [916, 125] on icon "Back" at bounding box center [911, 120] width 10 height 10
click at [971, 175] on button "Website URL" at bounding box center [936, 189] width 70 height 29
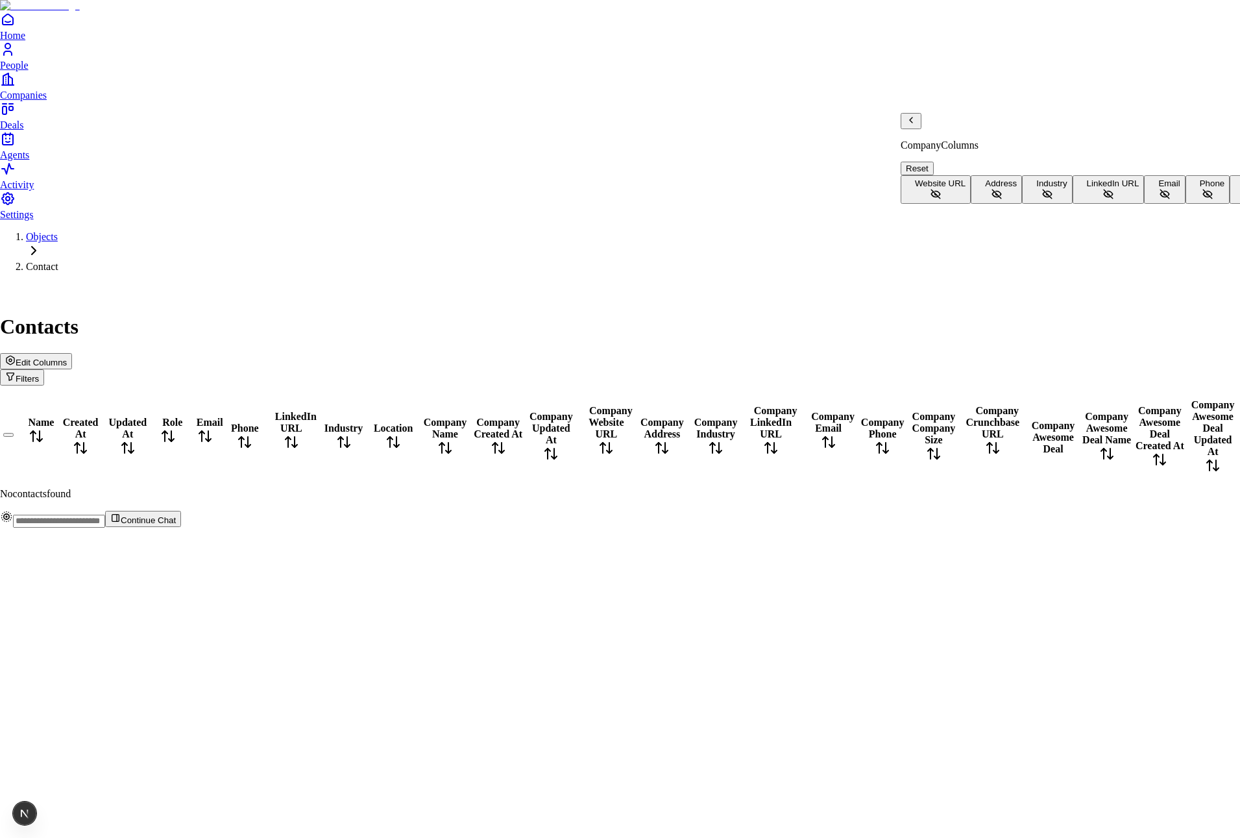
click at [922, 129] on div "Deal Columns" at bounding box center [942, 132] width 82 height 38
click at [916, 125] on icon "Back" at bounding box center [911, 120] width 10 height 10
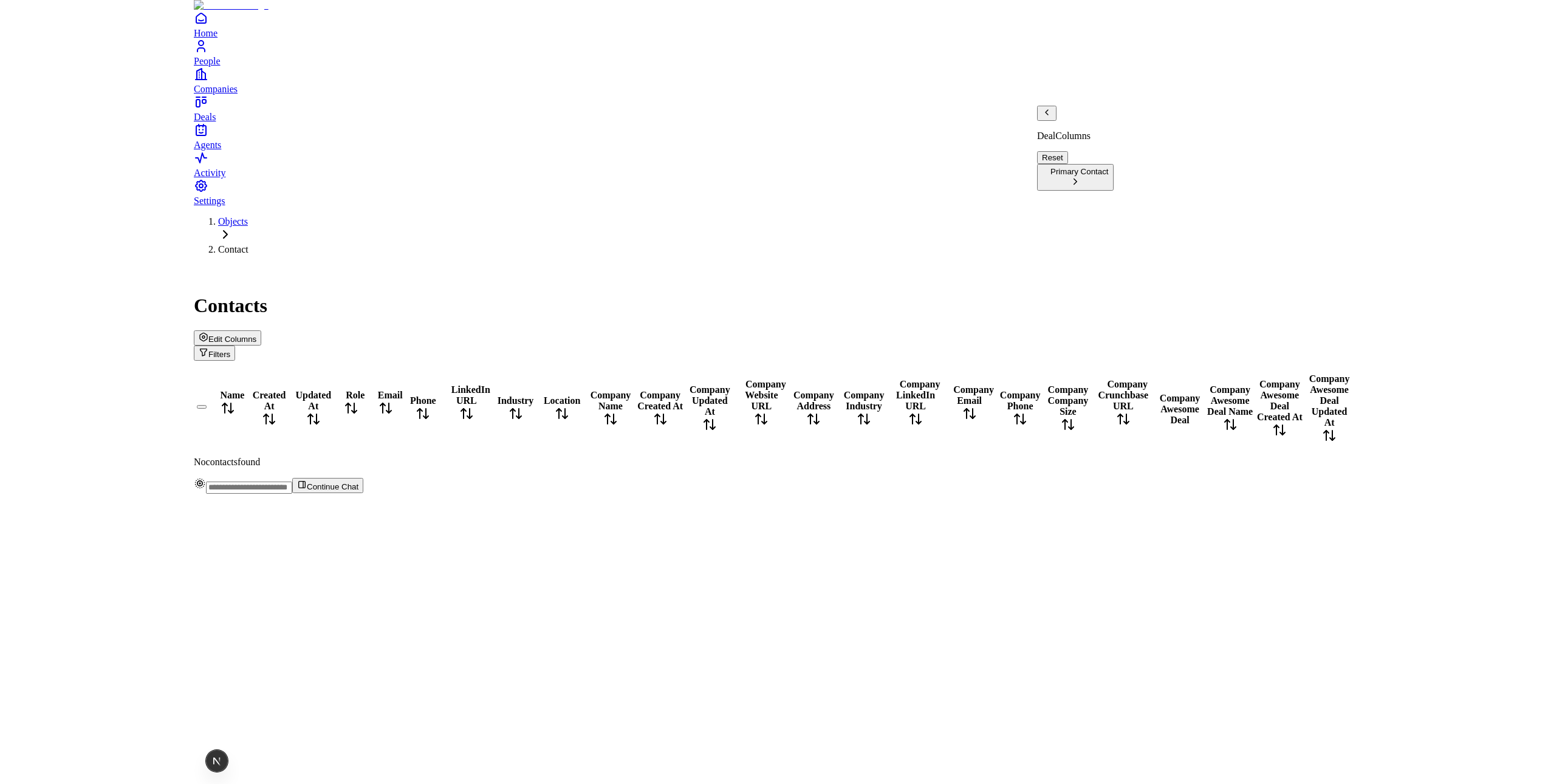
scroll to position [0, 0]
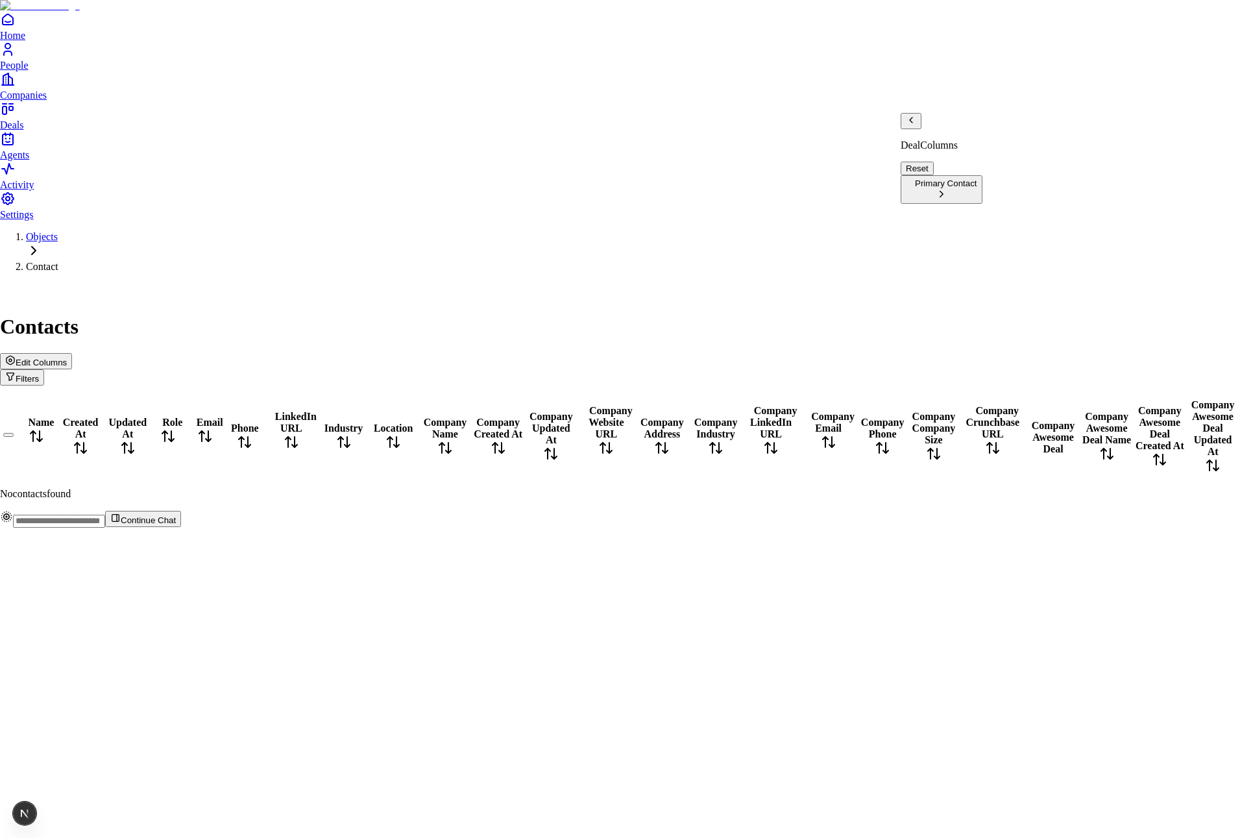
click at [983, 175] on button "Primary Contact" at bounding box center [942, 189] width 82 height 29
click at [1198, 204] on button "Company" at bounding box center [1226, 189] width 56 height 29
click at [913, 123] on icon "Back" at bounding box center [911, 119] width 3 height 5
click at [916, 125] on icon "Back" at bounding box center [911, 120] width 10 height 10
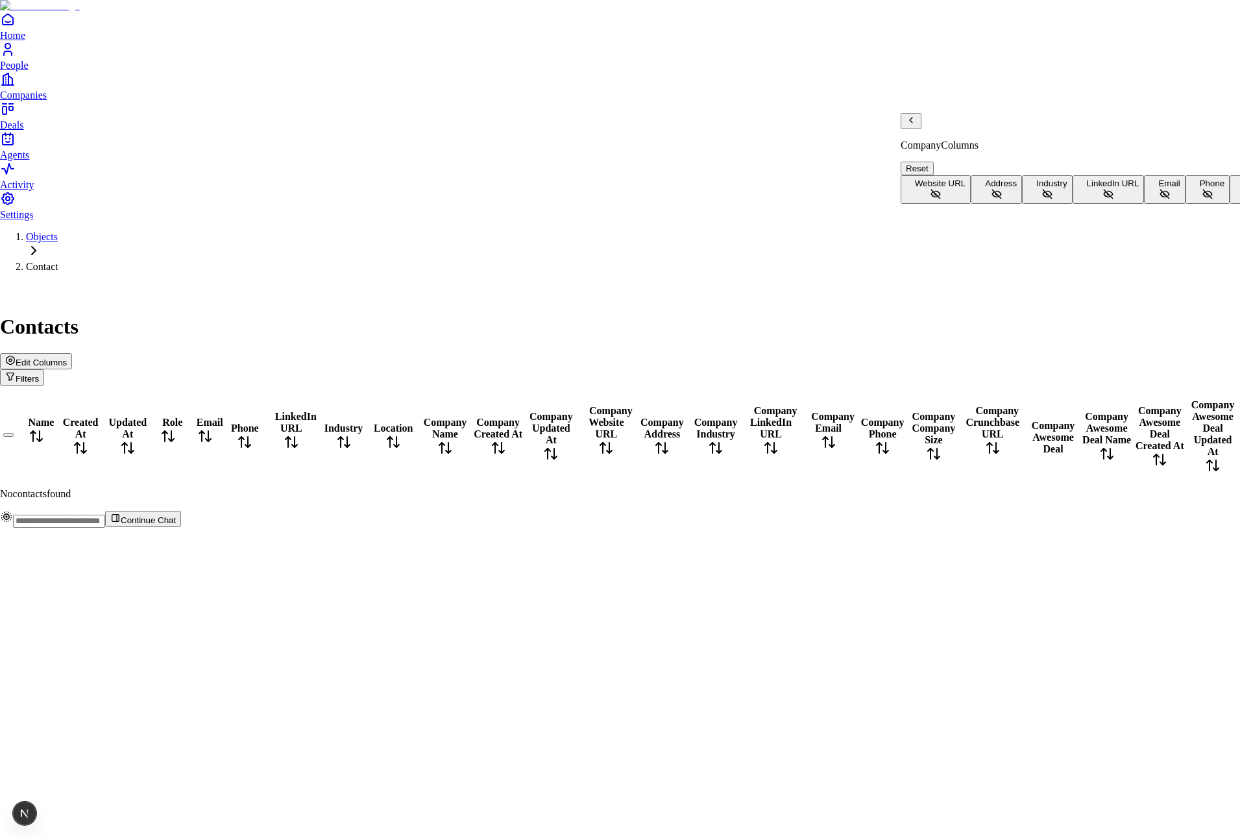
click at [916, 125] on icon "Back" at bounding box center [911, 120] width 10 height 10
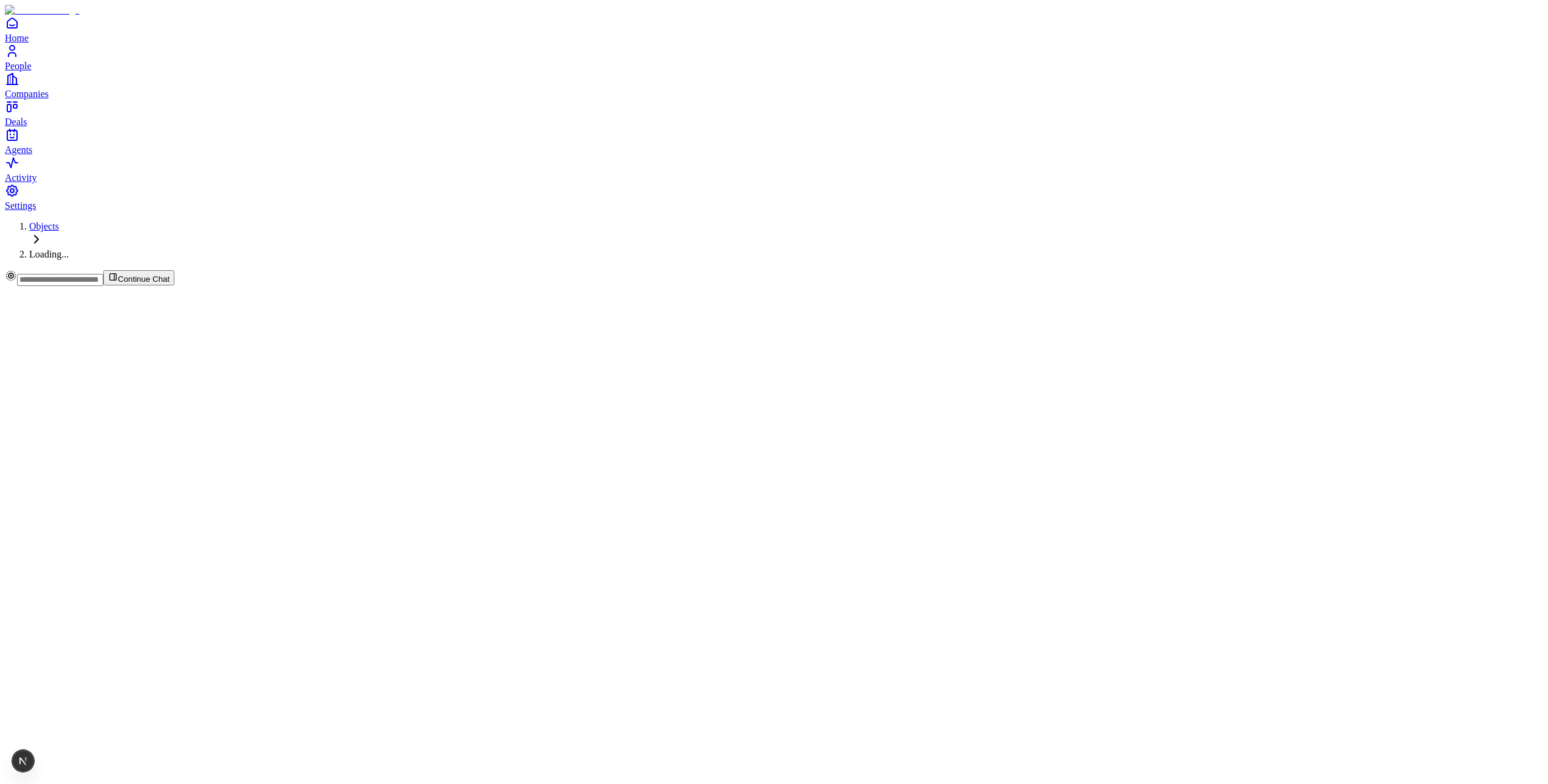
click at [623, 260] on div "Objects Loading..." at bounding box center [773, 240] width 1538 height 39
click at [631, 260] on div "Objects Loading..." at bounding box center [773, 240] width 1538 height 39
click at [600, 269] on div at bounding box center [773, 269] width 1538 height 0
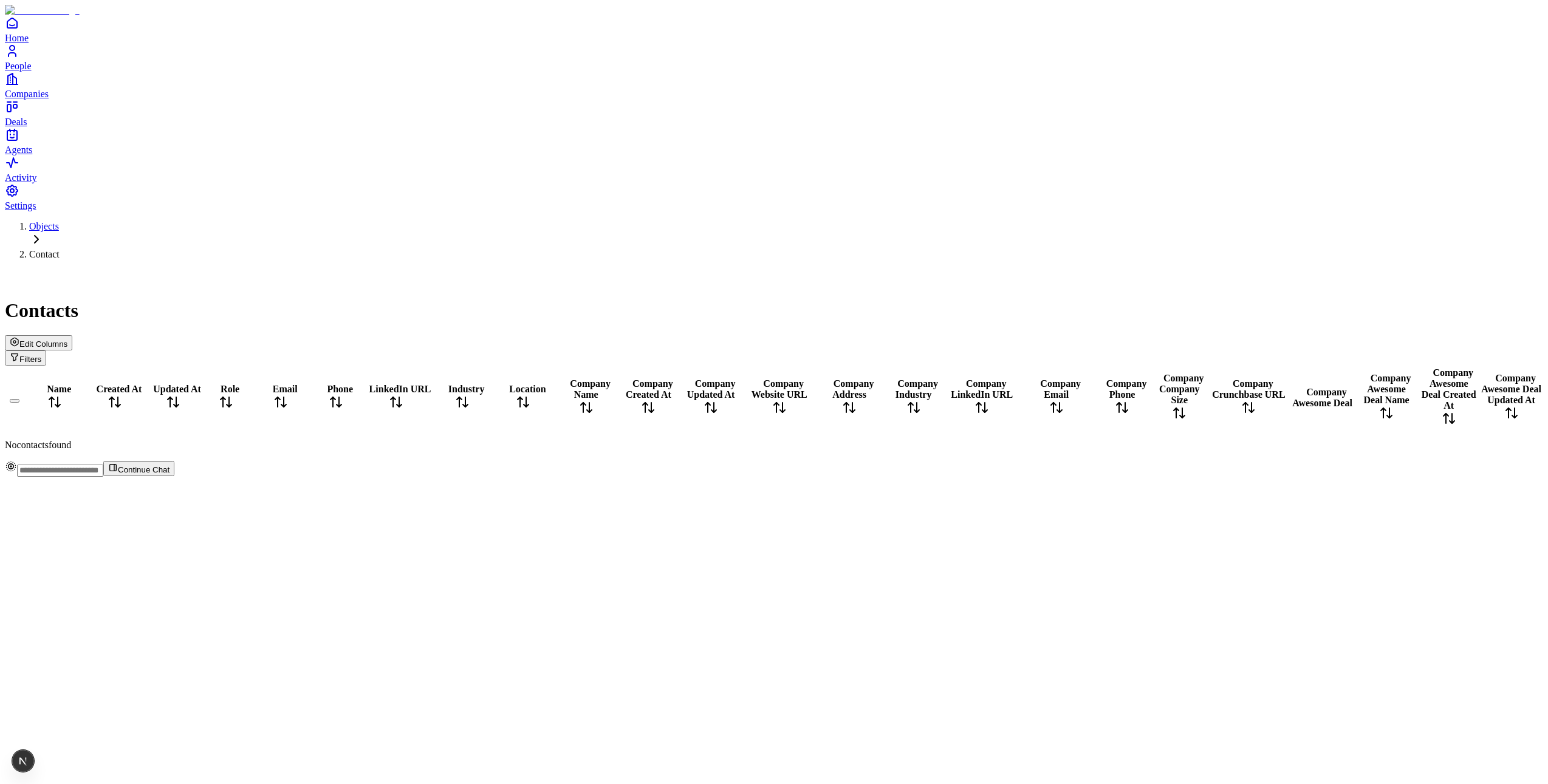
click at [72, 335] on button "Edit Columns" at bounding box center [38, 342] width 67 height 15
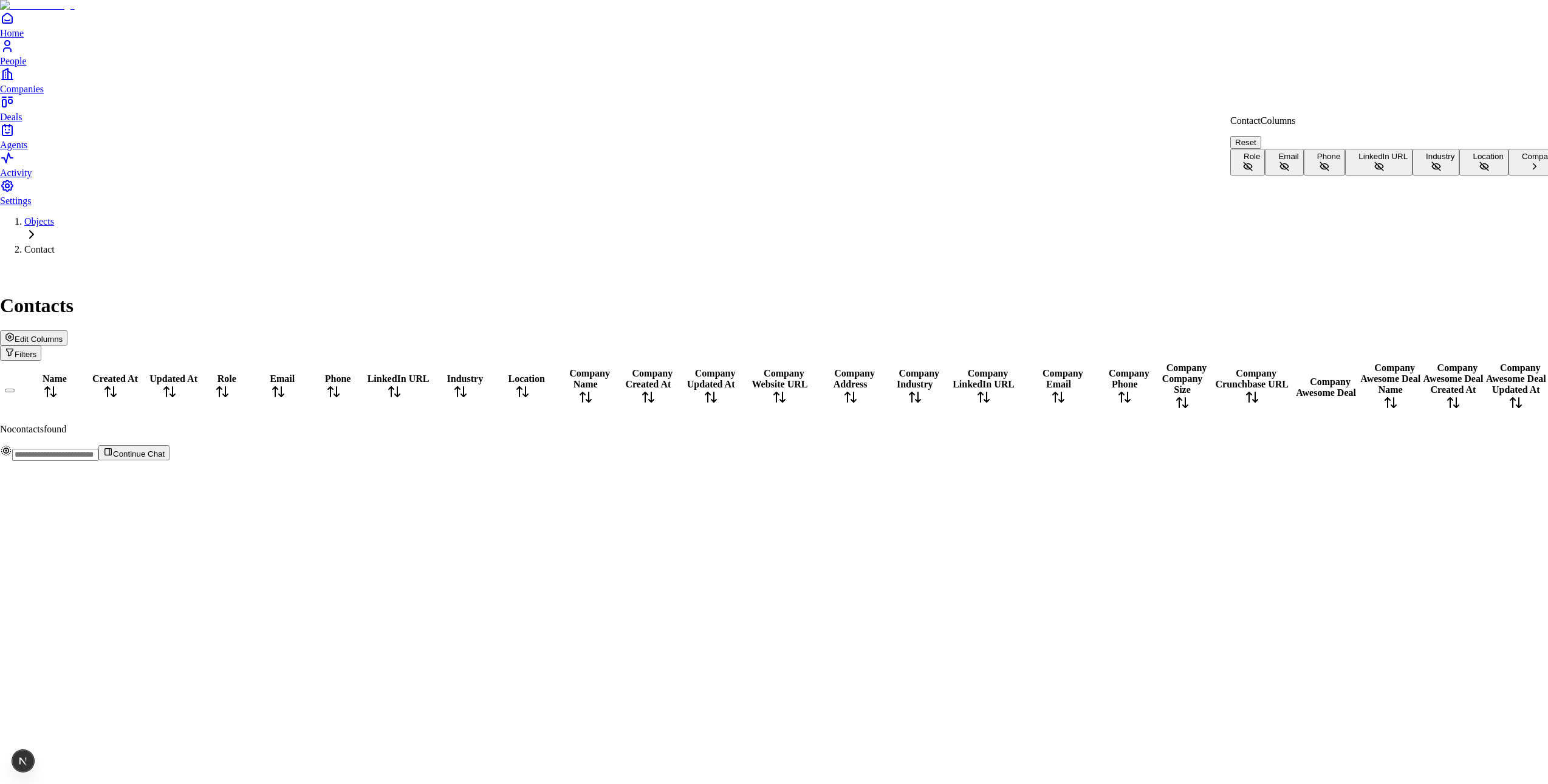
click at [1258, 90] on html "Home People Companies Deals Agents Activity Settings Objects Contact Contacts E…" at bounding box center [774, 235] width 1548 height 471
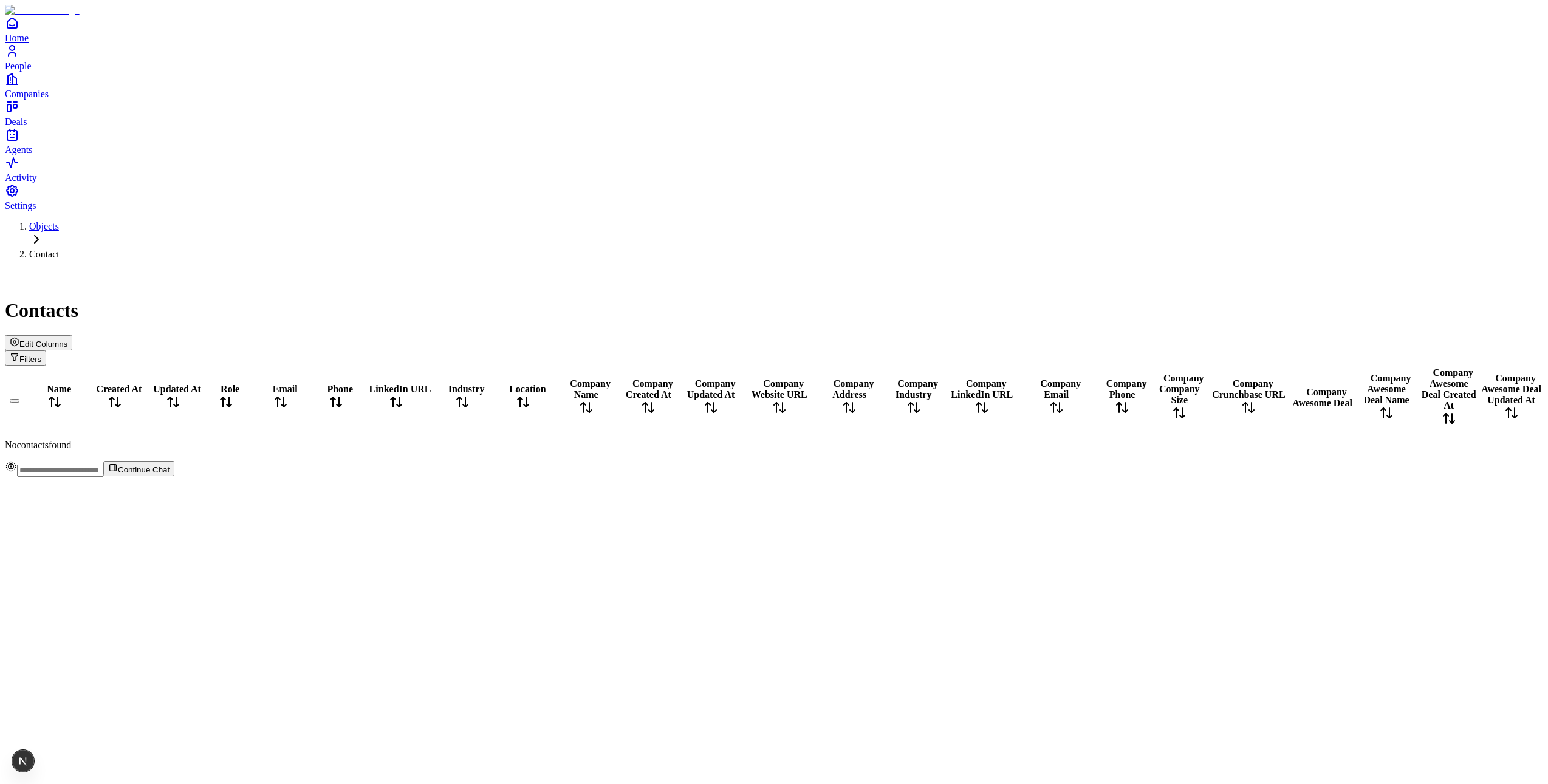
click at [72, 335] on button "Edit Columns" at bounding box center [38, 342] width 67 height 15
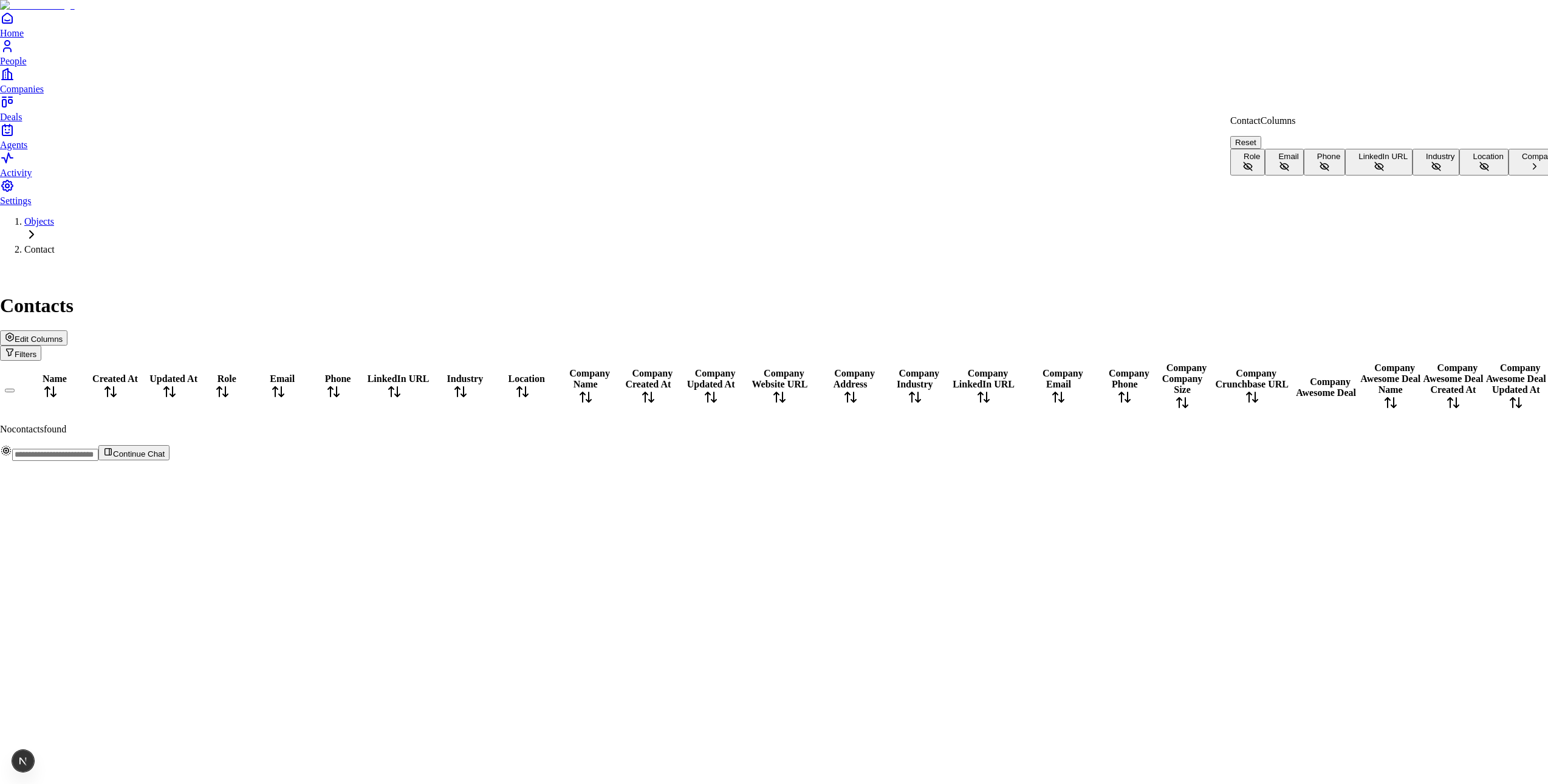
click at [1187, 86] on html "Home People Companies Deals Agents Activity Settings Objects Contact Contacts E…" at bounding box center [774, 235] width 1548 height 471
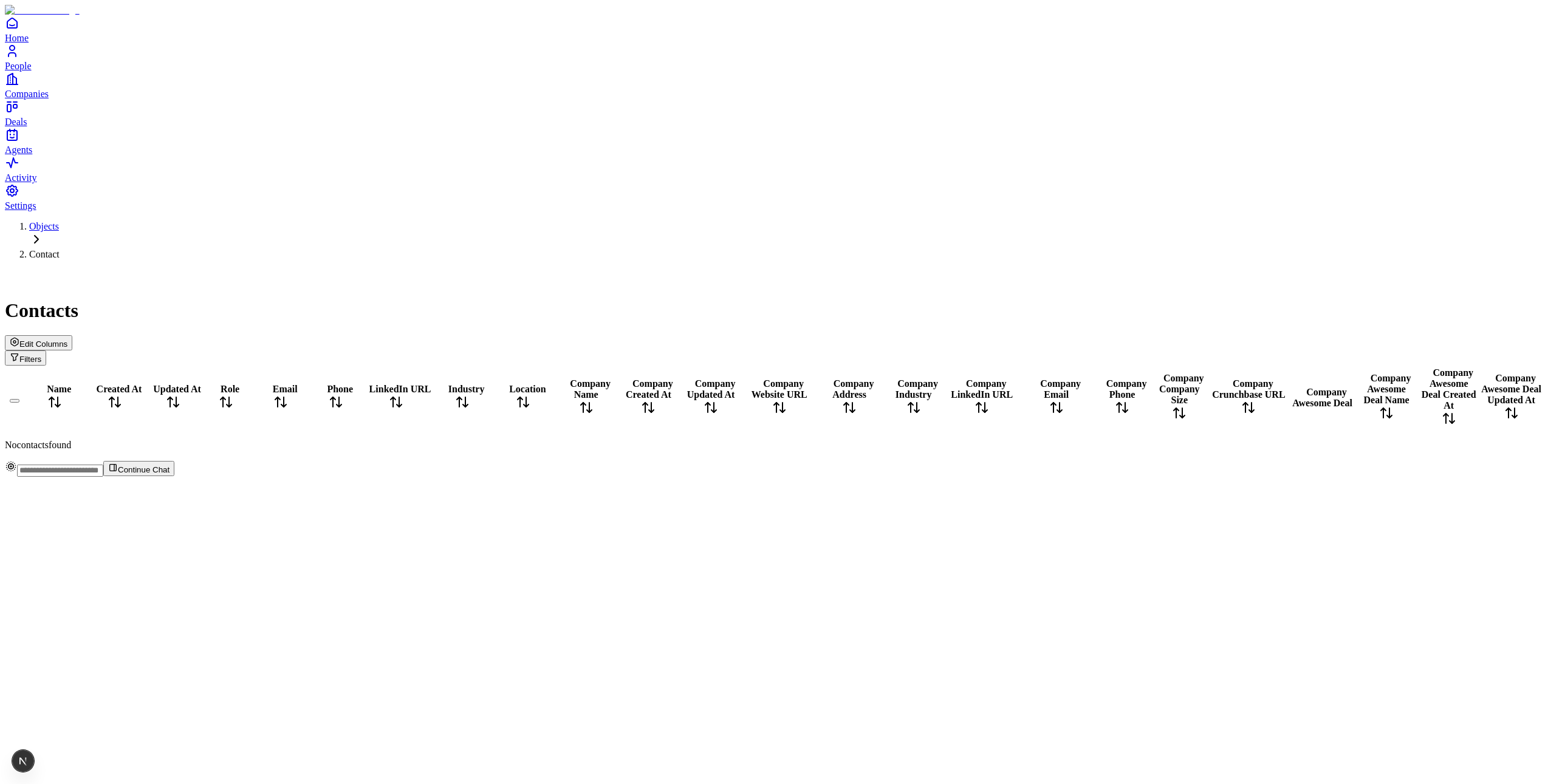
click at [67, 340] on span "Edit Columns" at bounding box center [43, 344] width 48 height 9
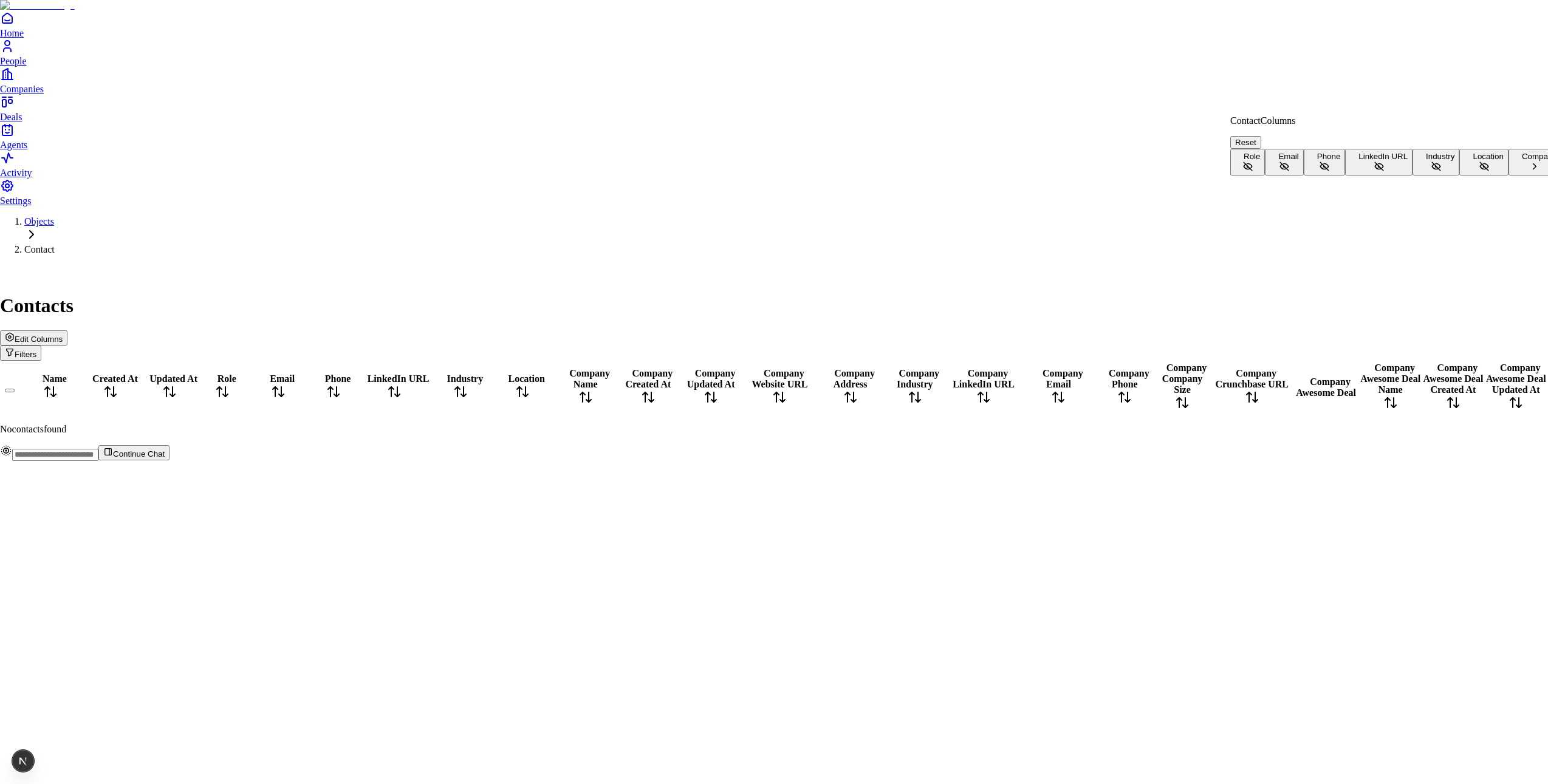
click at [1139, 73] on html "Home People Companies Deals Agents Activity Settings Objects Contact Contacts E…" at bounding box center [774, 235] width 1548 height 471
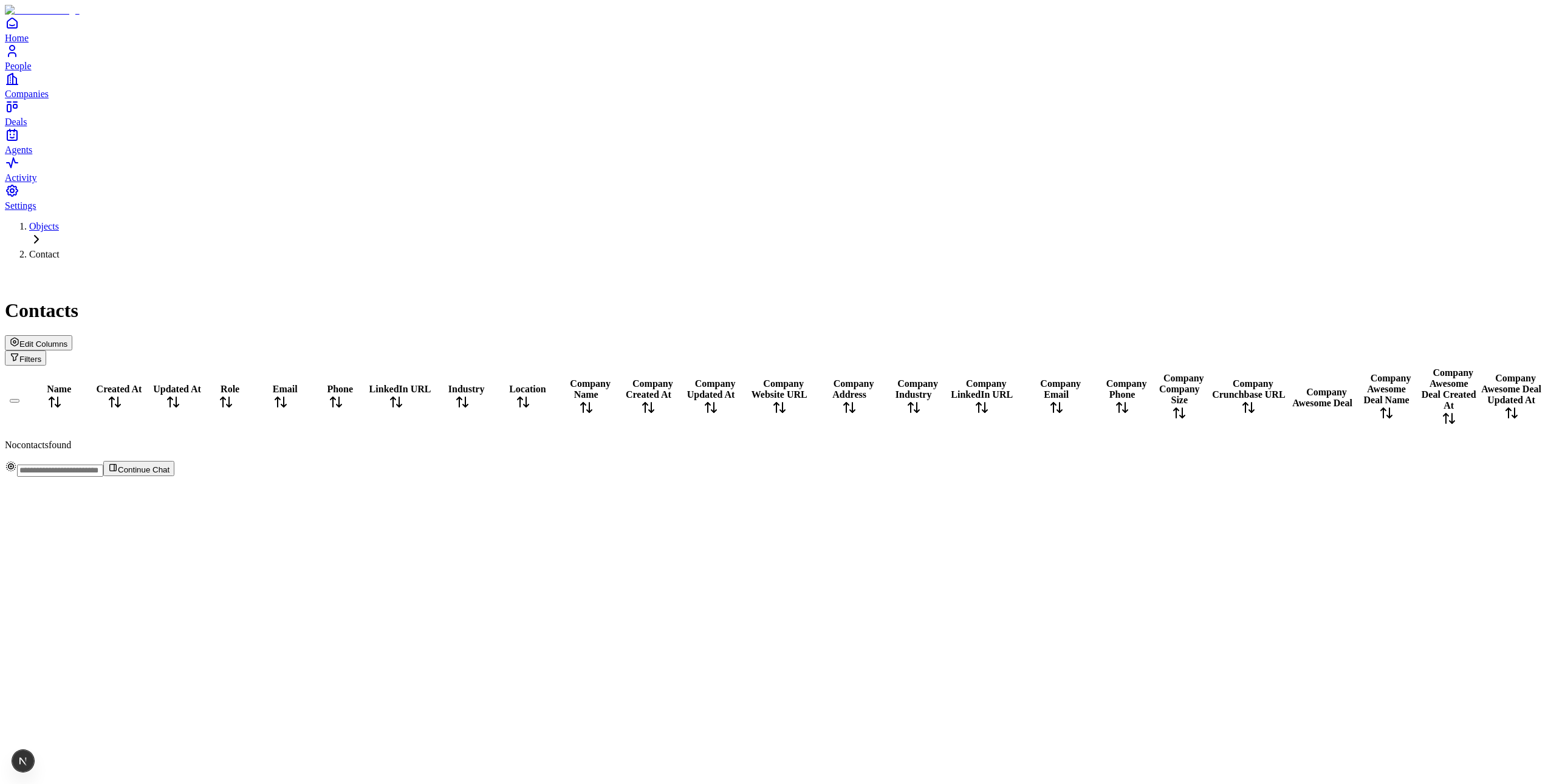
click at [67, 340] on span "Edit Columns" at bounding box center [43, 344] width 48 height 9
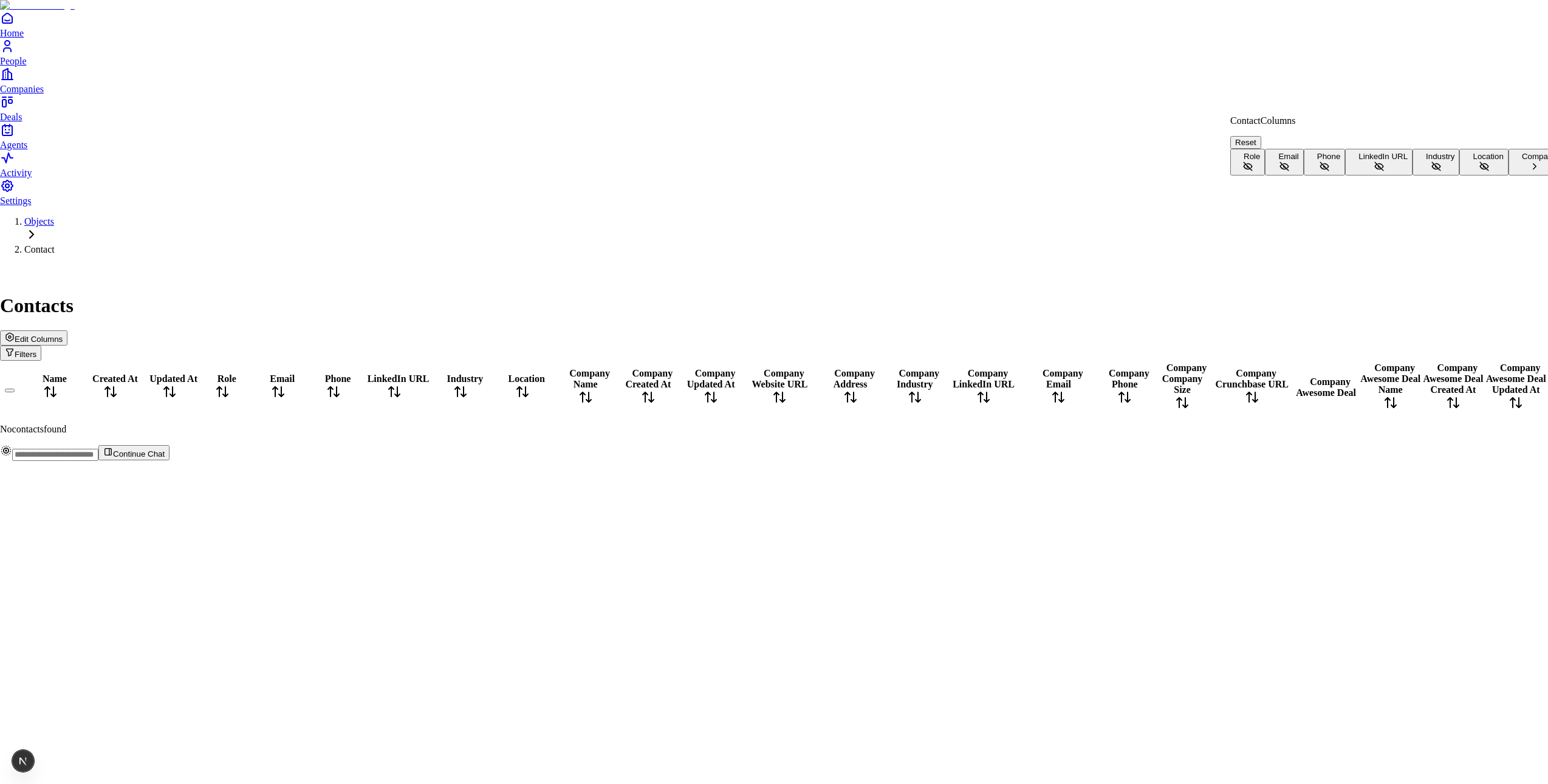
click at [1509, 176] on button "Company" at bounding box center [1535, 162] width 52 height 27
click at [1293, 167] on span "Primary Contact" at bounding box center [1273, 171] width 58 height 9
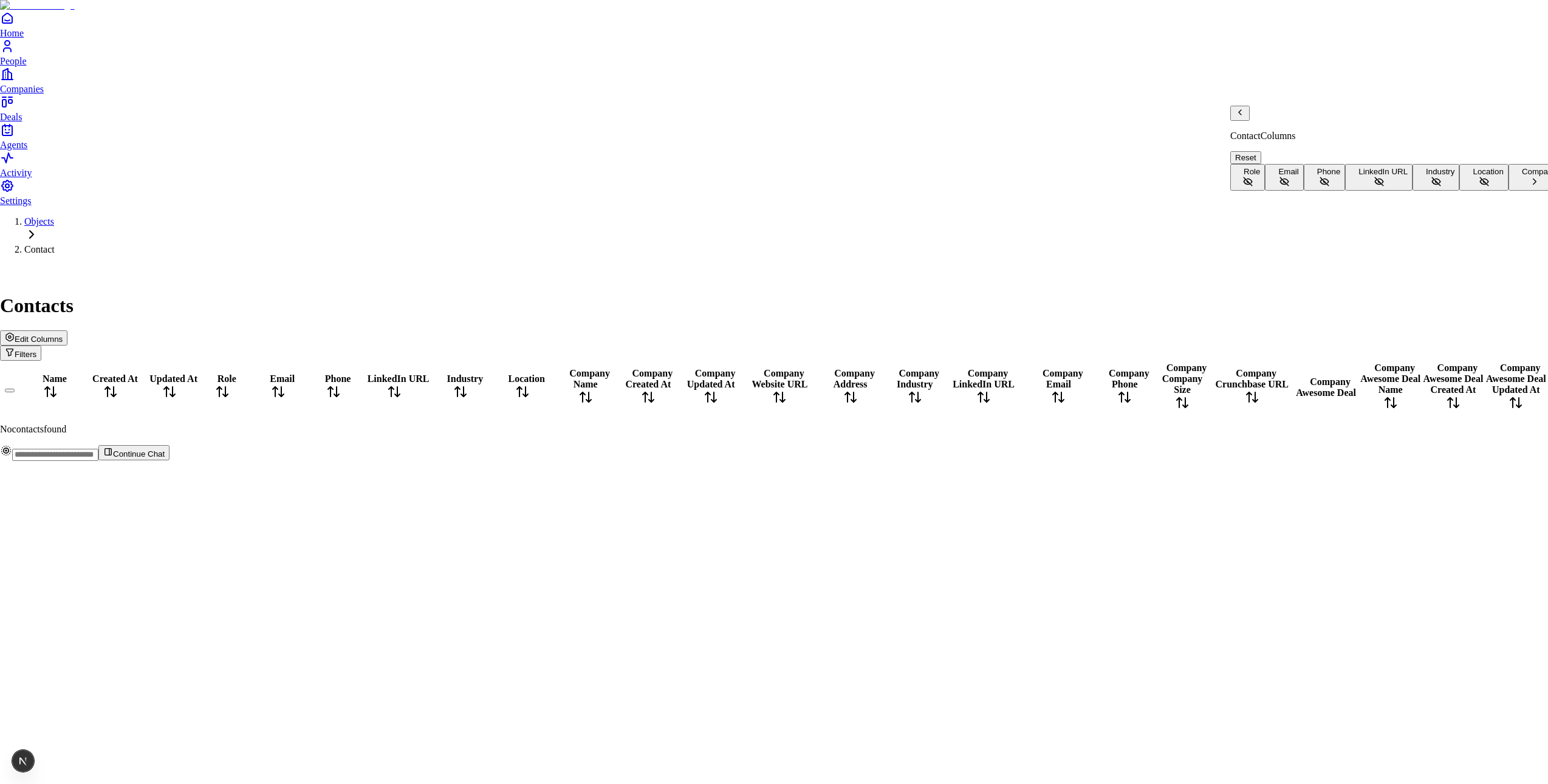
click at [1245, 117] on icon "Back" at bounding box center [1239, 112] width 9 height 9
click at [1509, 176] on button "Company" at bounding box center [1535, 162] width 52 height 27
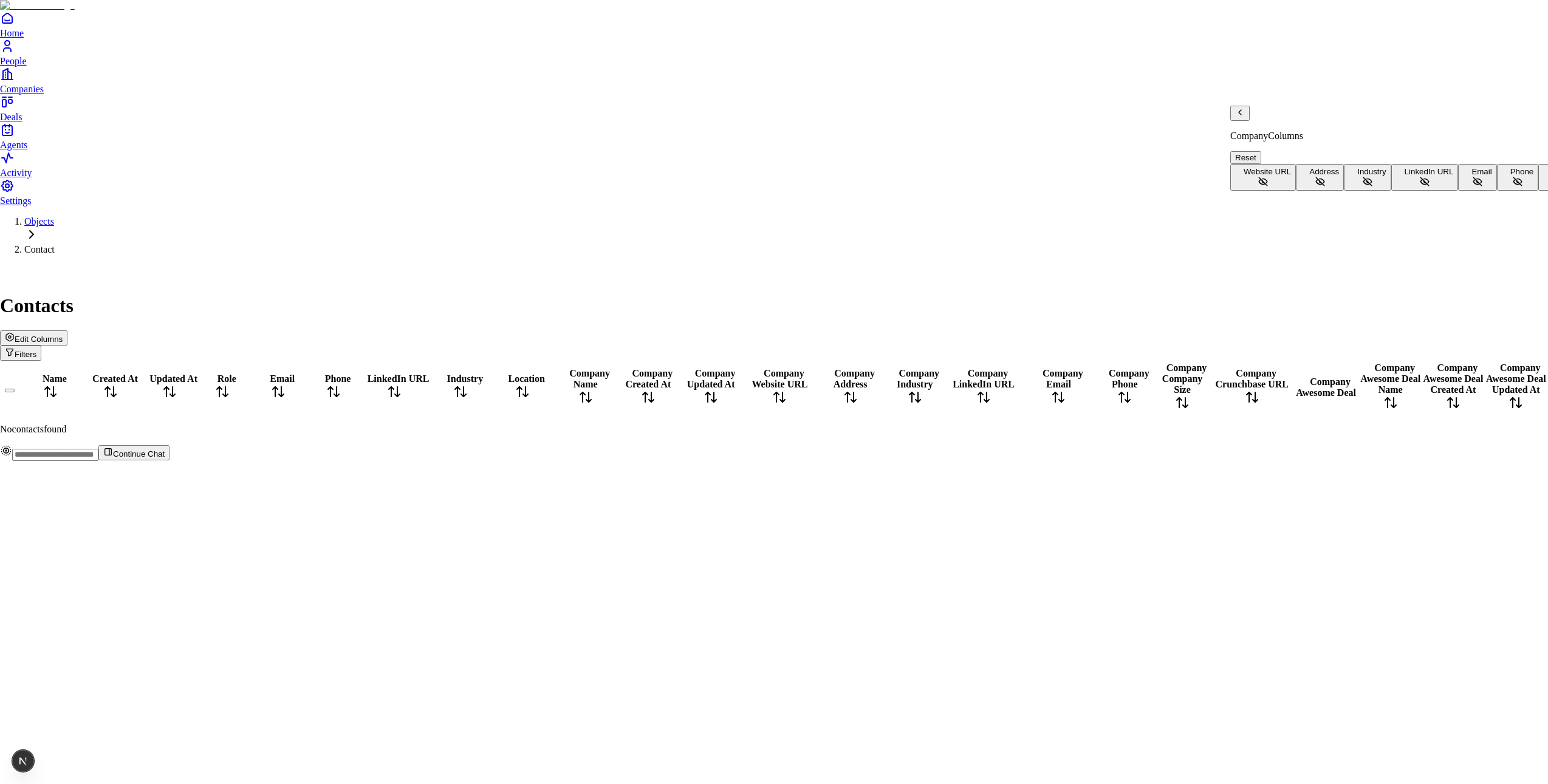
click at [1302, 167] on span "Primary Contact" at bounding box center [1273, 171] width 58 height 9
click at [1509, 191] on button "Company" at bounding box center [1535, 177] width 52 height 27
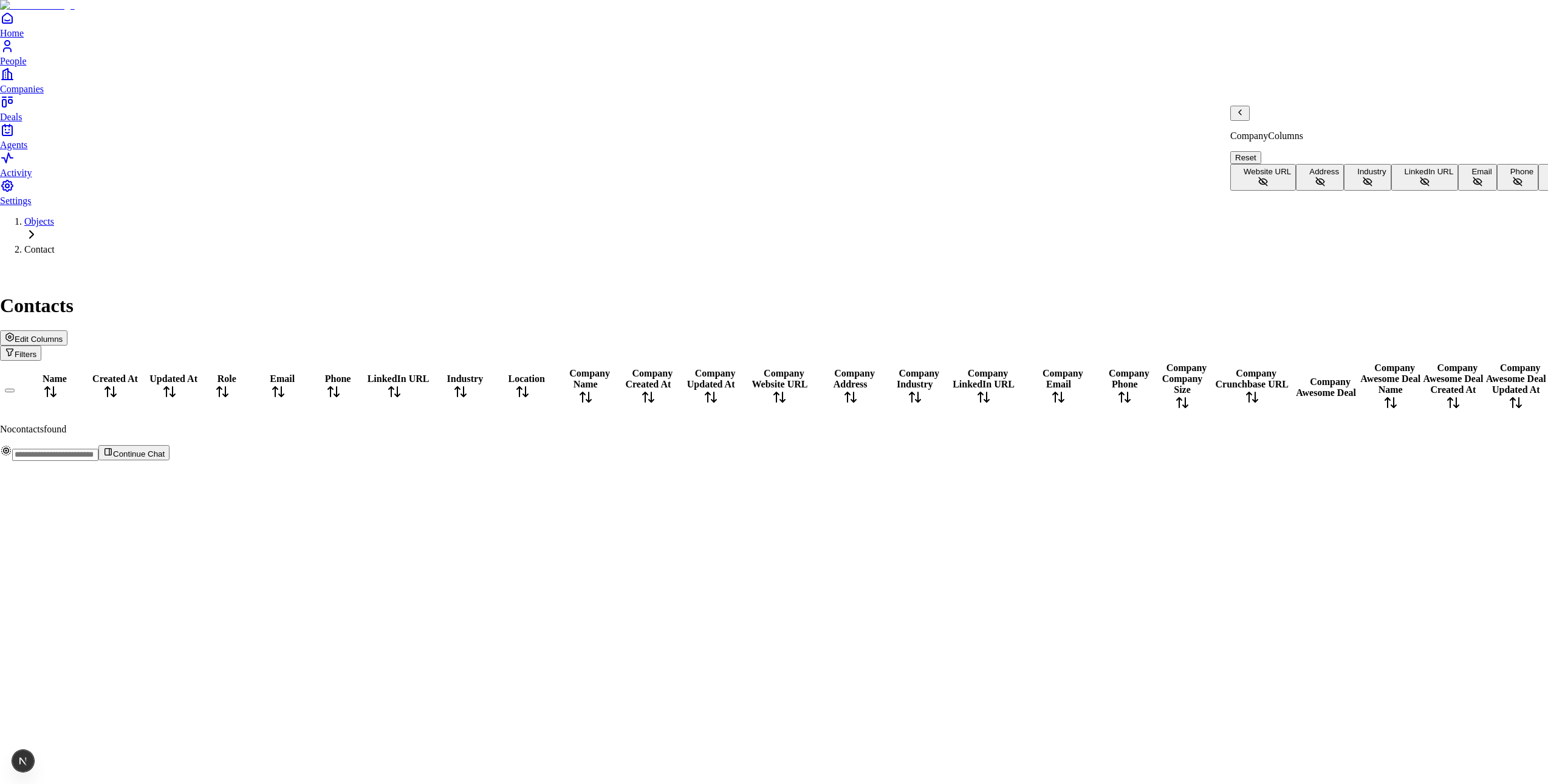
click at [1307, 138] on div "Deal Columns Reset Primary Contact" at bounding box center [1268, 148] width 77 height 85
click at [1302, 167] on span "Primary Contact" at bounding box center [1273, 171] width 58 height 9
click at [1509, 191] on button "Company" at bounding box center [1535, 177] width 52 height 27
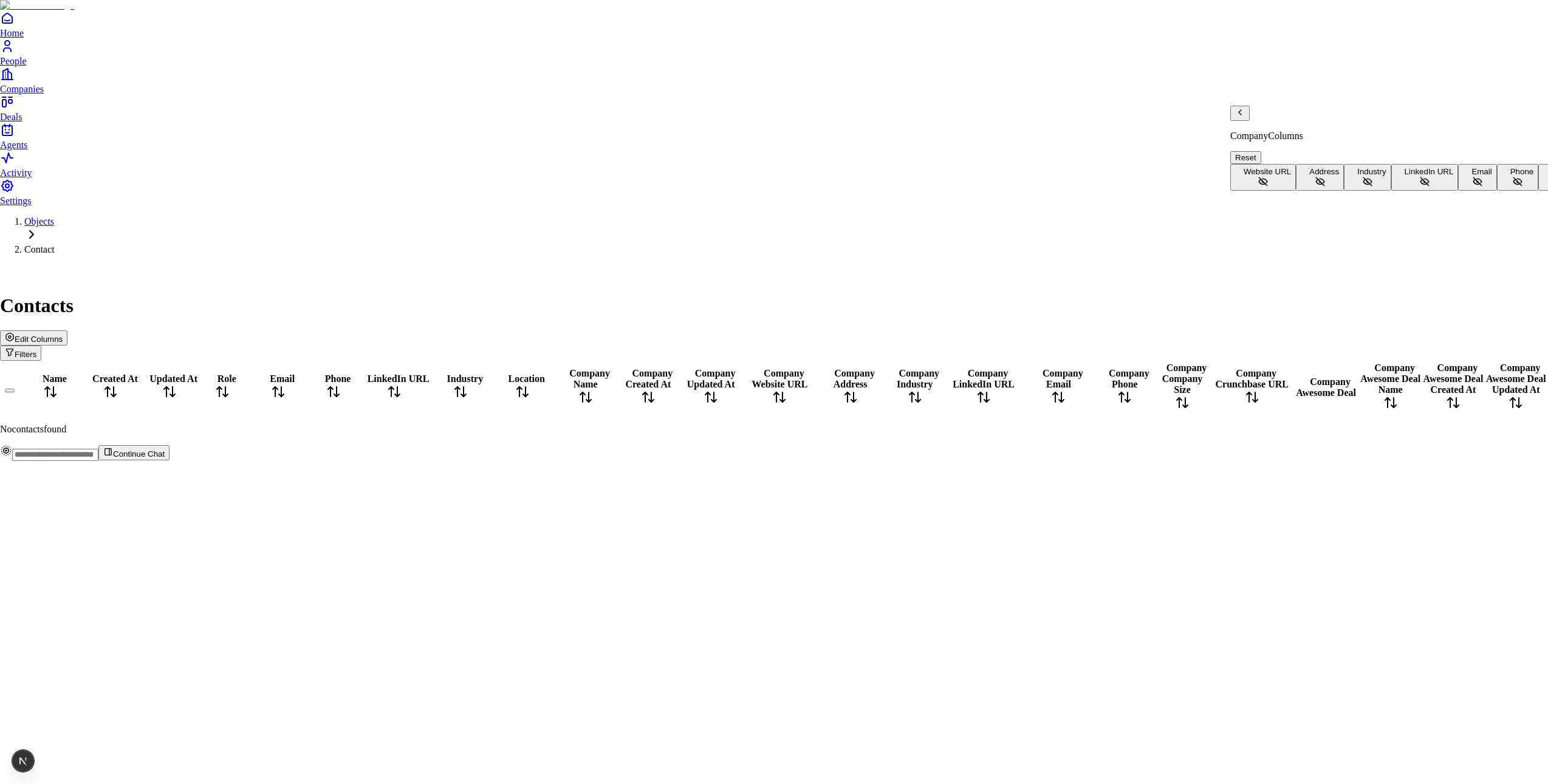
click at [1538, 191] on button "Company Size" at bounding box center [1573, 177] width 71 height 27
click at [1547, 176] on span "Company Size" at bounding box center [1578, 171] width 52 height 9
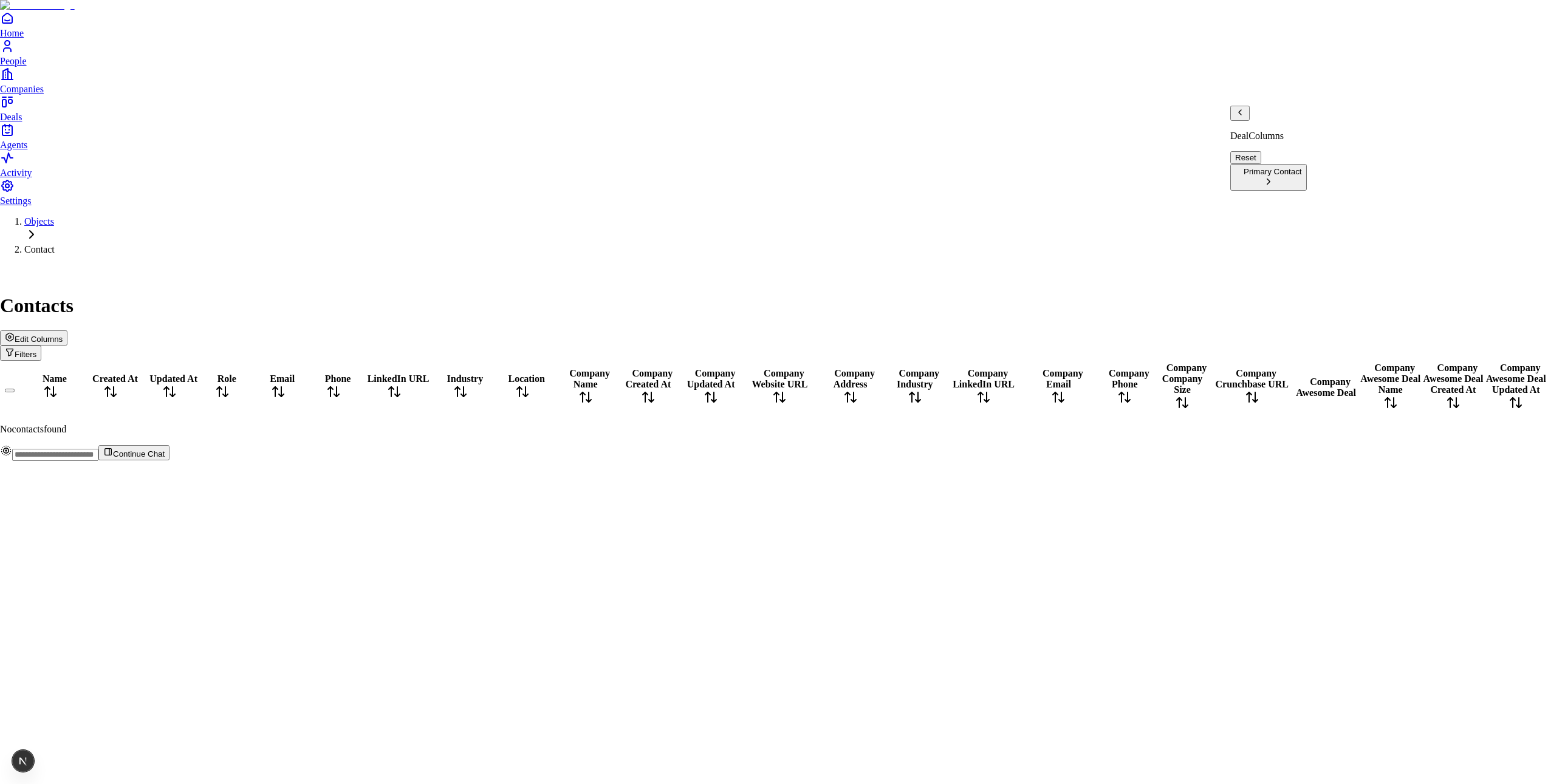
click at [1307, 164] on button "Primary Contact" at bounding box center [1268, 177] width 77 height 27
click at [1239, 114] on div "Contact Columns Reset Role Email Phone LinkedIn URL Industry Location Company" at bounding box center [1395, 148] width 331 height 85
click at [1242, 117] on icon "Back" at bounding box center [1239, 112] width 9 height 9
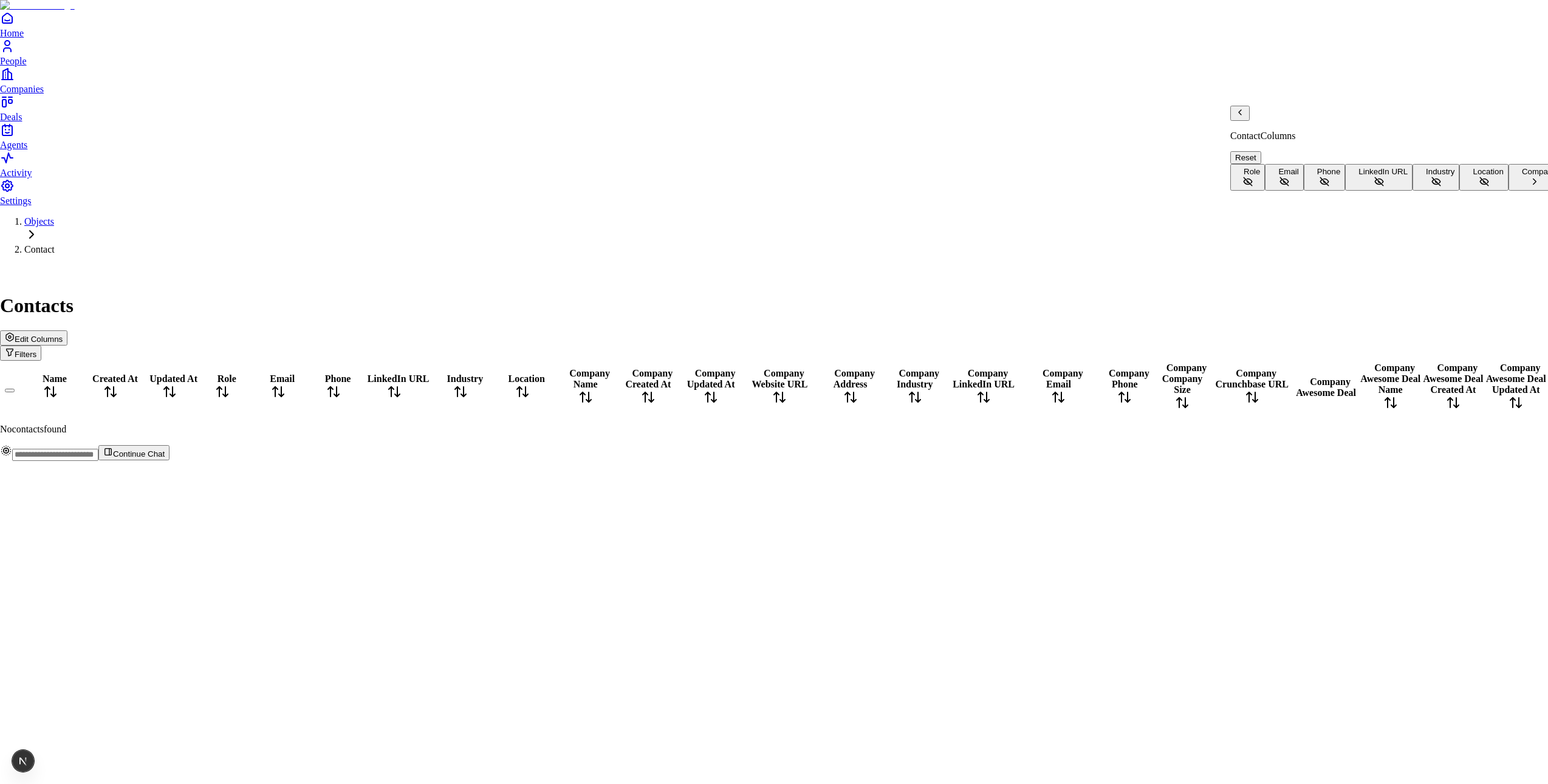
click at [1242, 117] on icon "Back" at bounding box center [1239, 112] width 9 height 9
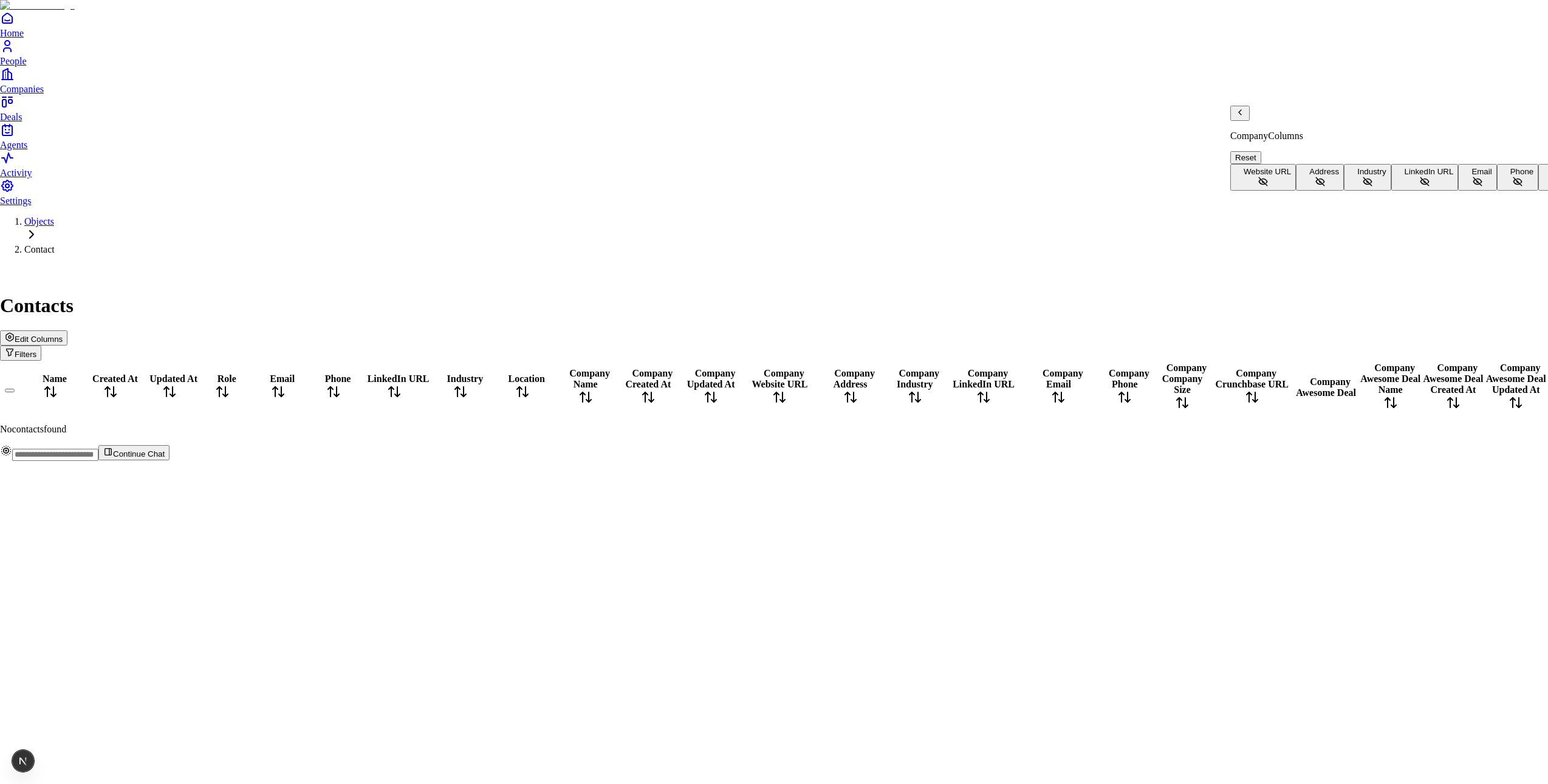
click at [1242, 117] on icon "Back" at bounding box center [1239, 112] width 9 height 9
click at [1242, 121] on p "Contact Columns" at bounding box center [1395, 121] width 331 height 11
click at [1337, 130] on div "Contact Columns Reset Role Email Phone LinkedIn URL Industry Location Company" at bounding box center [1395, 145] width 331 height 60
click at [1264, 152] on button "Role" at bounding box center [1247, 162] width 35 height 27
click at [1303, 176] on button "Email" at bounding box center [1283, 162] width 38 height 27
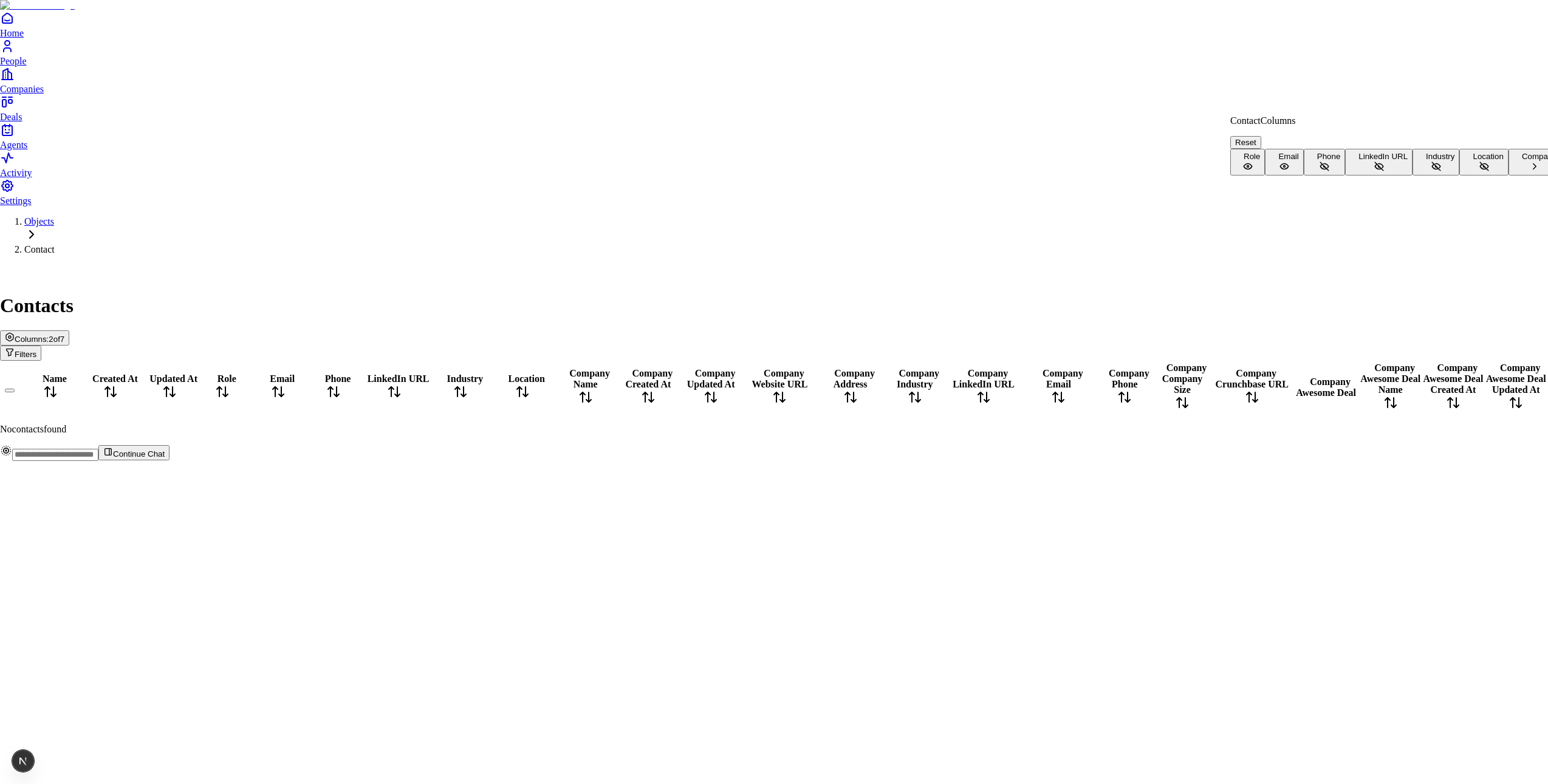
click at [1382, 176] on button "LinkedIn URL" at bounding box center [1379, 162] width 67 height 27
click at [1412, 176] on button "Industry" at bounding box center [1436, 162] width 47 height 27
click at [1264, 152] on button "Role" at bounding box center [1247, 162] width 35 height 27
click at [1346, 176] on button "Phone" at bounding box center [1324, 162] width 42 height 27
click at [1303, 171] on button "Email" at bounding box center [1283, 162] width 38 height 27
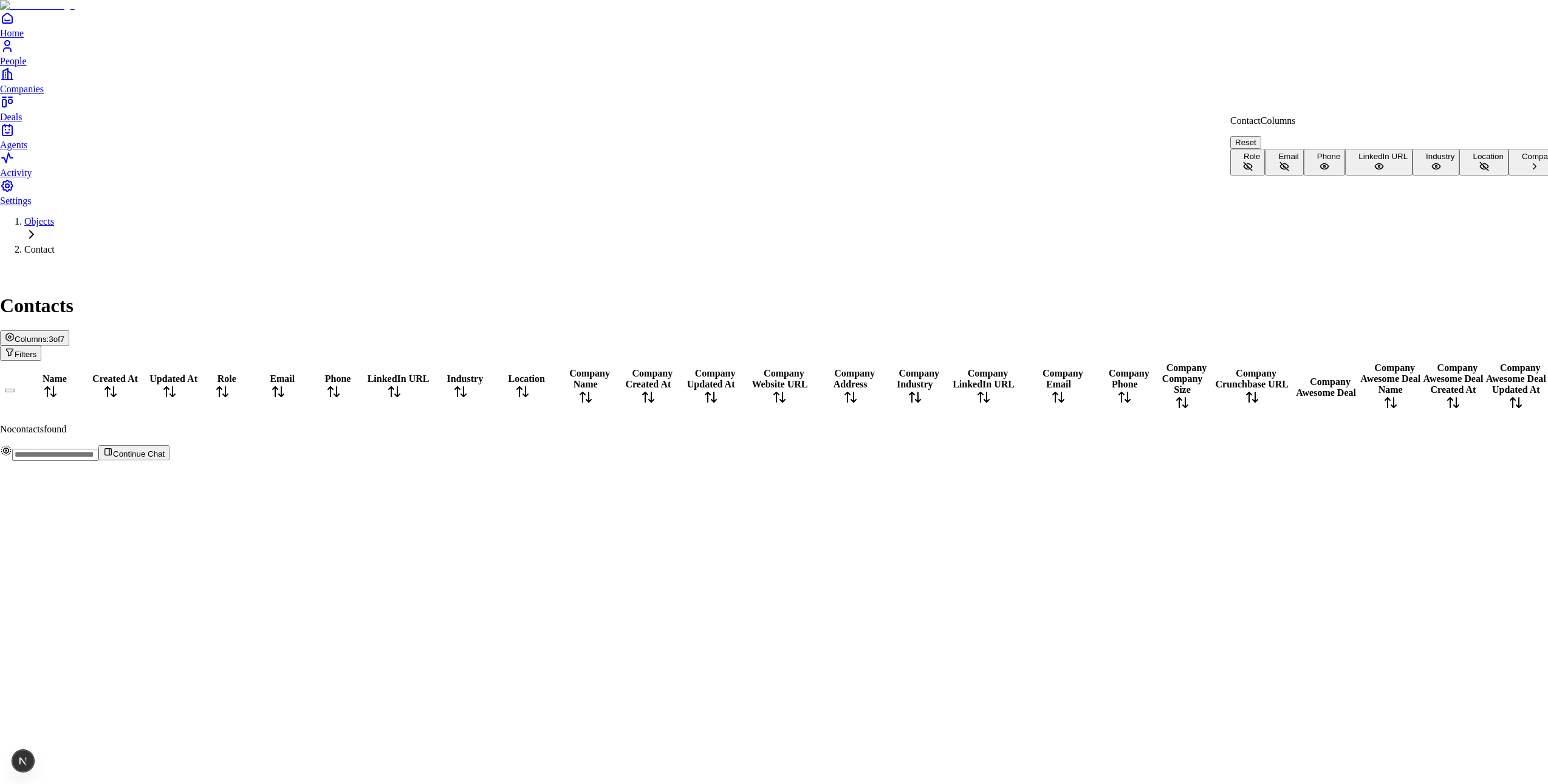
click at [1346, 176] on button "Phone" at bounding box center [1324, 162] width 42 height 27
click at [1389, 176] on button "LinkedIn URL" at bounding box center [1379, 162] width 67 height 27
click at [1412, 176] on button "Industry" at bounding box center [1436, 162] width 47 height 27
click at [1509, 176] on button "Company" at bounding box center [1535, 162] width 52 height 27
click at [1317, 176] on button "Address" at bounding box center [1319, 177] width 48 height 27
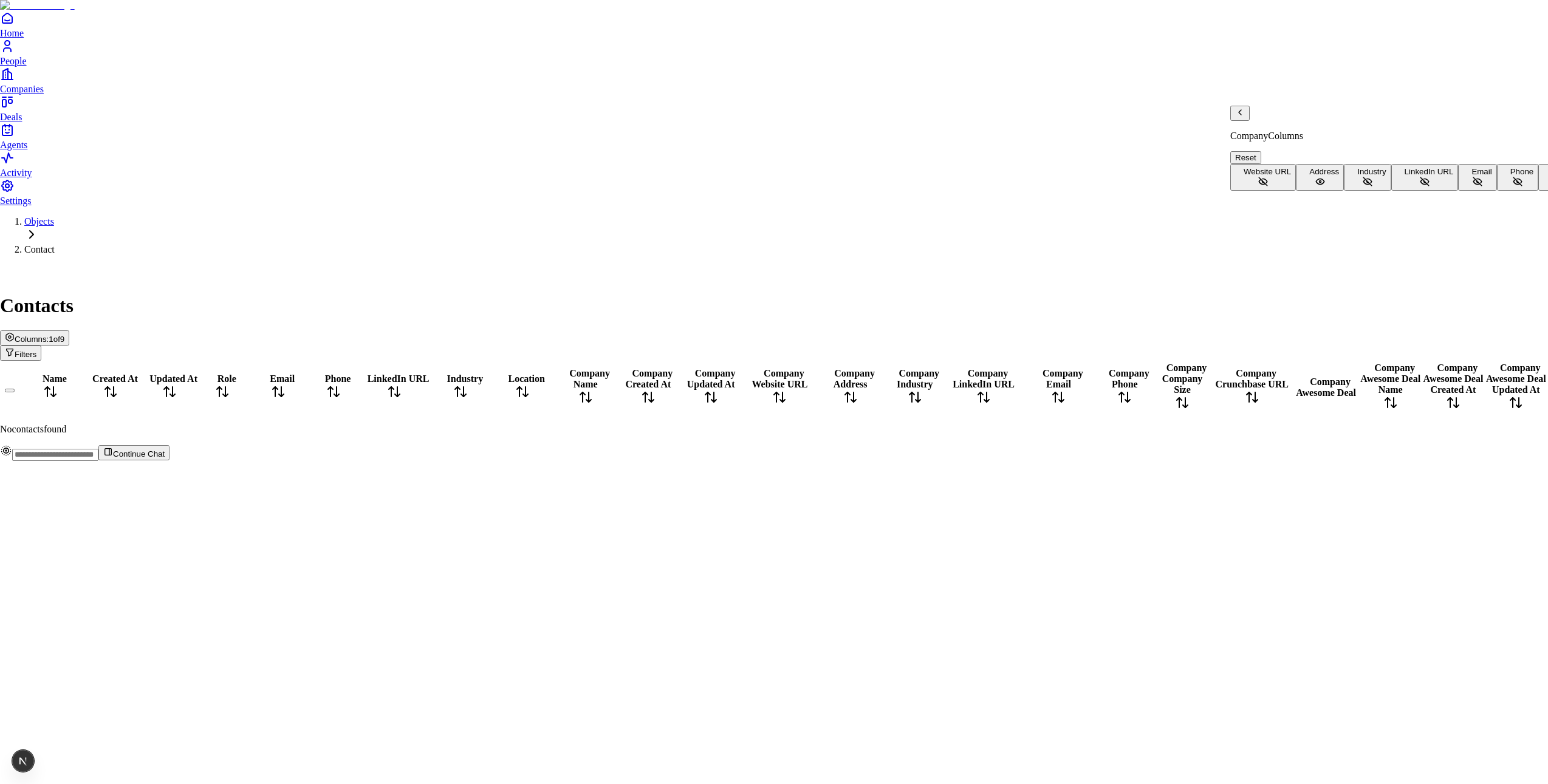
click at [1344, 191] on button "Industry" at bounding box center [1367, 177] width 47 height 27
click at [1322, 182] on button "Address" at bounding box center [1319, 177] width 48 height 27
click at [1344, 191] on button "Industry" at bounding box center [1367, 177] width 47 height 27
click at [1254, 119] on div "Company Columns" at bounding box center [1496, 123] width 533 height 36
click at [1241, 115] on icon "Back" at bounding box center [1239, 111] width 3 height 5
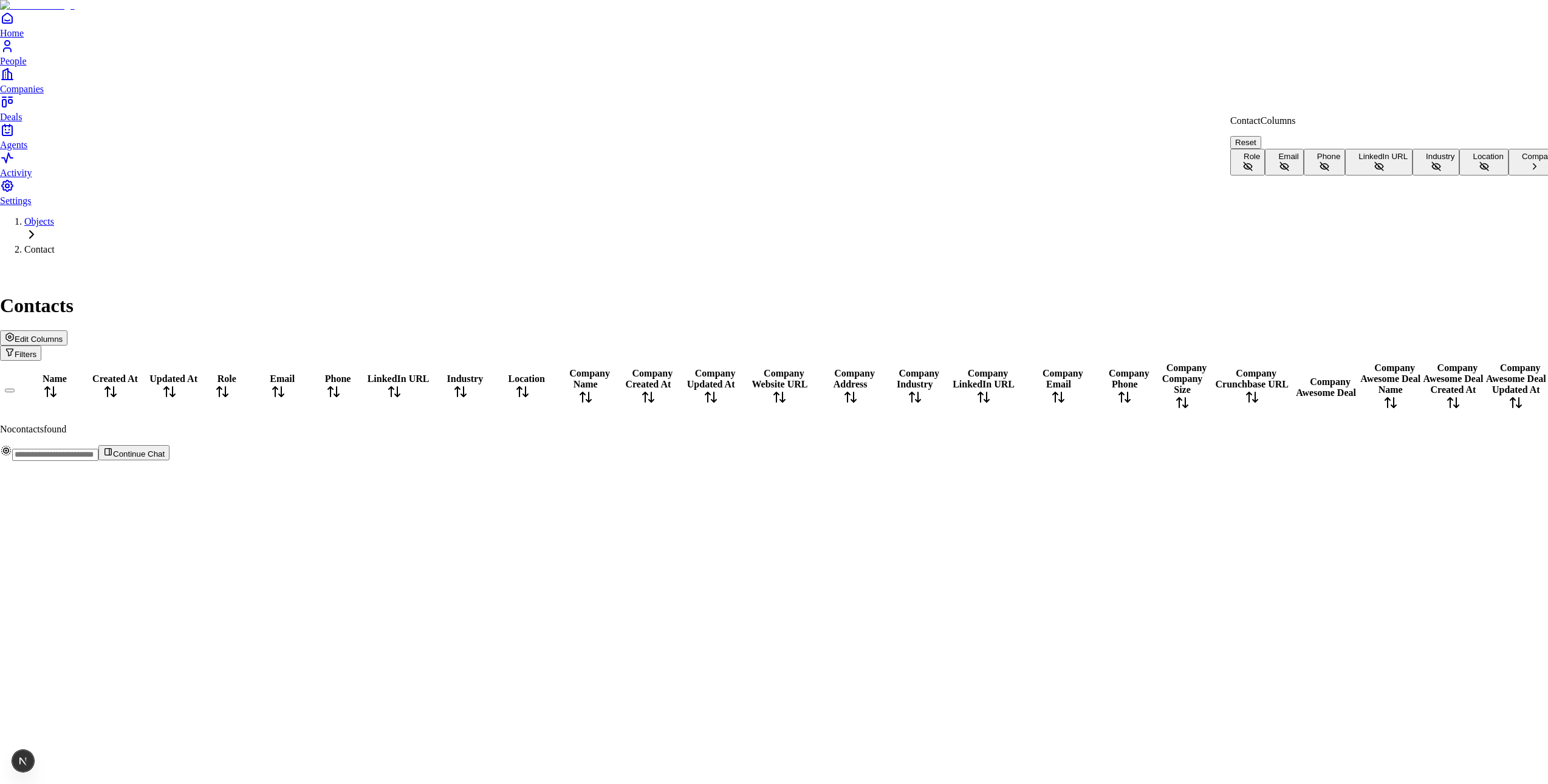
click at [1509, 176] on button "Company" at bounding box center [1535, 162] width 52 height 27
click at [1547, 176] on span "Company Size" at bounding box center [1578, 171] width 52 height 9
drag, startPoint x: 1323, startPoint y: 302, endPoint x: 1319, endPoint y: 269, distance: 33.2
click at [1538, 191] on button "Company Size" at bounding box center [1573, 177] width 71 height 27
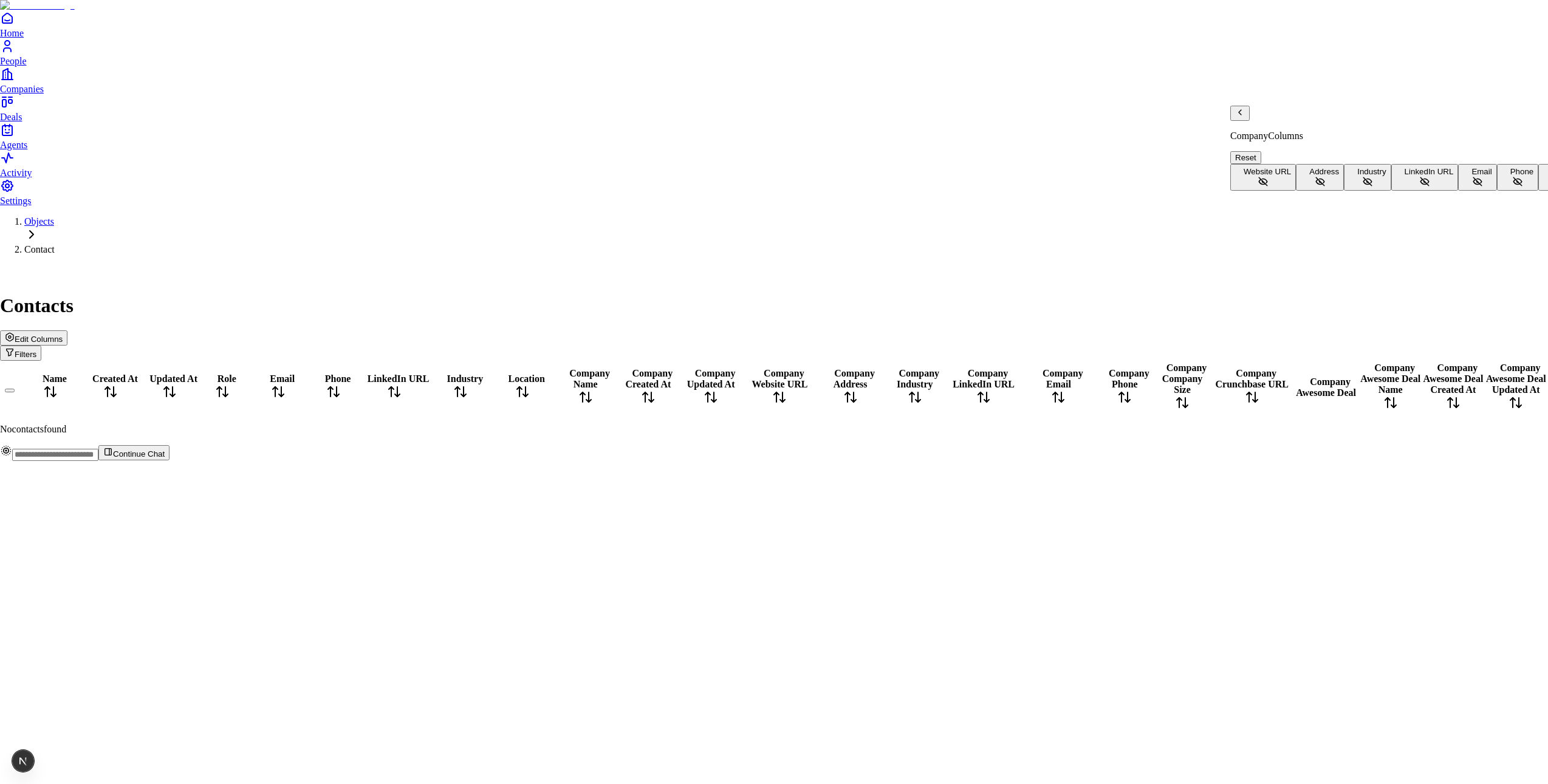
click at [1302, 167] on span "Primary Contact" at bounding box center [1273, 171] width 58 height 9
click at [1241, 117] on icon "Back" at bounding box center [1239, 112] width 9 height 9
click at [1242, 117] on icon "Back" at bounding box center [1239, 112] width 9 height 9
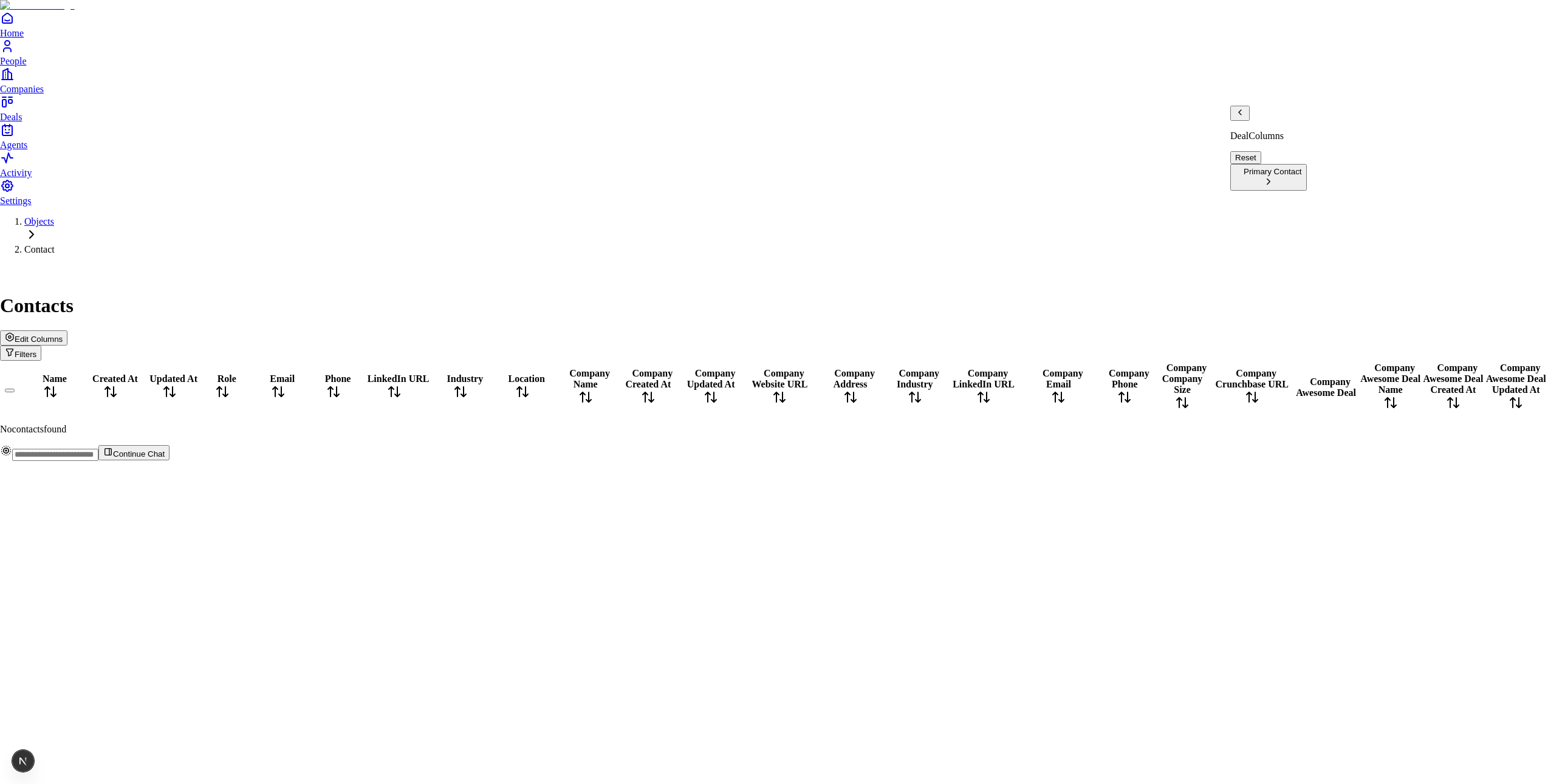
click at [1242, 117] on icon "Back" at bounding box center [1239, 112] width 9 height 9
click at [1215, 72] on html "Home People Companies Deals Agents Activity Settings Objects Contact Contacts E…" at bounding box center [774, 235] width 1548 height 471
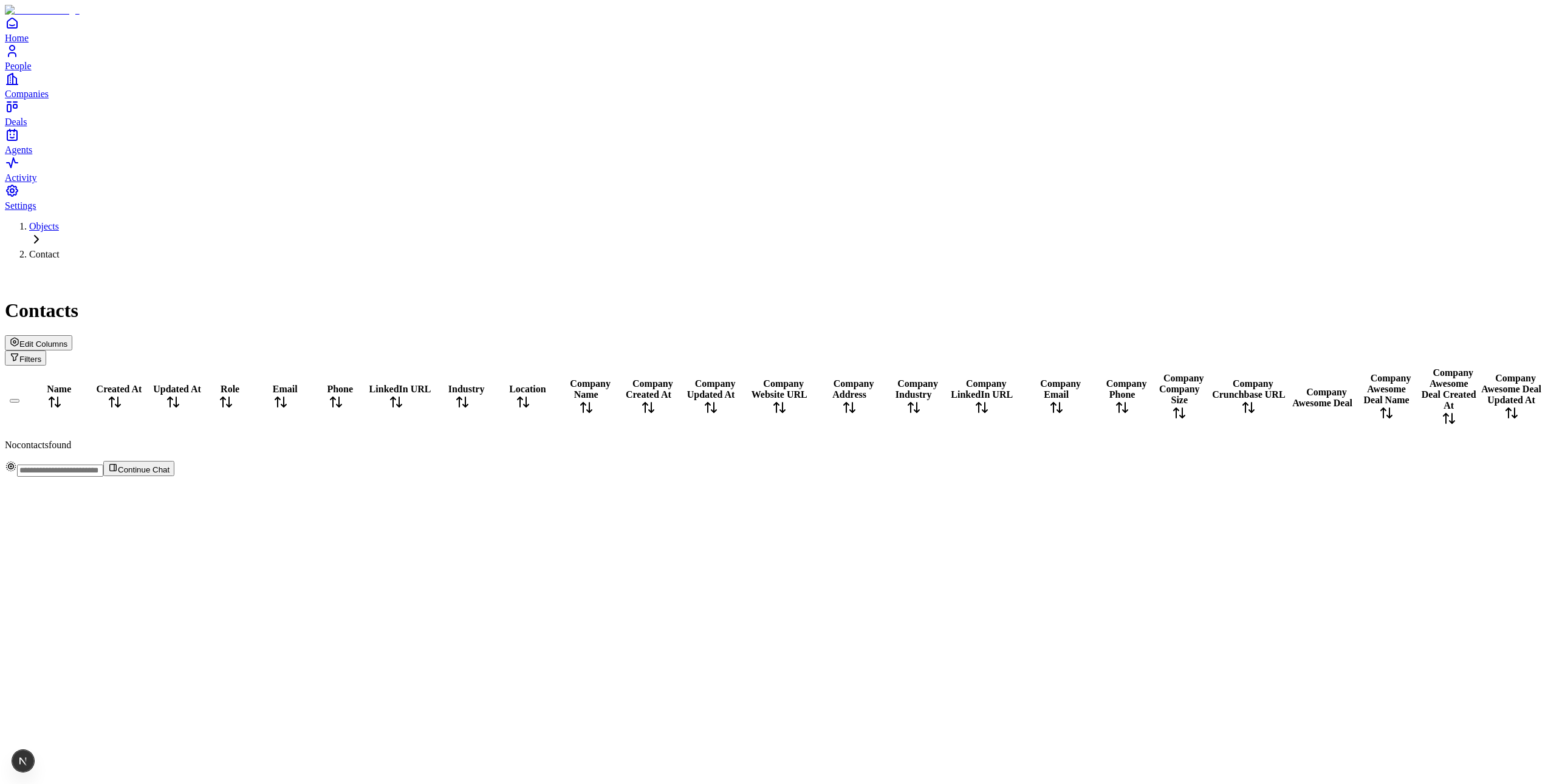
click at [72, 335] on button "Edit Columns" at bounding box center [38, 342] width 67 height 15
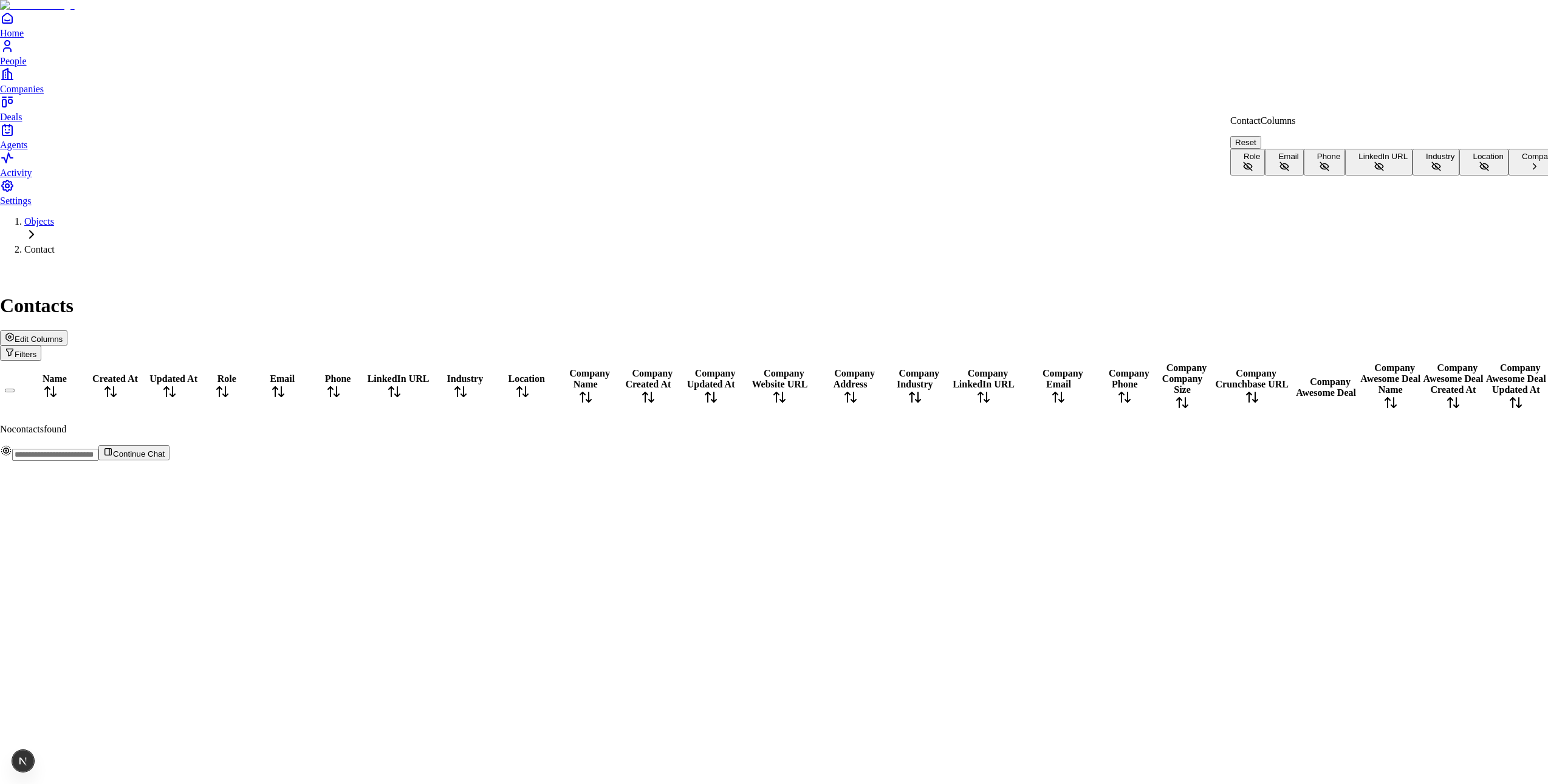
click at [1509, 176] on button "Company" at bounding box center [1535, 162] width 52 height 27
click at [1287, 164] on button "Primary Contact" at bounding box center [1268, 177] width 77 height 27
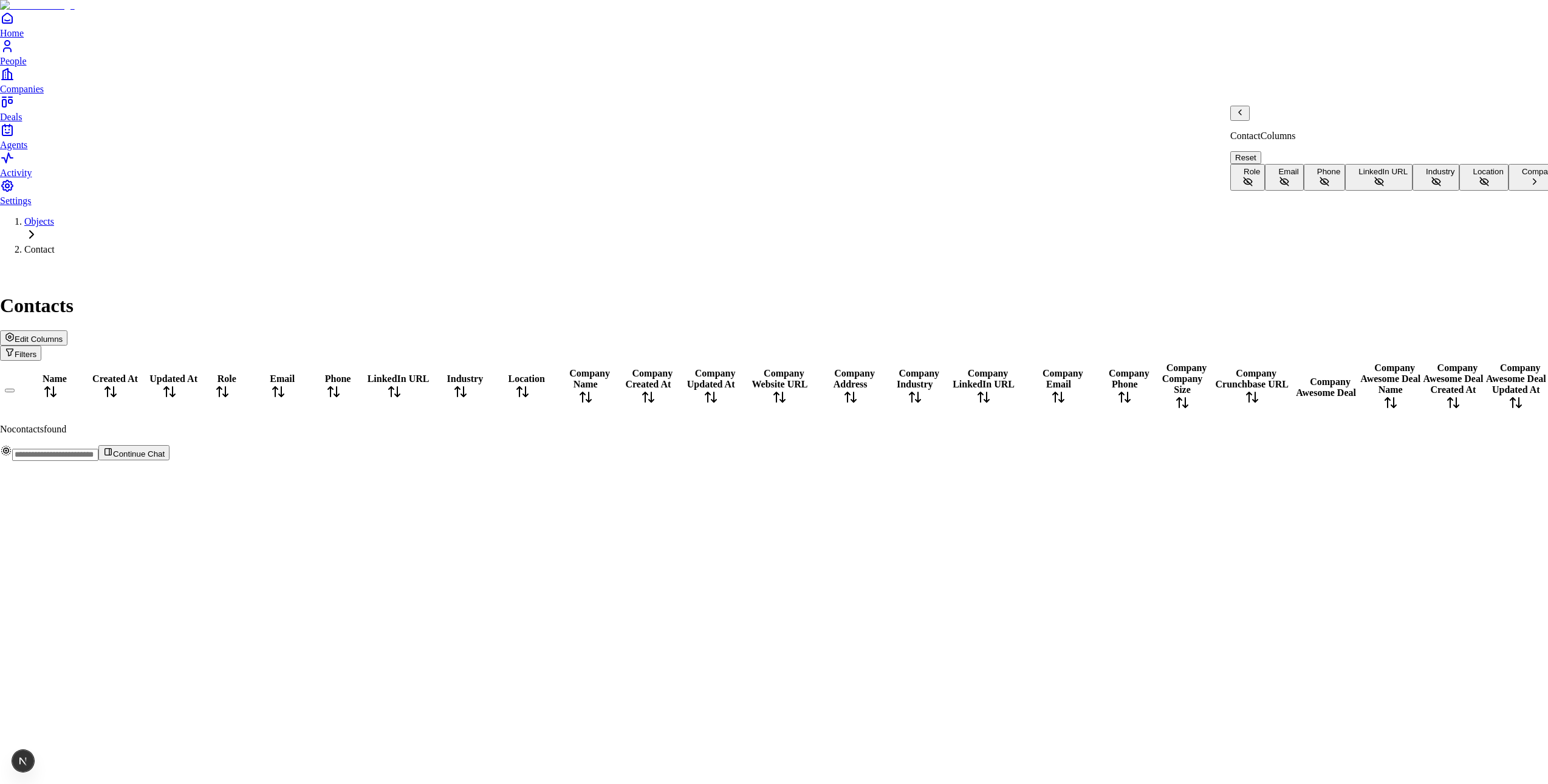
click at [1242, 117] on icon "Back" at bounding box center [1239, 112] width 9 height 9
click at [1245, 117] on icon "Back" at bounding box center [1239, 112] width 9 height 9
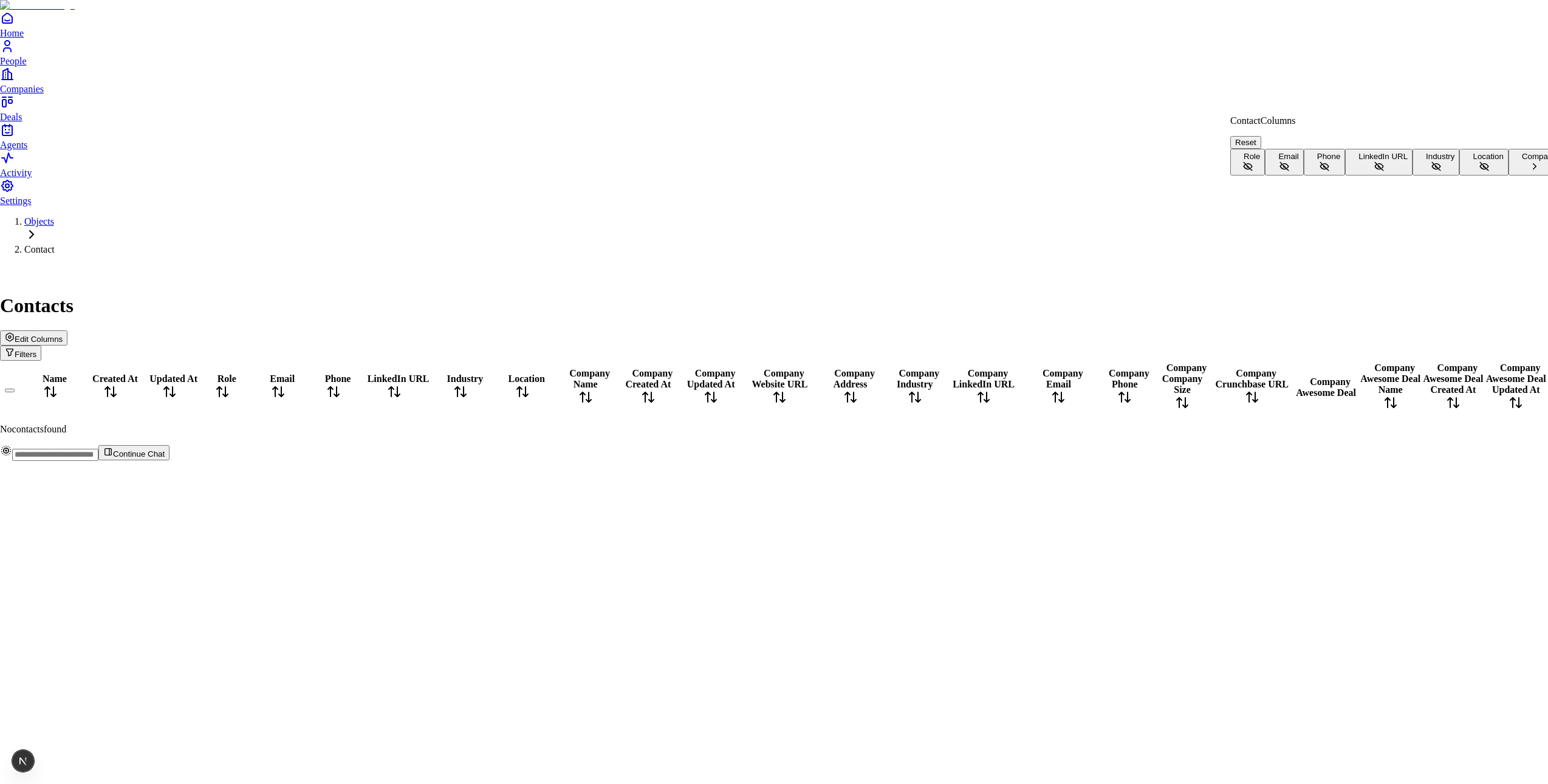
click at [1509, 176] on button "Company" at bounding box center [1535, 162] width 52 height 27
click at [1245, 117] on icon "Back" at bounding box center [1239, 112] width 9 height 9
click at [1509, 176] on button "Company" at bounding box center [1535, 162] width 52 height 27
click at [1242, 117] on icon "Back" at bounding box center [1239, 112] width 9 height 9
click at [1509, 176] on button "Company" at bounding box center [1535, 162] width 52 height 27
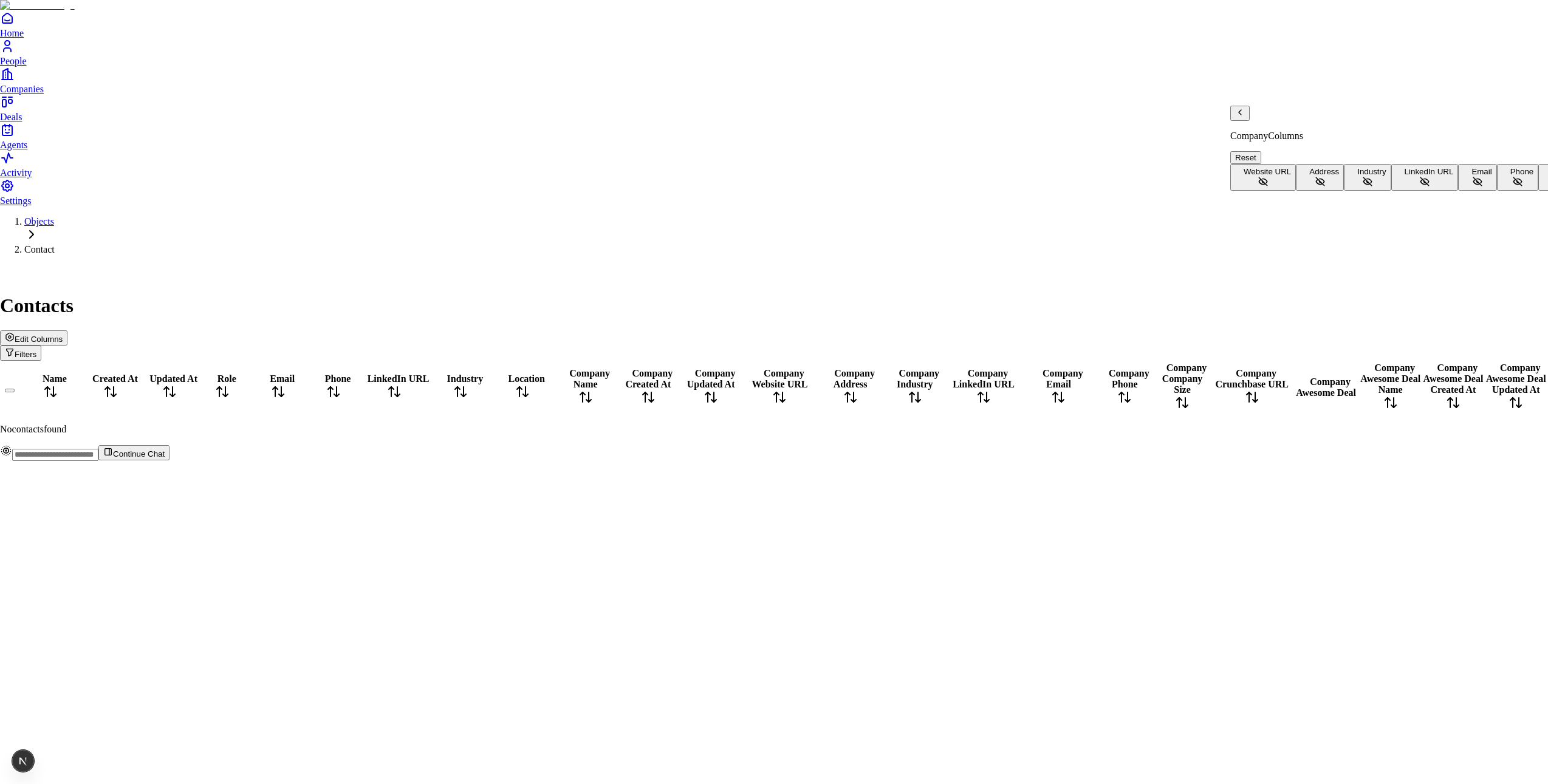
click at [1245, 117] on icon "Back" at bounding box center [1239, 112] width 9 height 9
click at [1509, 176] on button "Company" at bounding box center [1535, 162] width 52 height 27
click at [1295, 164] on button "Website URL" at bounding box center [1263, 177] width 66 height 27
click at [1329, 186] on button "Address" at bounding box center [1319, 177] width 48 height 27
click at [1344, 191] on button "Industry" at bounding box center [1367, 177] width 47 height 27
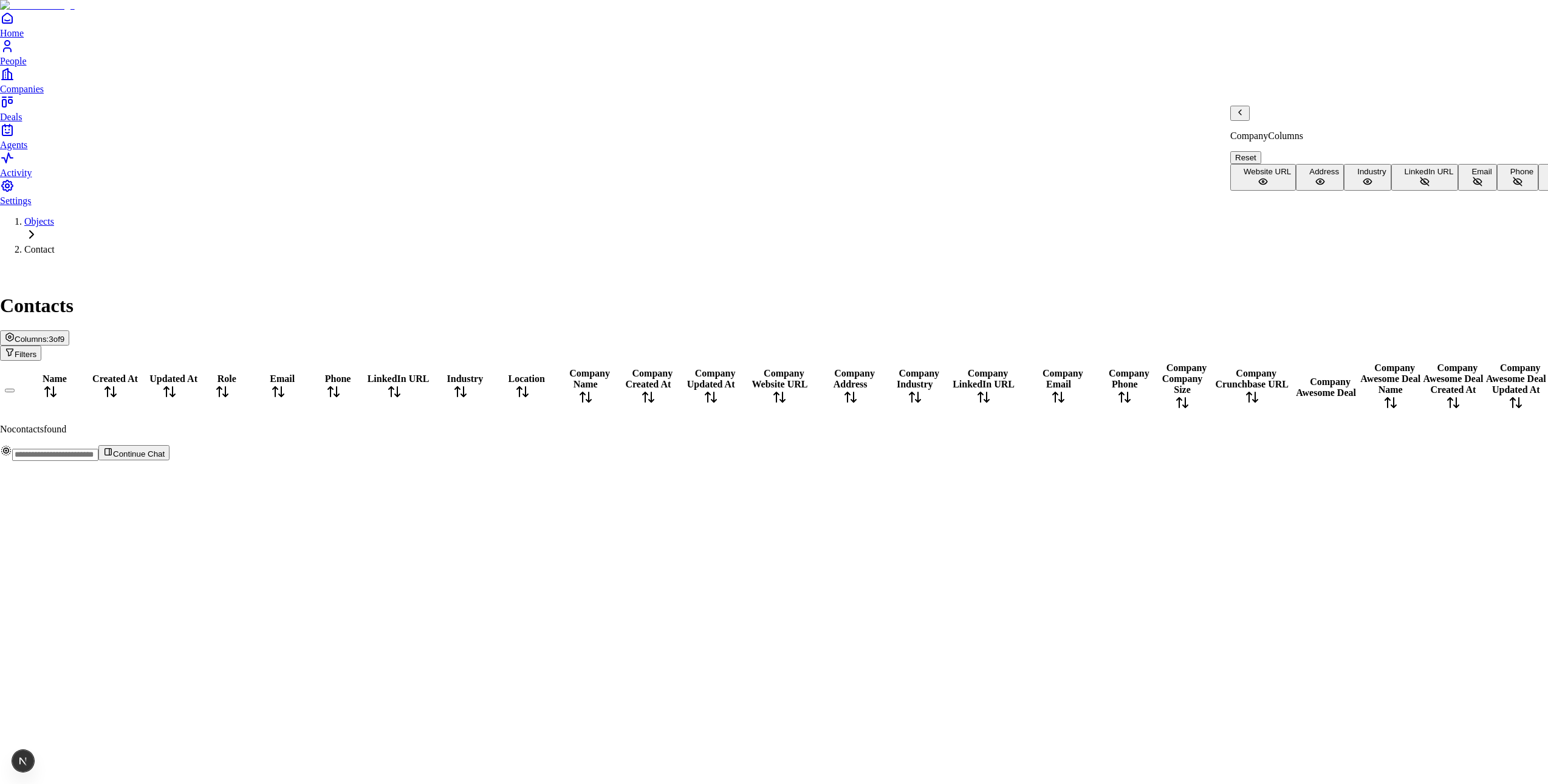
click at [1344, 191] on button "Industry" at bounding box center [1367, 177] width 47 height 27
click at [1331, 184] on button "Address" at bounding box center [1319, 177] width 48 height 27
click at [1295, 164] on button "Website URL" at bounding box center [1263, 177] width 66 height 27
click at [1243, 117] on icon "Back" at bounding box center [1239, 112] width 9 height 9
click at [496, 382] on html "Home People Companies Deals Agents Activity Settings Objects Contact Contacts E…" at bounding box center [774, 235] width 1548 height 471
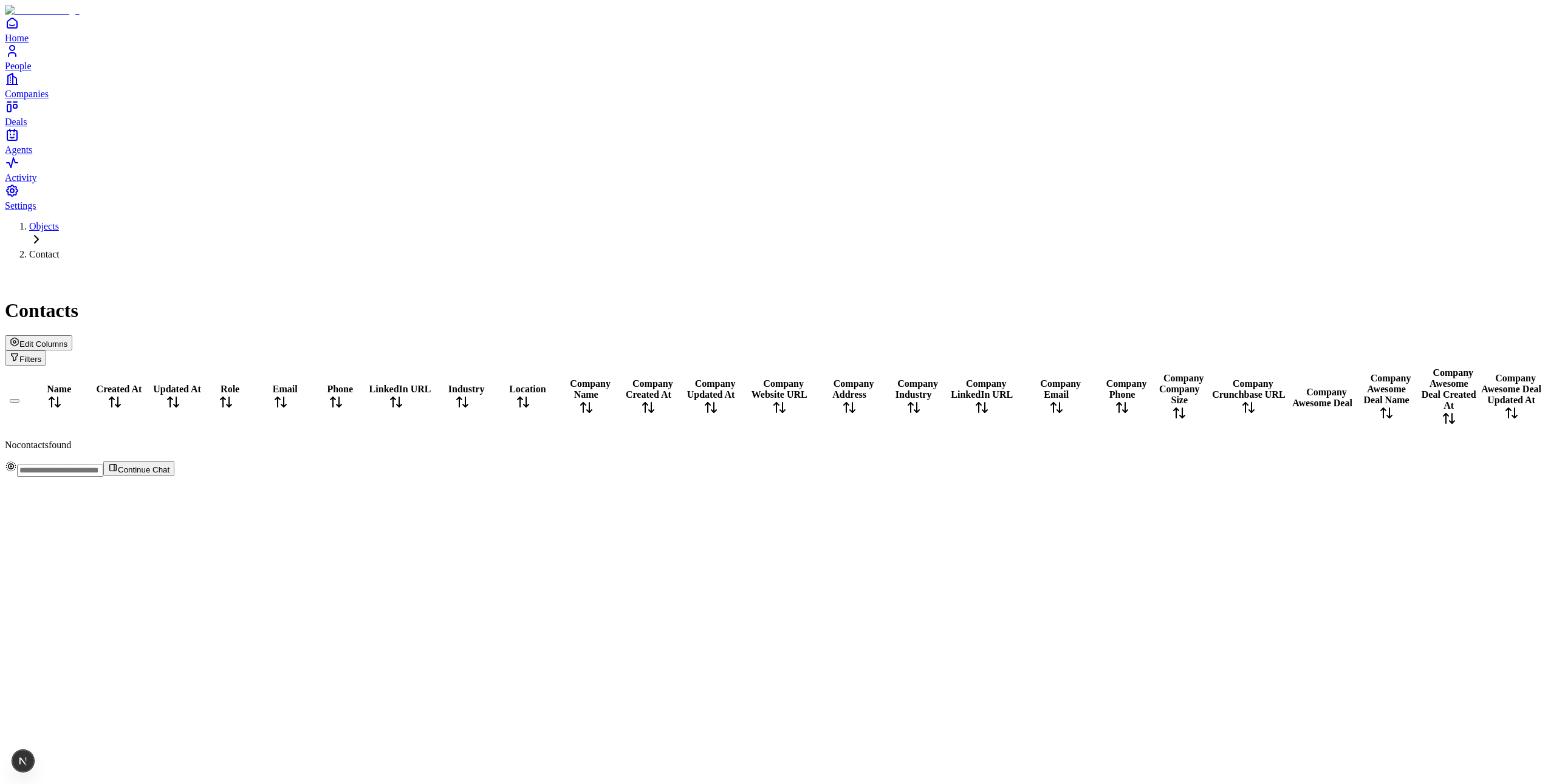
click at [1429, 269] on div "Contacts Edit Columns Filters" at bounding box center [773, 317] width 1538 height 96
click at [1430, 335] on div "Edit Columns Filters" at bounding box center [773, 350] width 1538 height 30
click at [72, 335] on button "Edit Columns" at bounding box center [38, 342] width 67 height 15
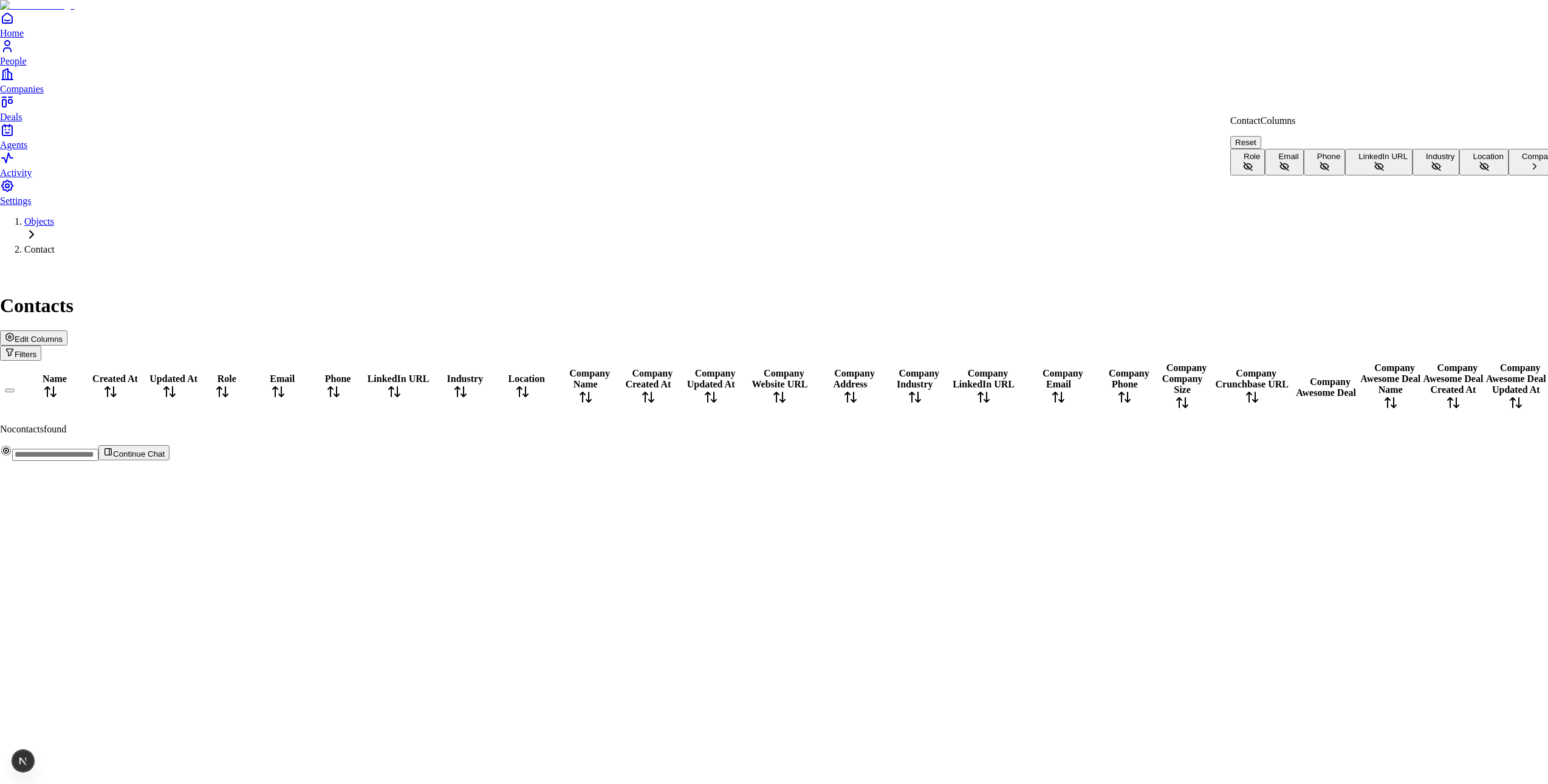
click at [1509, 176] on button "Company" at bounding box center [1535, 162] width 52 height 27
click at [1245, 117] on icon "Back" at bounding box center [1239, 112] width 9 height 9
click at [622, 471] on html "Home People Companies Deals Agents Activity Settings Objects Contact Contacts E…" at bounding box center [774, 235] width 1548 height 471
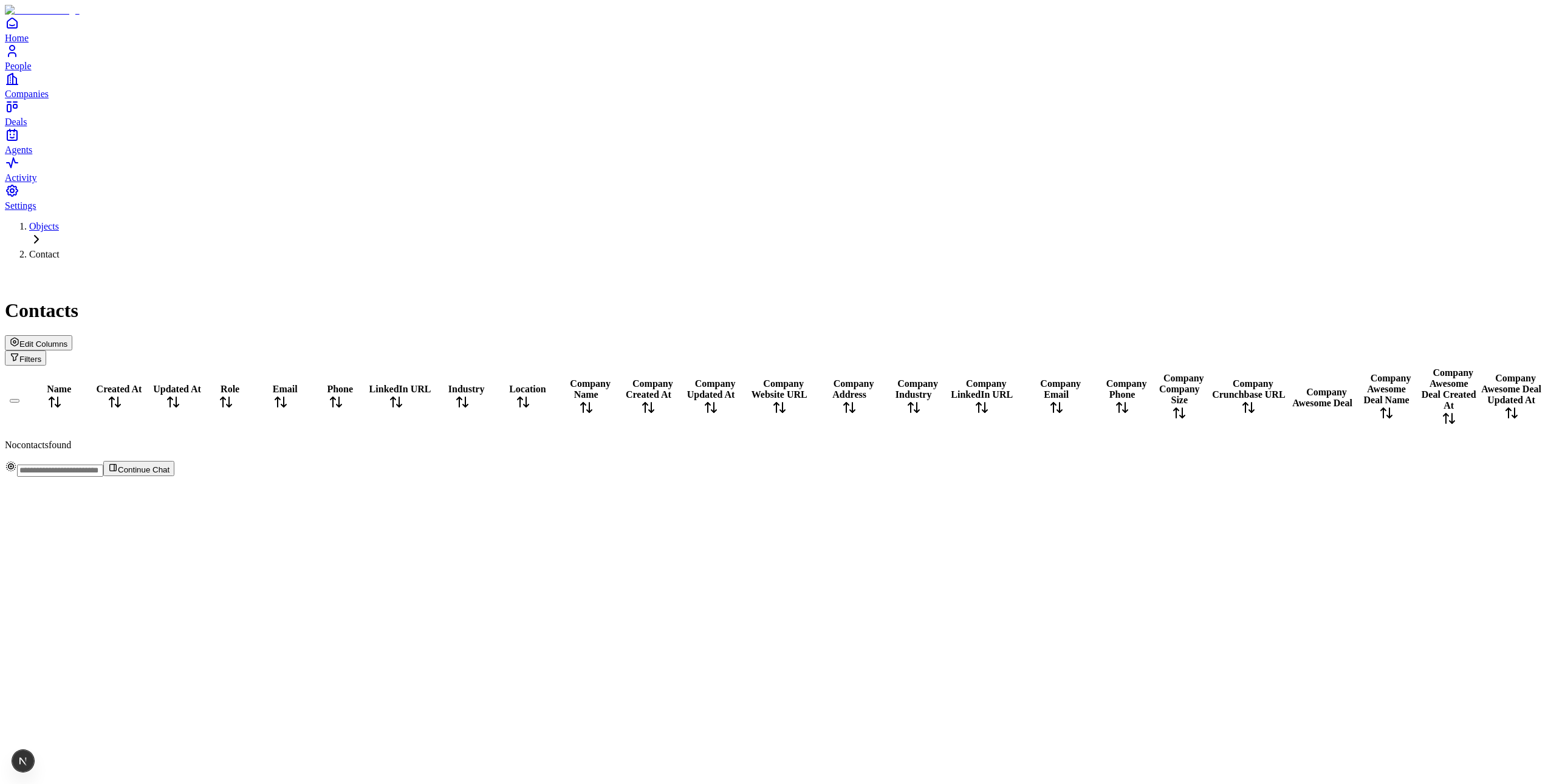
scroll to position [0, 7]
click at [769, 366] on div "Name Created At Updated At Role Email Phone LinkedIn URL Industry Location Comp…" at bounding box center [773, 408] width 1538 height 85
click at [503, 366] on div "Name Created At Updated At Role Email Phone LinkedIn URL Industry Location Comp…" at bounding box center [773, 408] width 1538 height 85
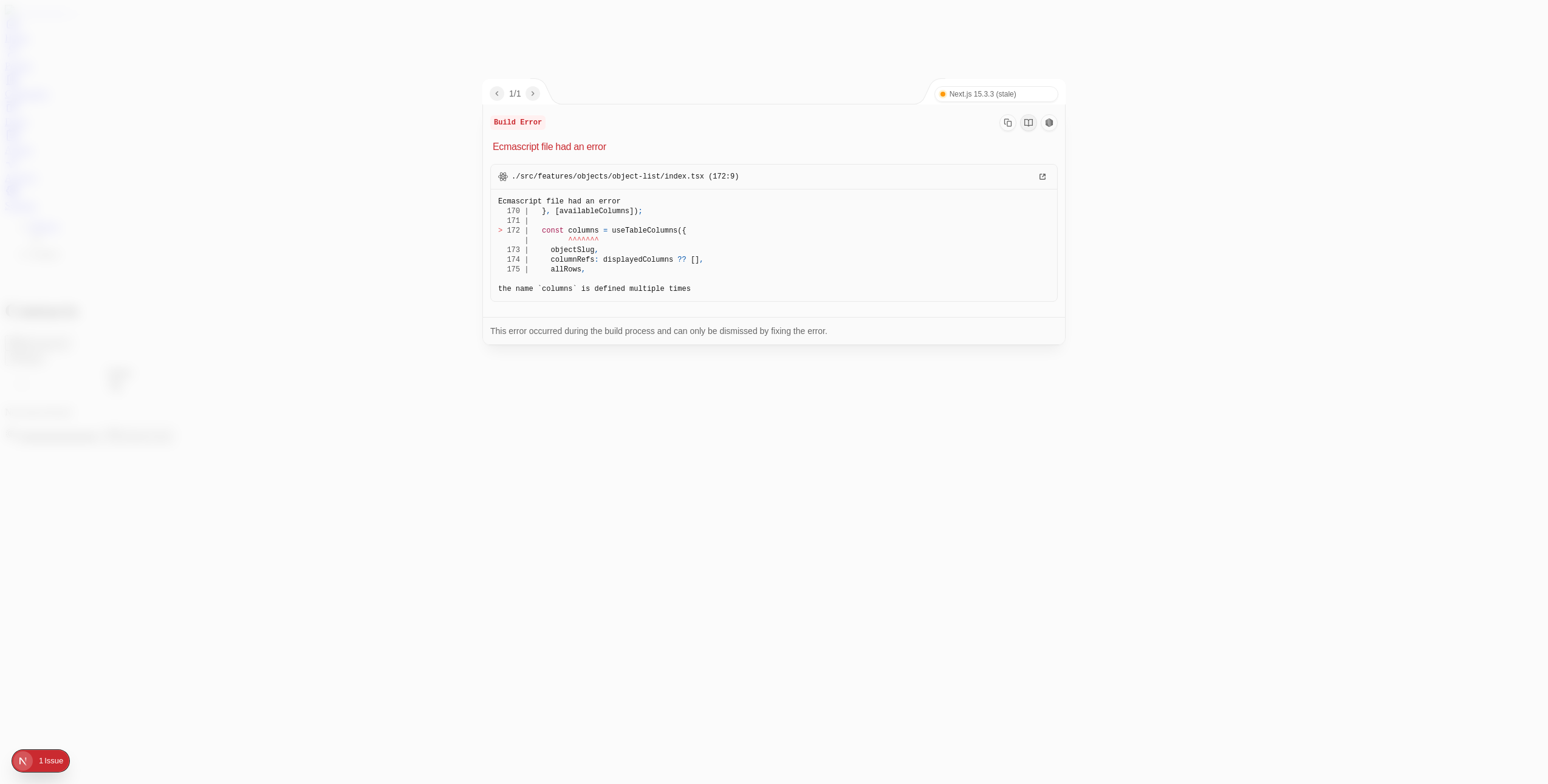
click at [293, 255] on div at bounding box center [774, 392] width 1548 height 784
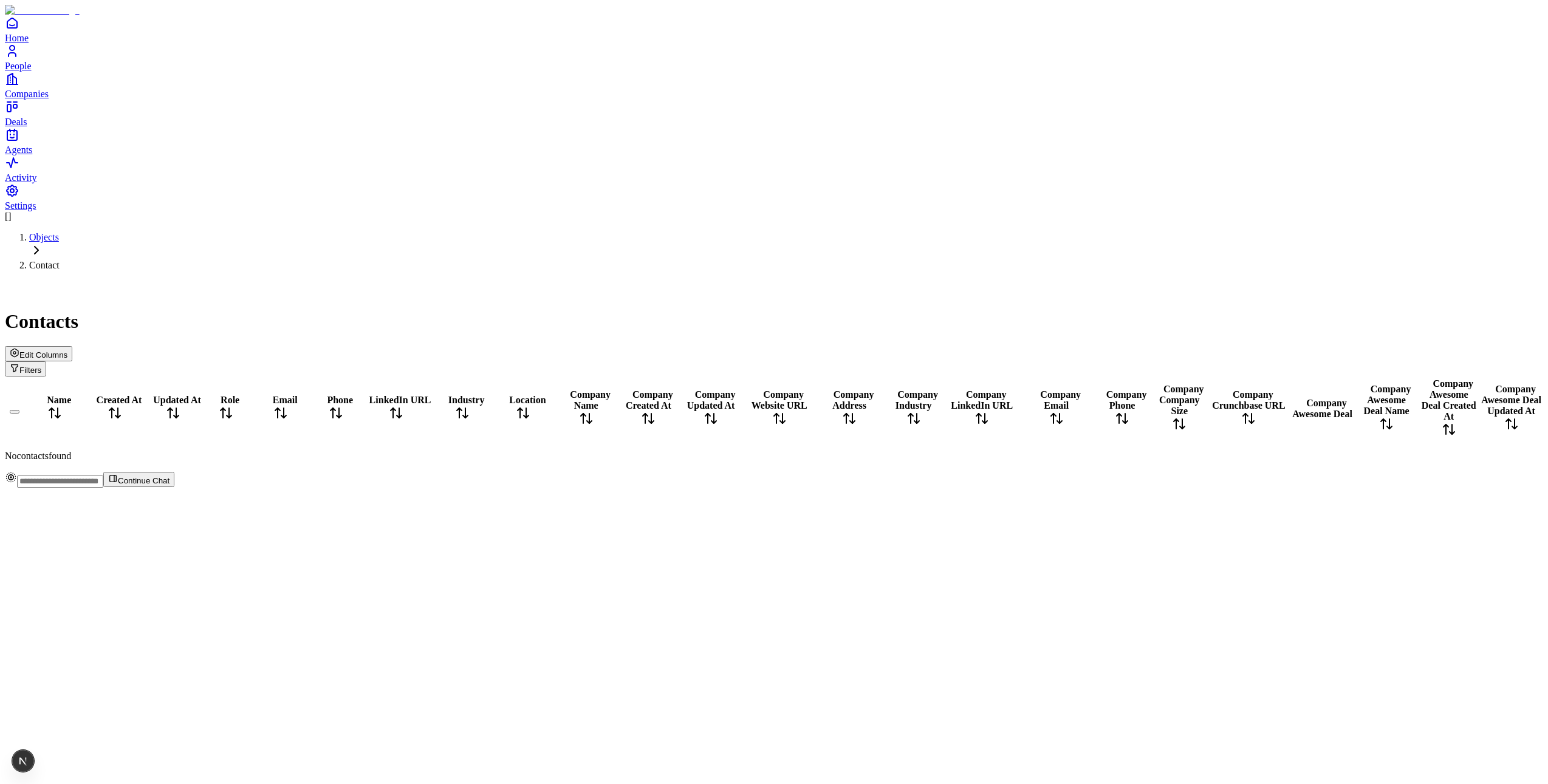
click at [1444, 346] on div "Edit Columns Filters" at bounding box center [773, 361] width 1538 height 30
click at [72, 346] on button "Edit Columns" at bounding box center [38, 354] width 67 height 15
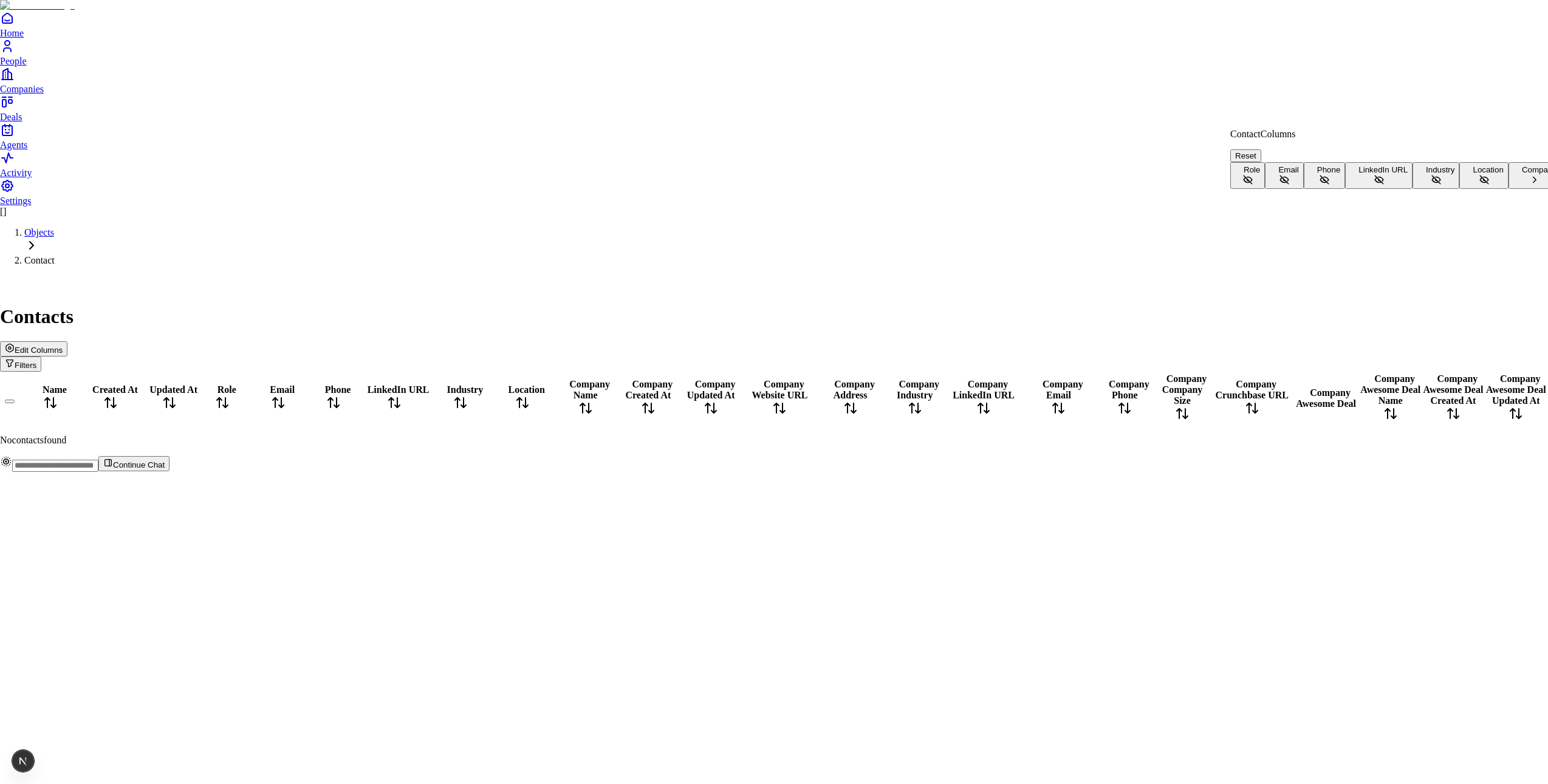
click at [1253, 174] on icon at bounding box center [1248, 180] width 11 height 11
click at [1303, 189] on button "Email" at bounding box center [1283, 175] width 38 height 27
click at [1264, 168] on button "Role" at bounding box center [1247, 175] width 35 height 27
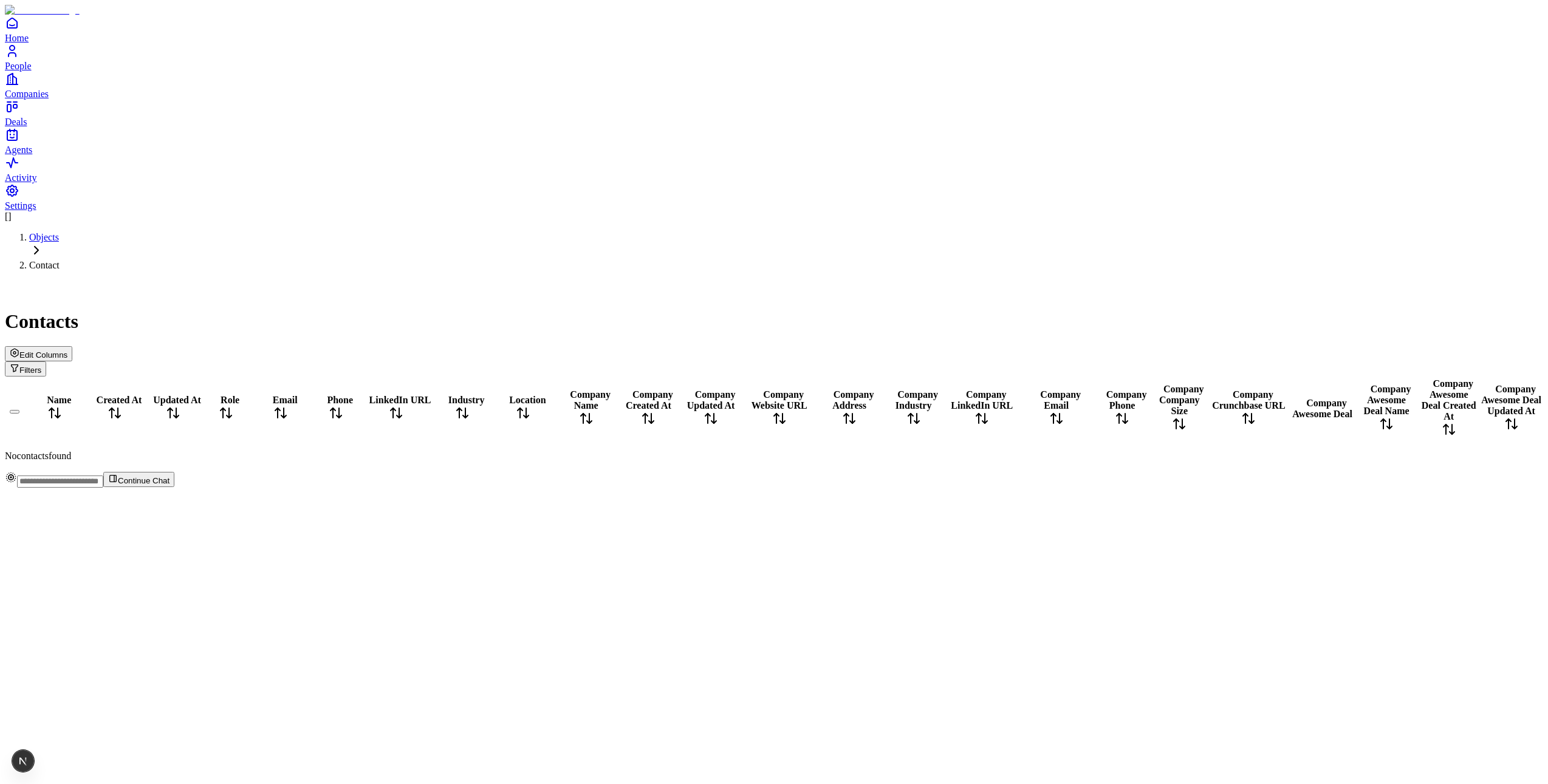
click at [67, 350] on span "Edit Columns" at bounding box center [43, 355] width 48 height 9
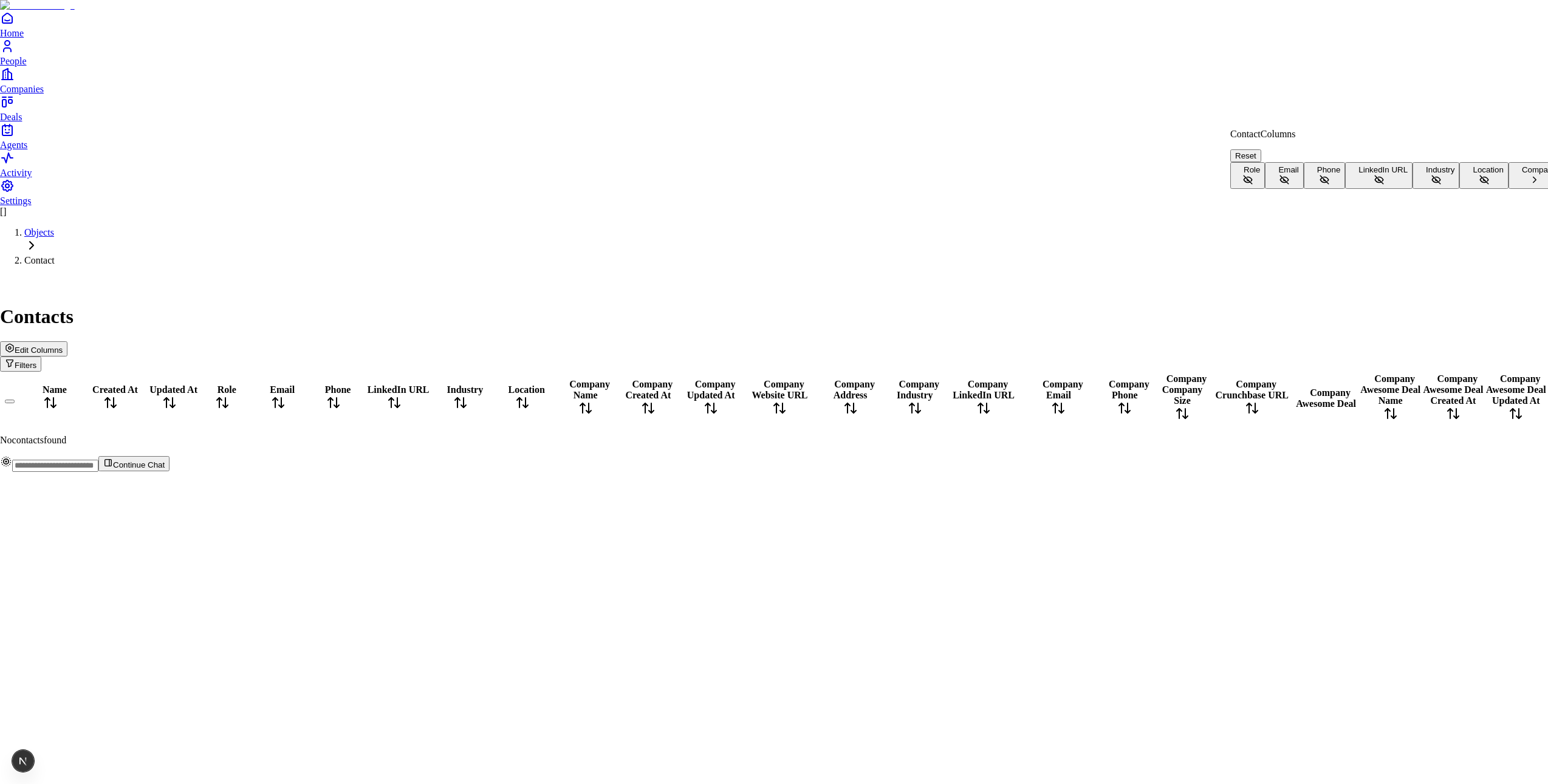
click at [1264, 167] on button "Role" at bounding box center [1247, 175] width 35 height 27
click at [1303, 184] on button "Email" at bounding box center [1283, 175] width 38 height 27
click at [1346, 189] on button "Phone" at bounding box center [1324, 175] width 42 height 27
click at [1509, 189] on button "Company" at bounding box center [1535, 175] width 52 height 27
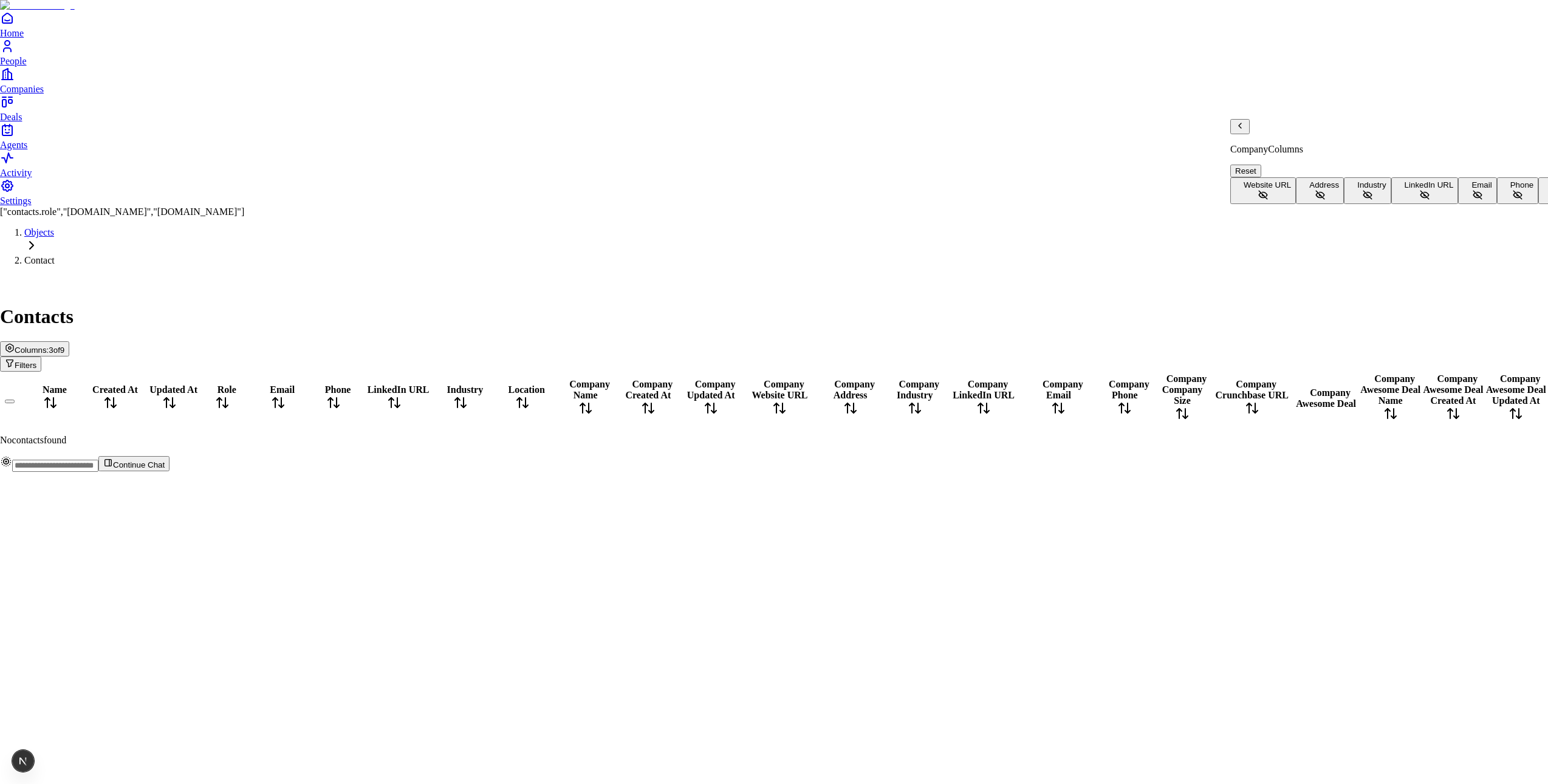
click at [1291, 181] on span "Website URL" at bounding box center [1267, 185] width 48 height 9
click at [1287, 181] on span "Primary Contact" at bounding box center [1273, 185] width 58 height 9
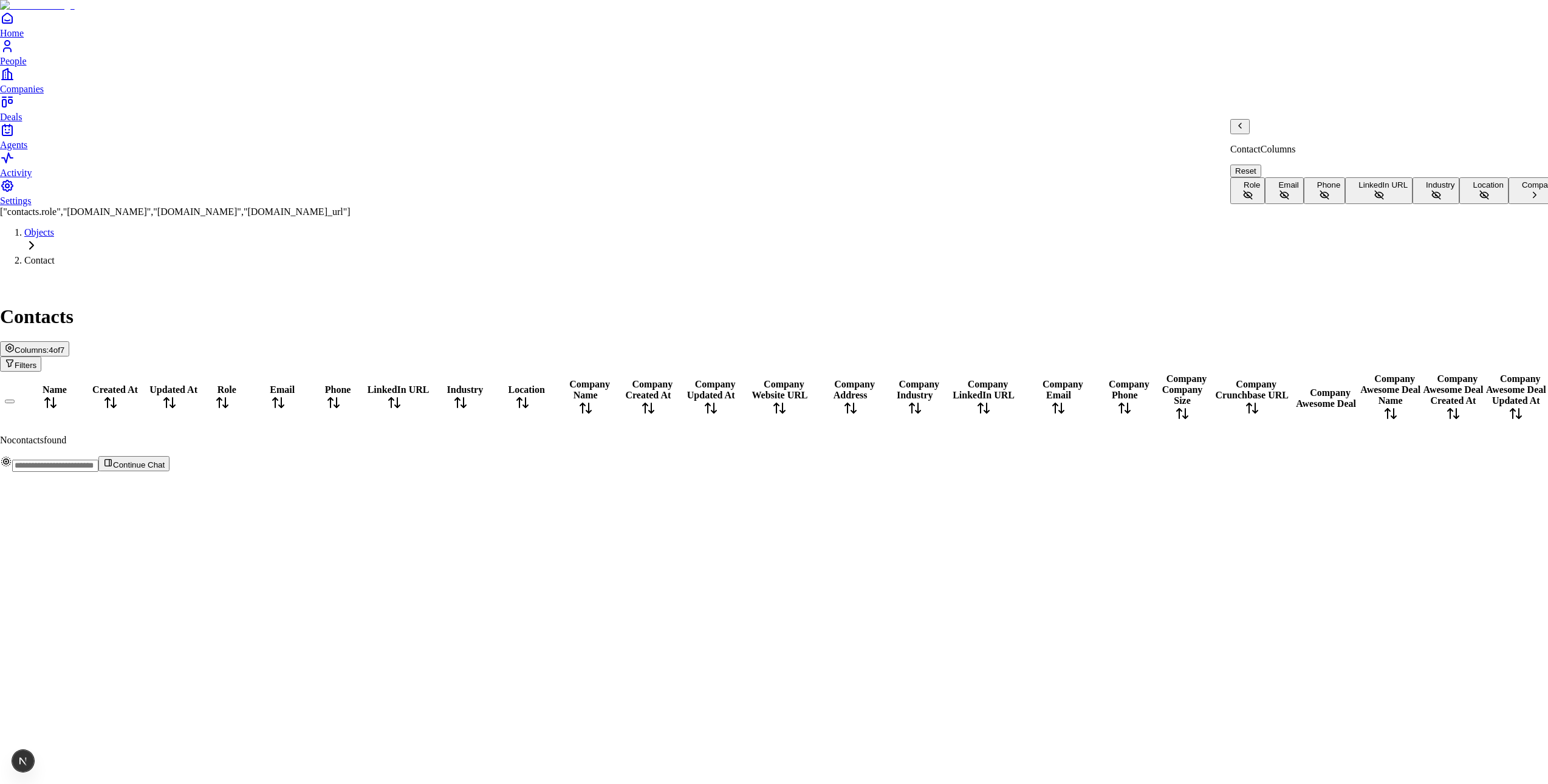
click at [1264, 178] on button "Role" at bounding box center [1247, 191] width 35 height 27
click at [745, 86] on html "Home People Companies Deals Agents Activity Settings ["contacts.role","[DOMAIN_…" at bounding box center [774, 240] width 1548 height 482
